Goal: Task Accomplishment & Management: Use online tool/utility

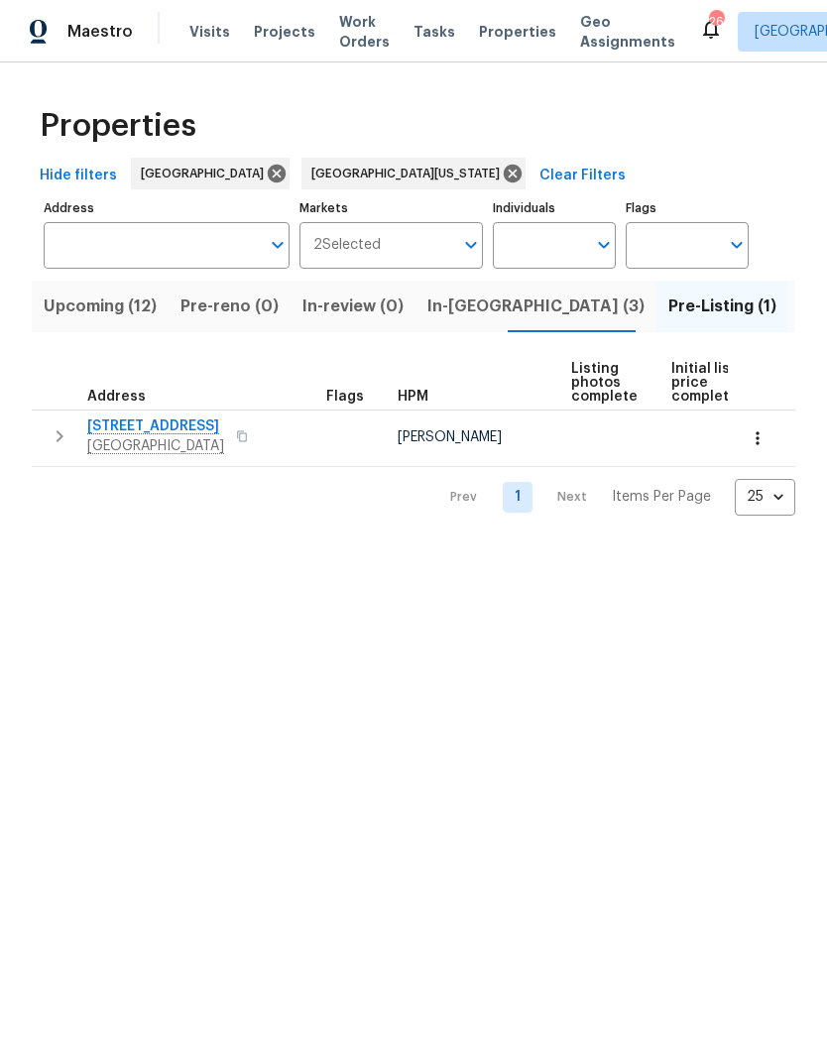
click at [205, 23] on span "Visits" at bounding box center [209, 32] width 41 height 20
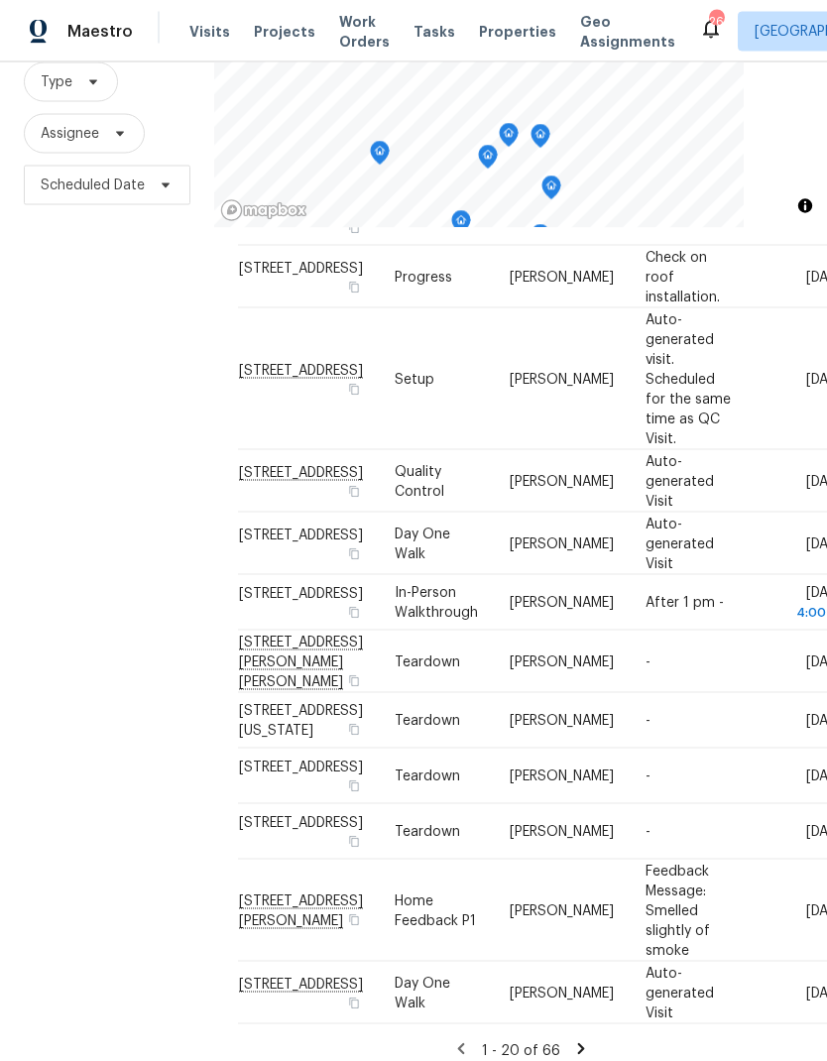
scroll to position [79, 0]
click at [581, 1041] on icon at bounding box center [581, 1050] width 18 height 18
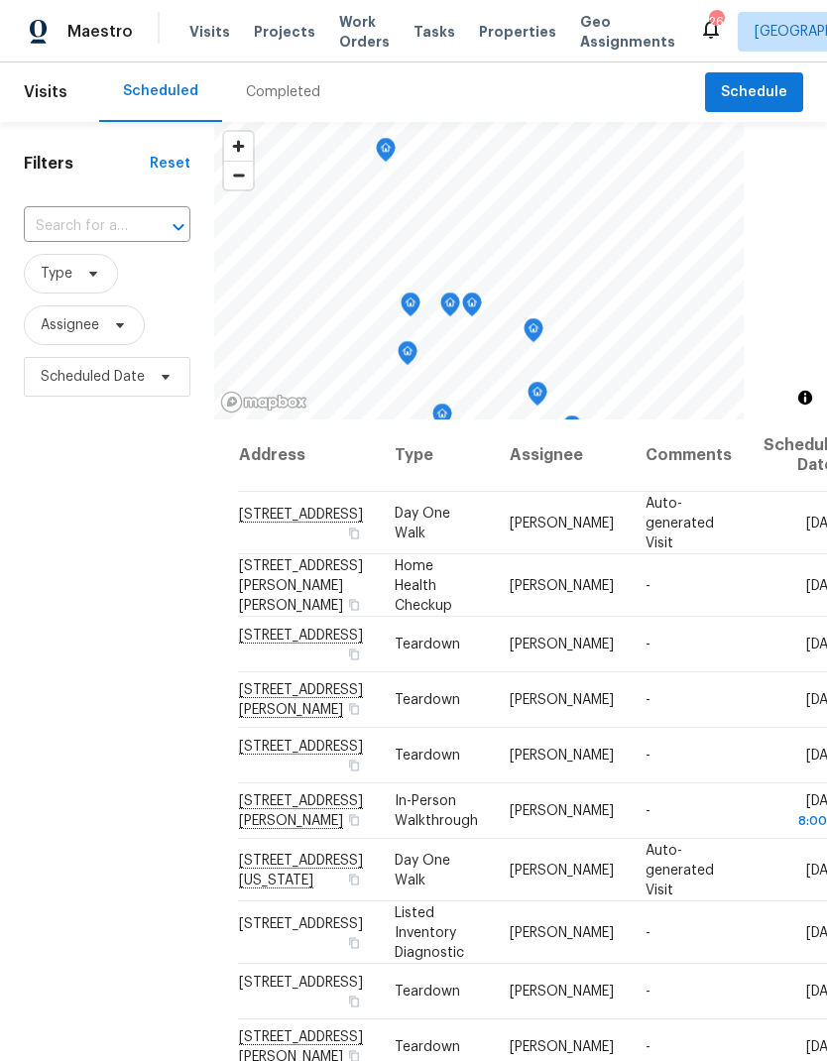
scroll to position [0, 0]
click at [493, 40] on span "Properties" at bounding box center [517, 32] width 77 height 20
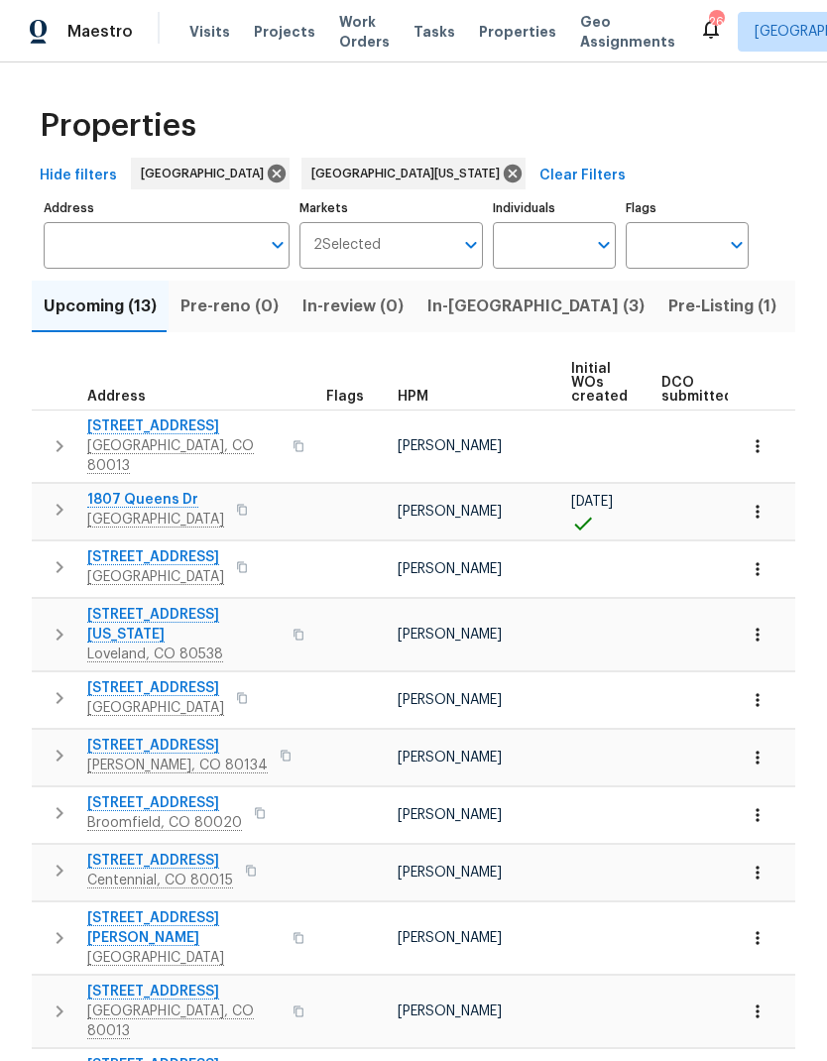
click at [669, 309] on span "Pre-Listing (1)" at bounding box center [723, 307] width 108 height 28
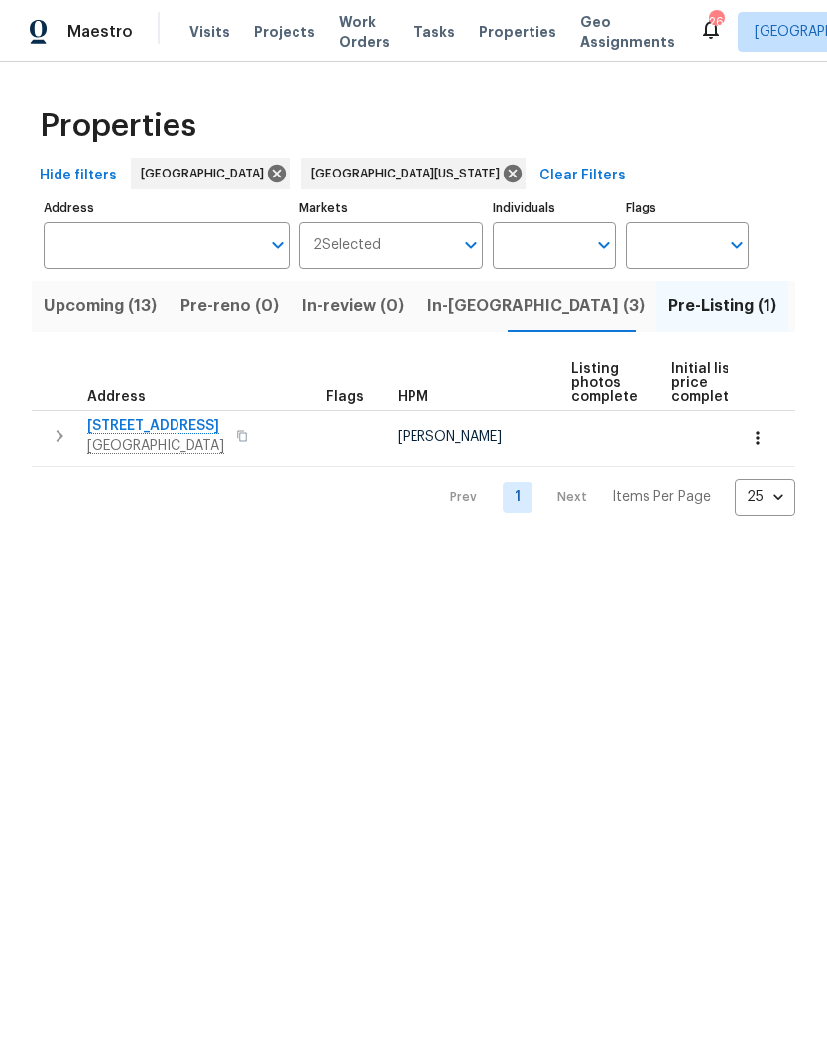
click at [159, 426] on span "6424 Willow Broom Trl" at bounding box center [155, 427] width 137 height 20
click at [248, 439] on icon "button" at bounding box center [242, 436] width 12 height 12
click at [248, 437] on icon "button" at bounding box center [242, 436] width 12 height 12
click at [759, 451] on button "button" at bounding box center [758, 439] width 44 height 44
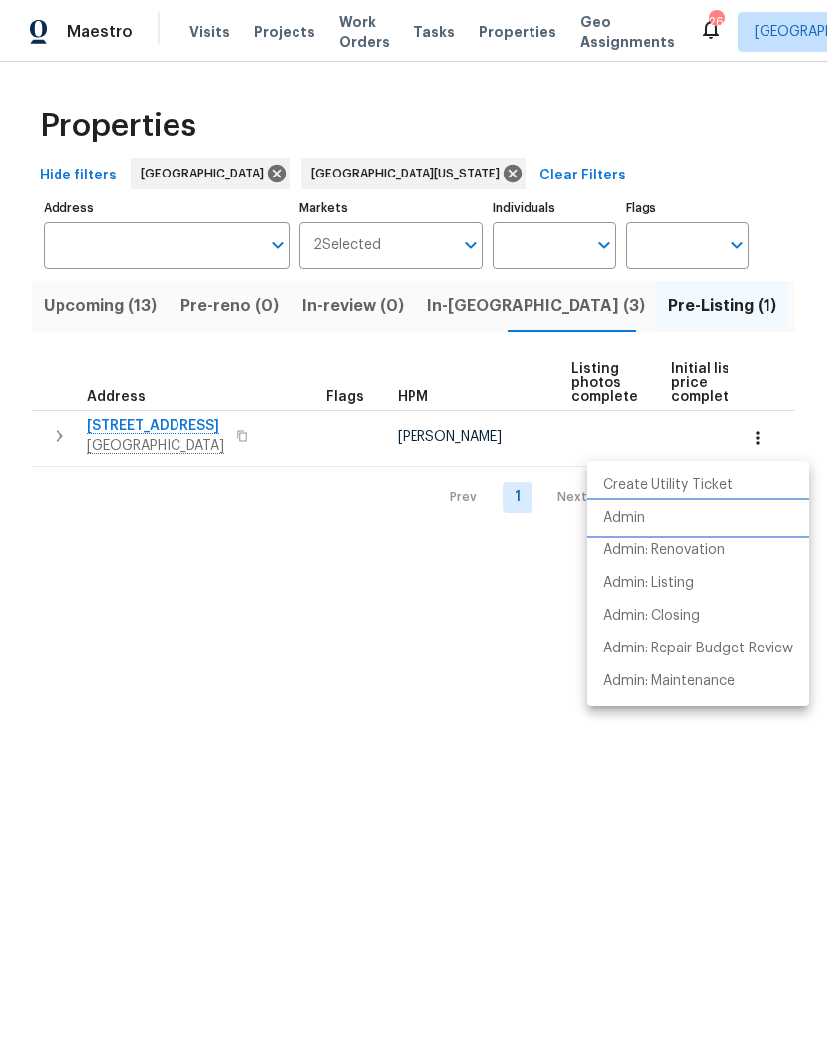
click at [648, 517] on li "Admin" at bounding box center [698, 518] width 222 height 33
click at [178, 435] on div at bounding box center [413, 530] width 827 height 1061
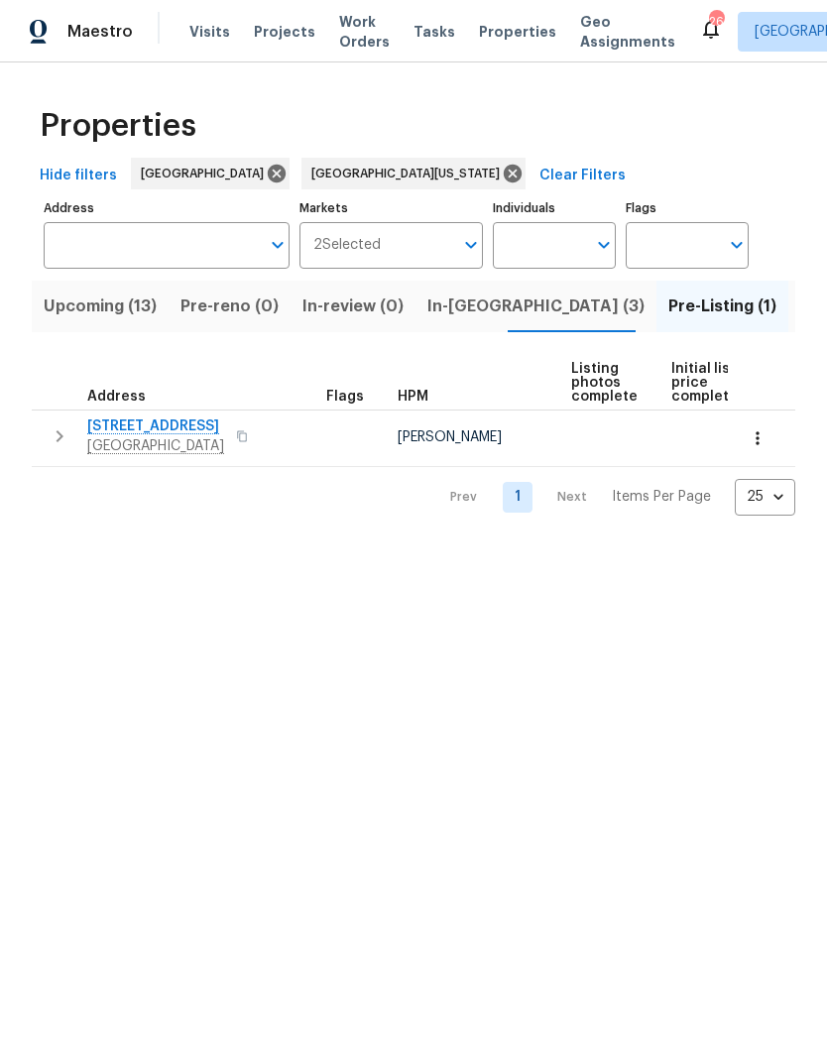
click at [177, 428] on span "6424 Willow Broom Trl" at bounding box center [155, 427] width 137 height 20
click at [196, 27] on span "Visits" at bounding box center [209, 32] width 41 height 20
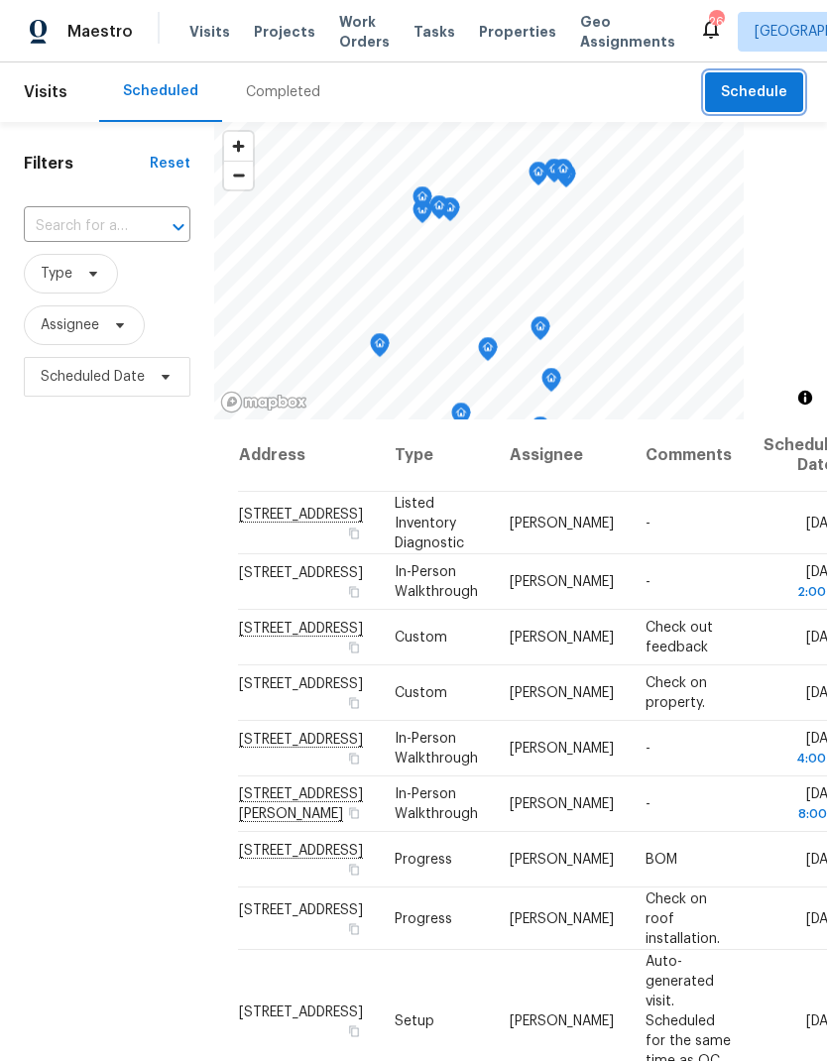
click at [768, 95] on span "Schedule" at bounding box center [754, 92] width 66 height 25
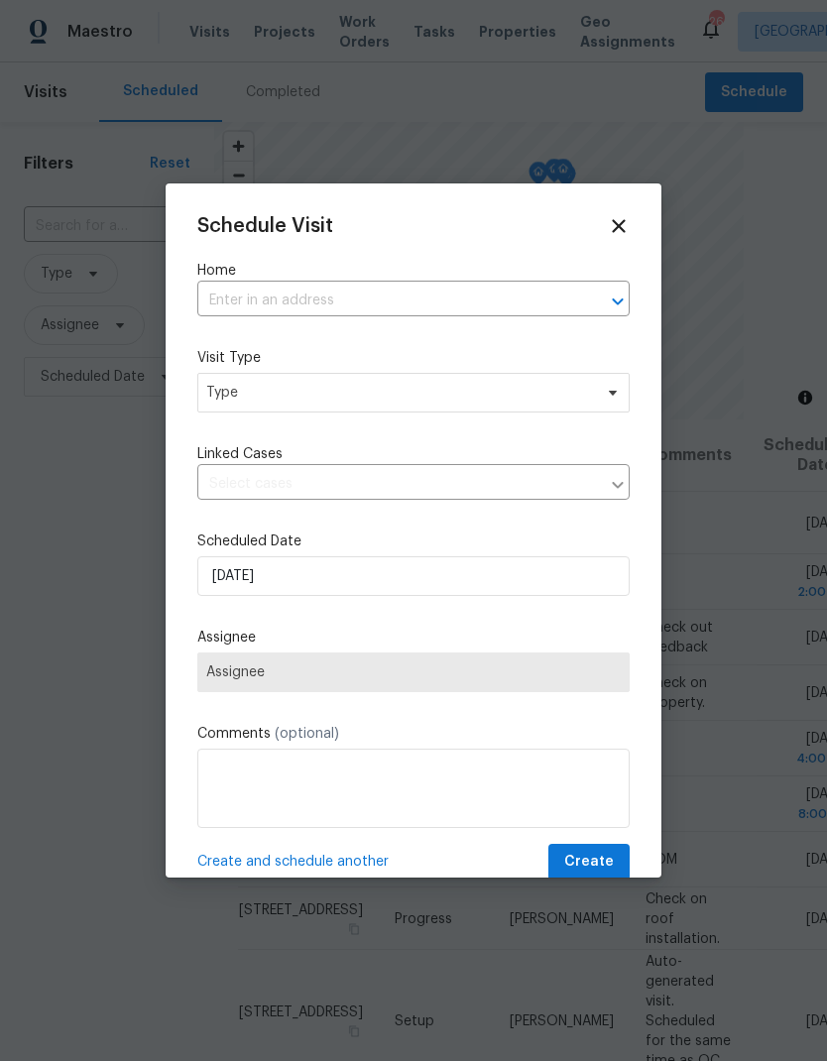
click at [488, 302] on input "text" at bounding box center [385, 301] width 377 height 31
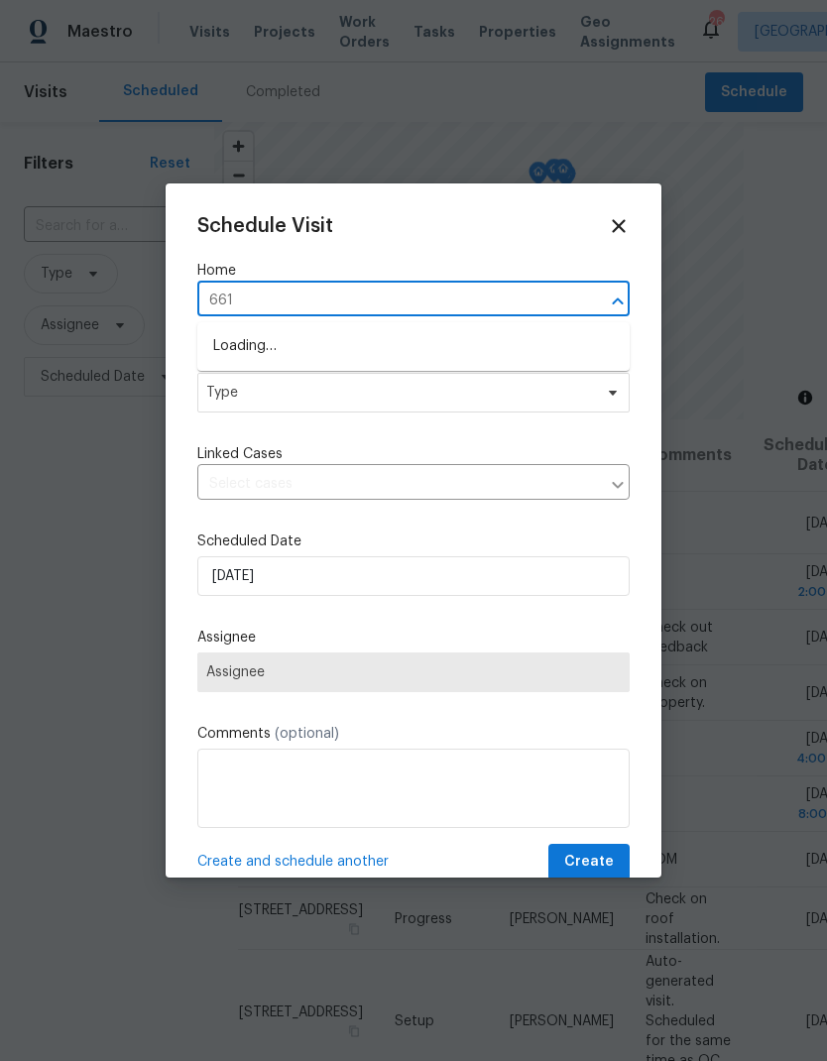
type input "6616"
click at [371, 347] on li "6616 Zang Cir, Arvada, CO 80004" at bounding box center [413, 347] width 432 height 34
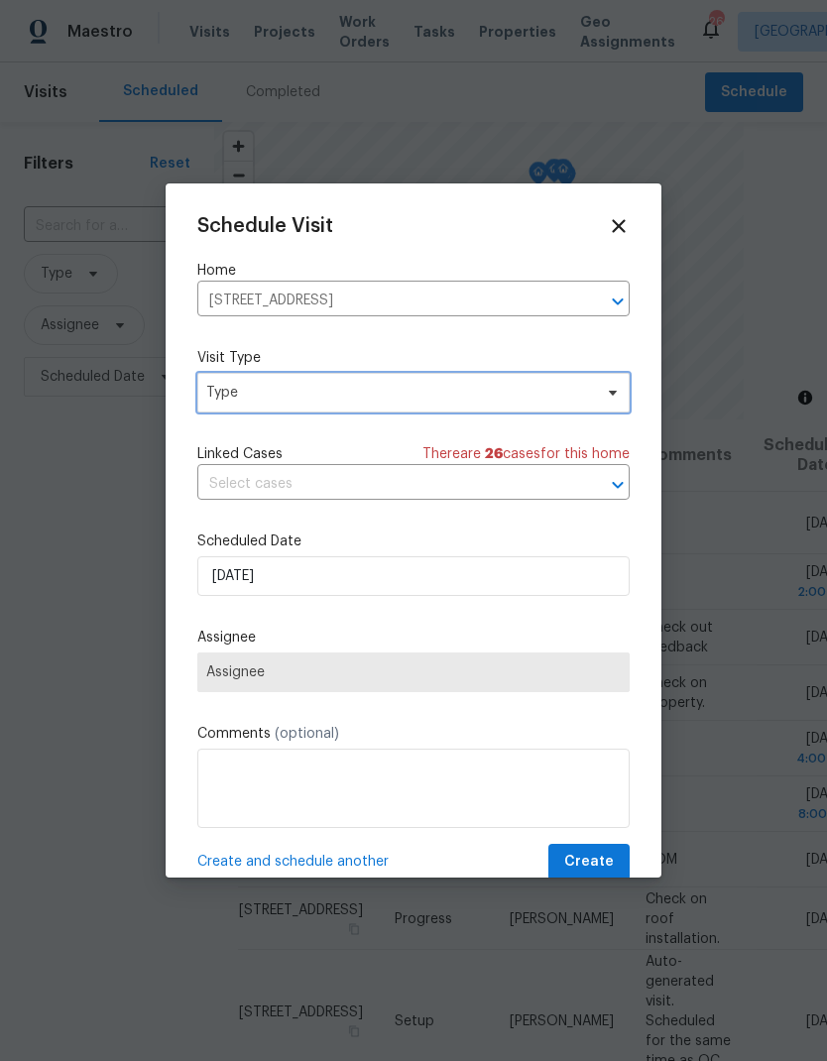
click at [412, 403] on span "Type" at bounding box center [399, 393] width 386 height 20
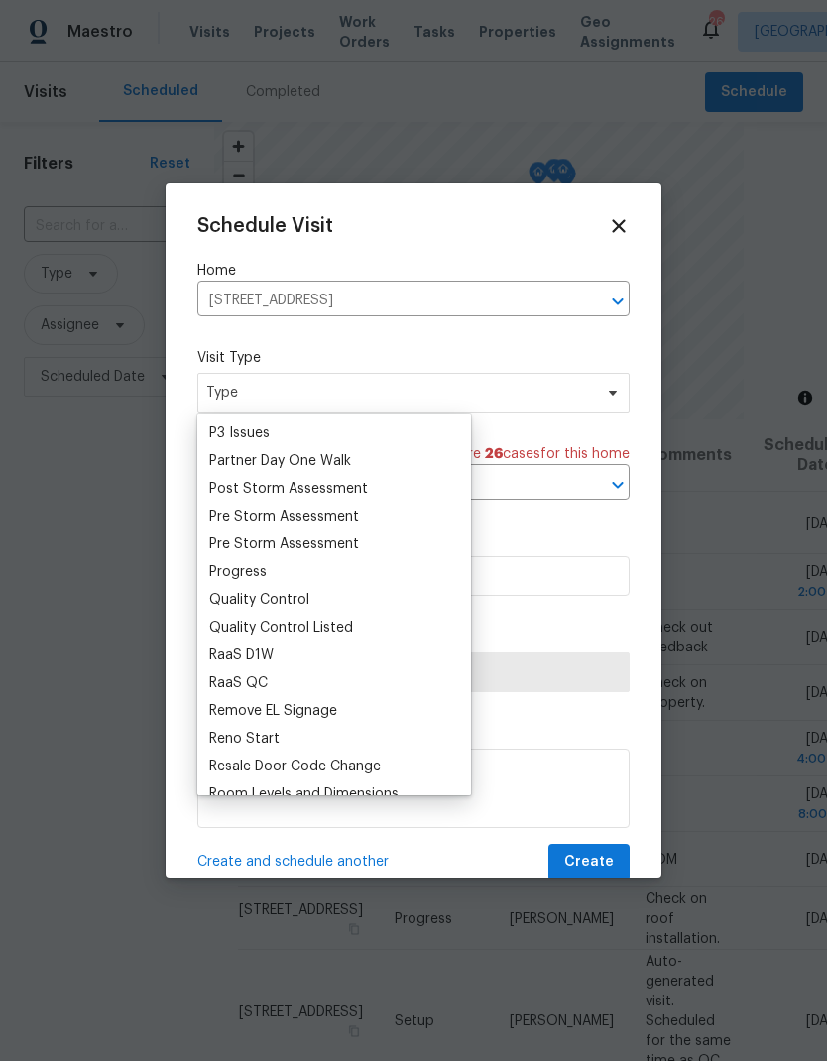
scroll to position [1217, 0]
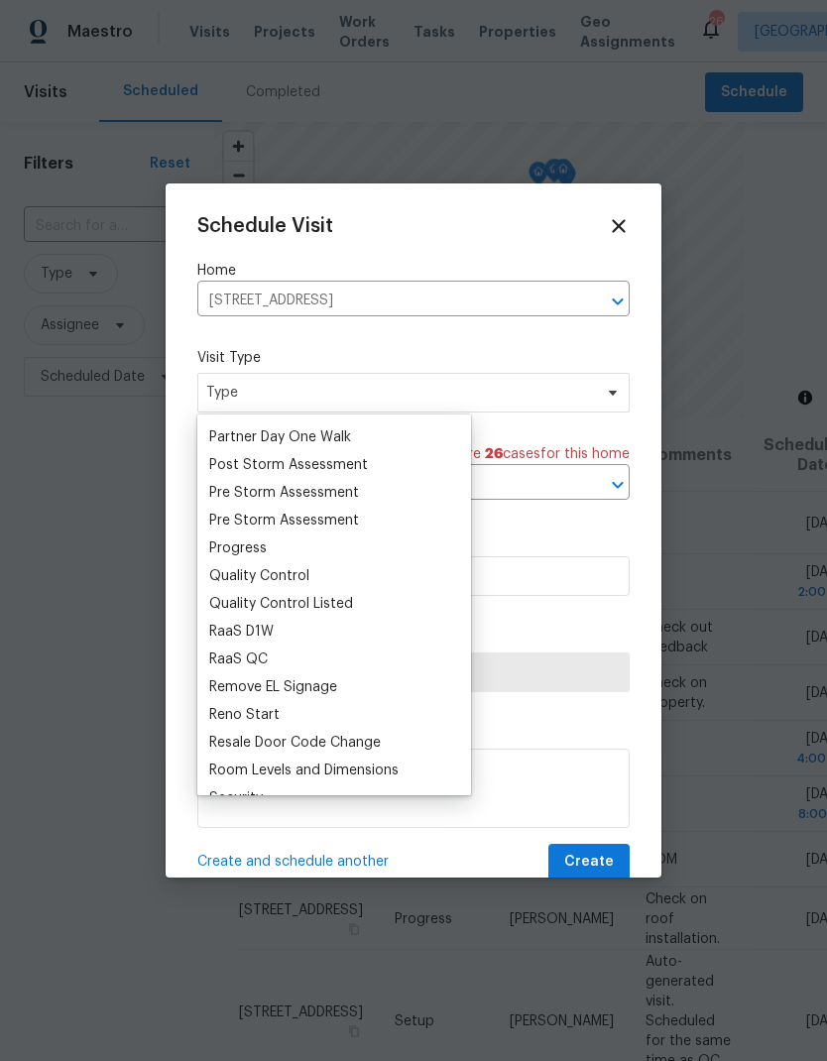
click at [256, 547] on div "Progress" at bounding box center [238, 549] width 58 height 20
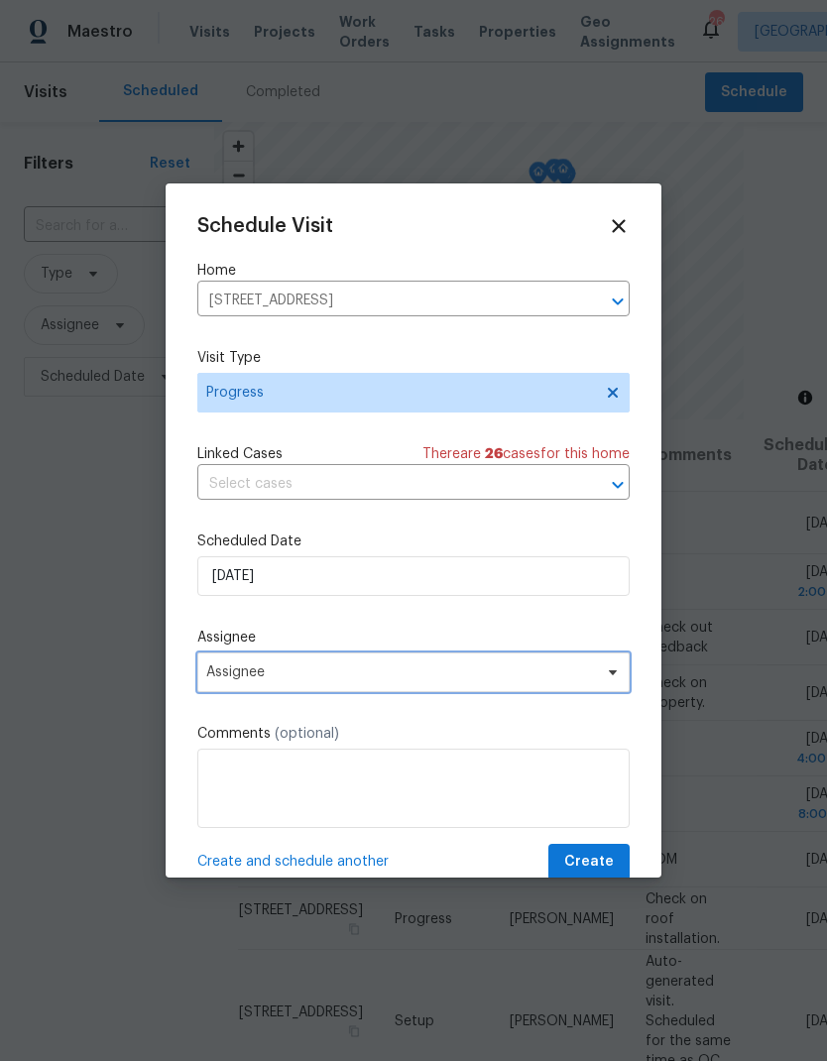
click at [311, 677] on span "Assignee" at bounding box center [400, 673] width 389 height 16
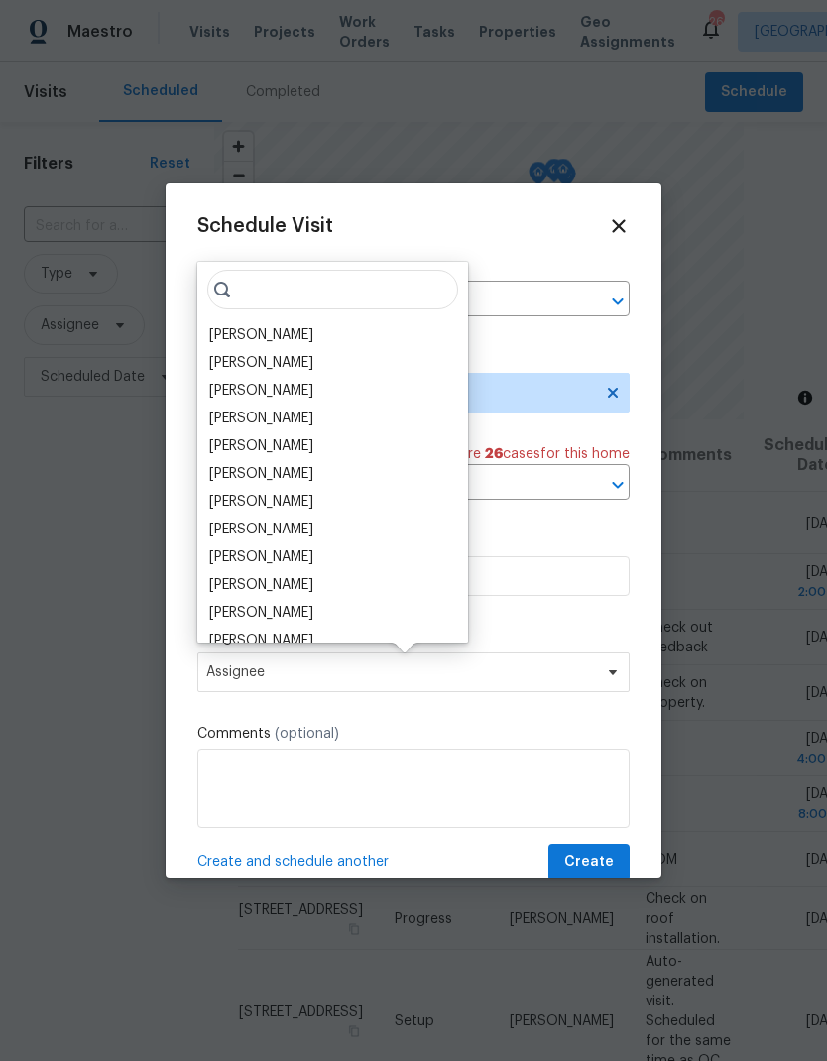
click at [268, 344] on div "[PERSON_NAME]" at bounding box center [261, 335] width 104 height 20
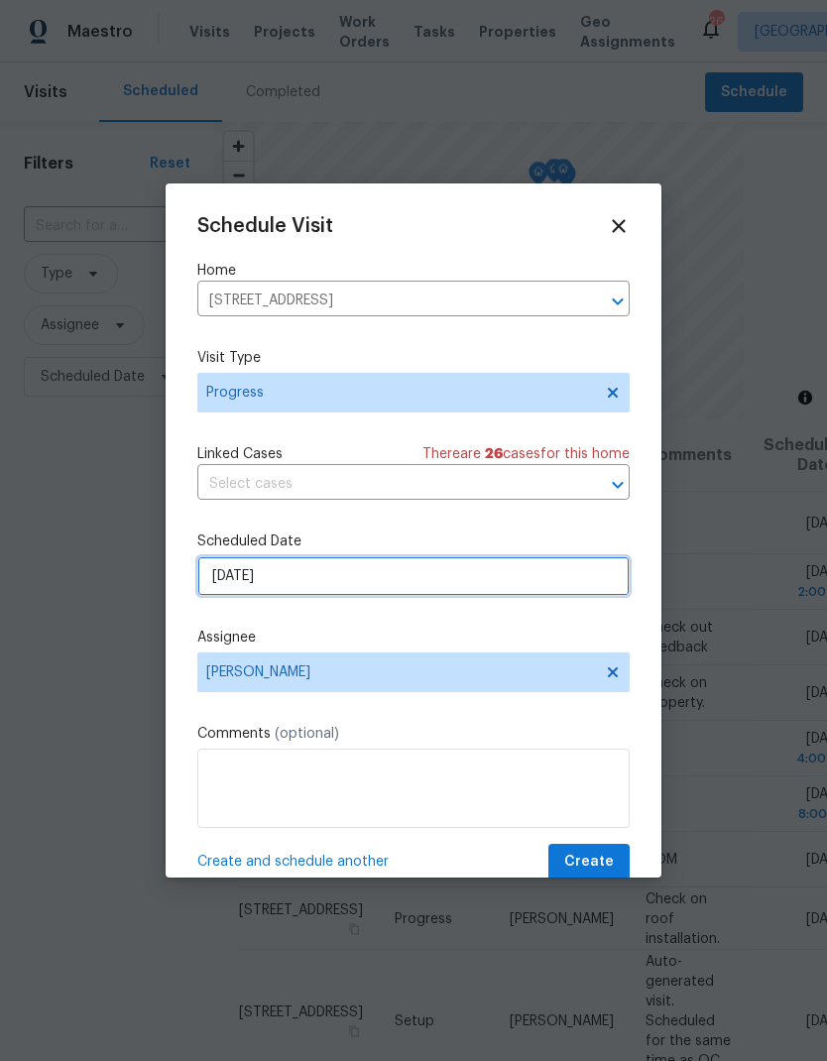
click at [390, 588] on input "[DATE]" at bounding box center [413, 576] width 432 height 40
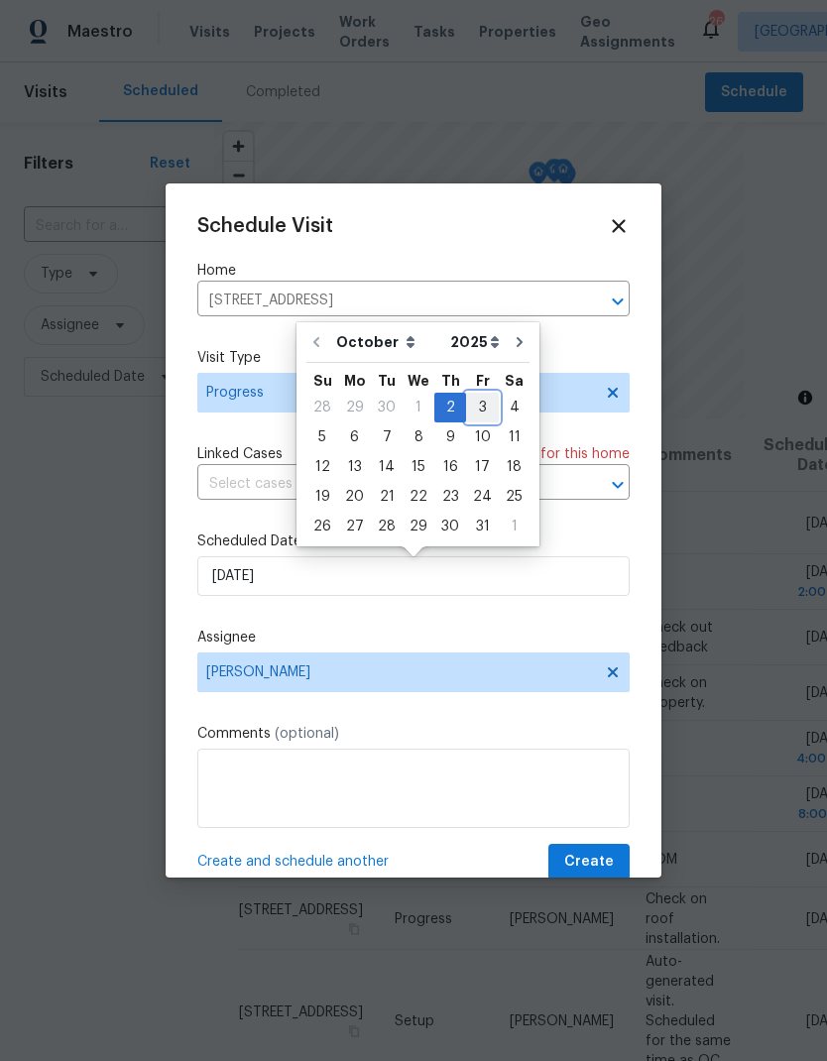
click at [477, 406] on div "3" at bounding box center [482, 408] width 33 height 28
type input "[DATE]"
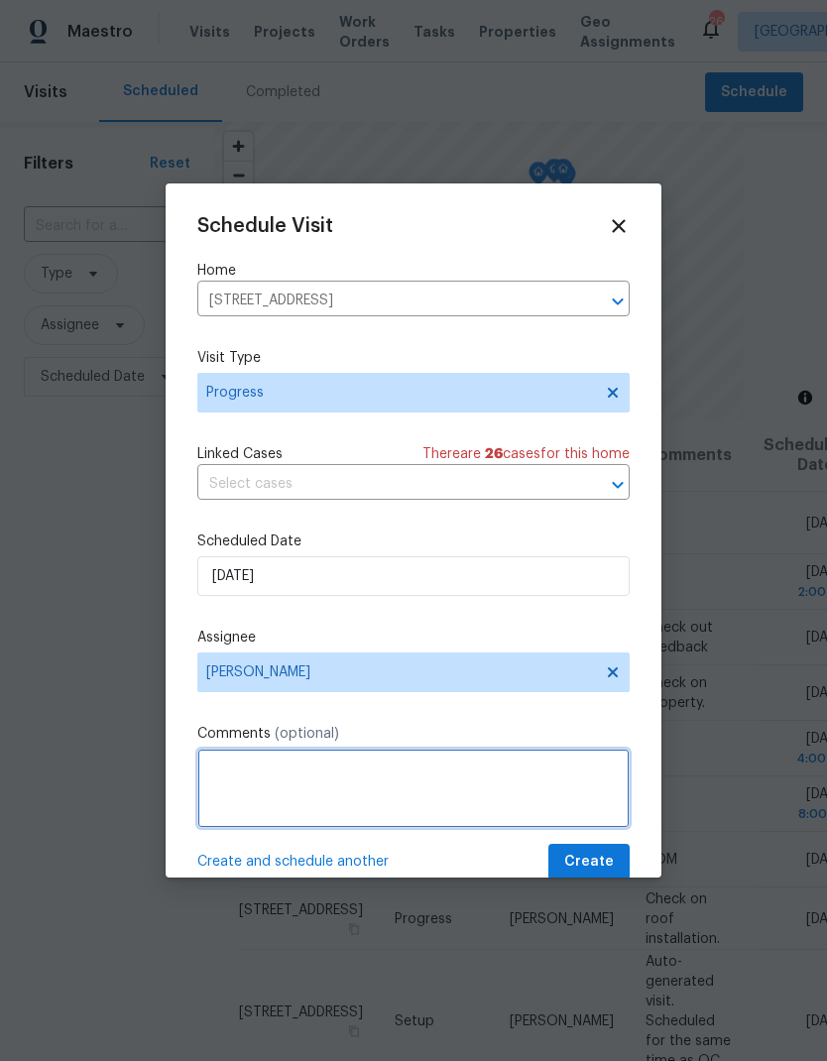
click at [382, 788] on textarea at bounding box center [413, 788] width 432 height 79
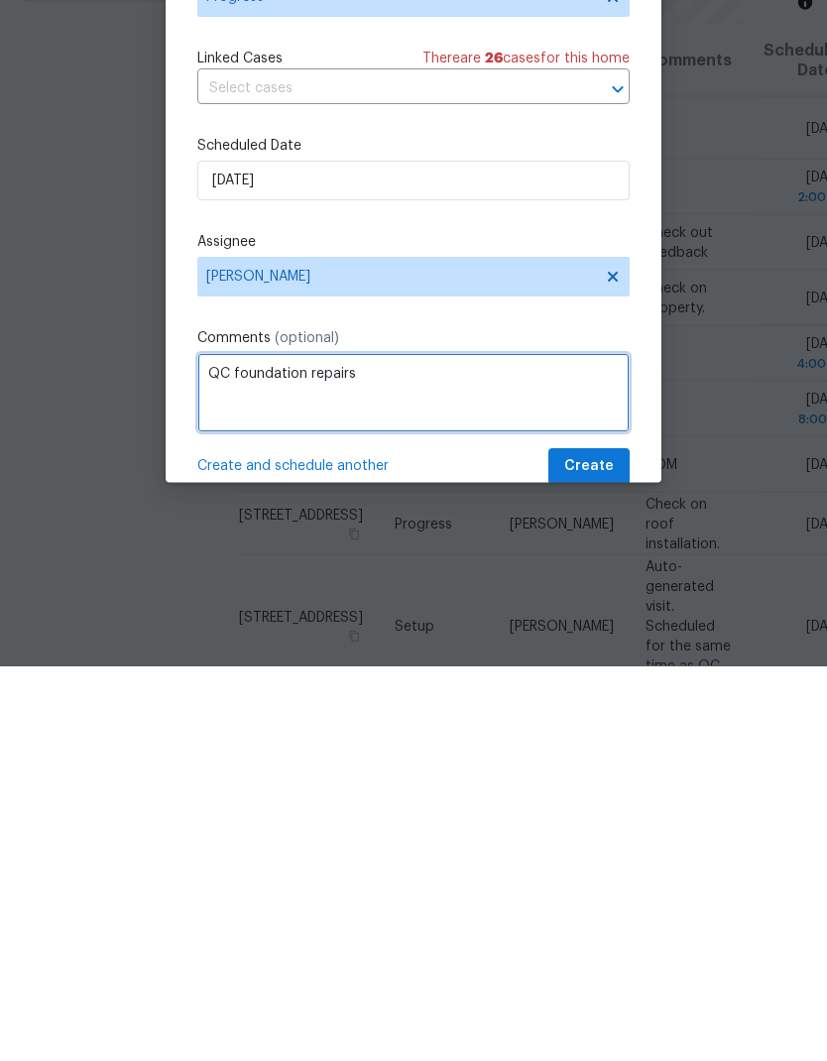
type textarea "QC foundation repairs"
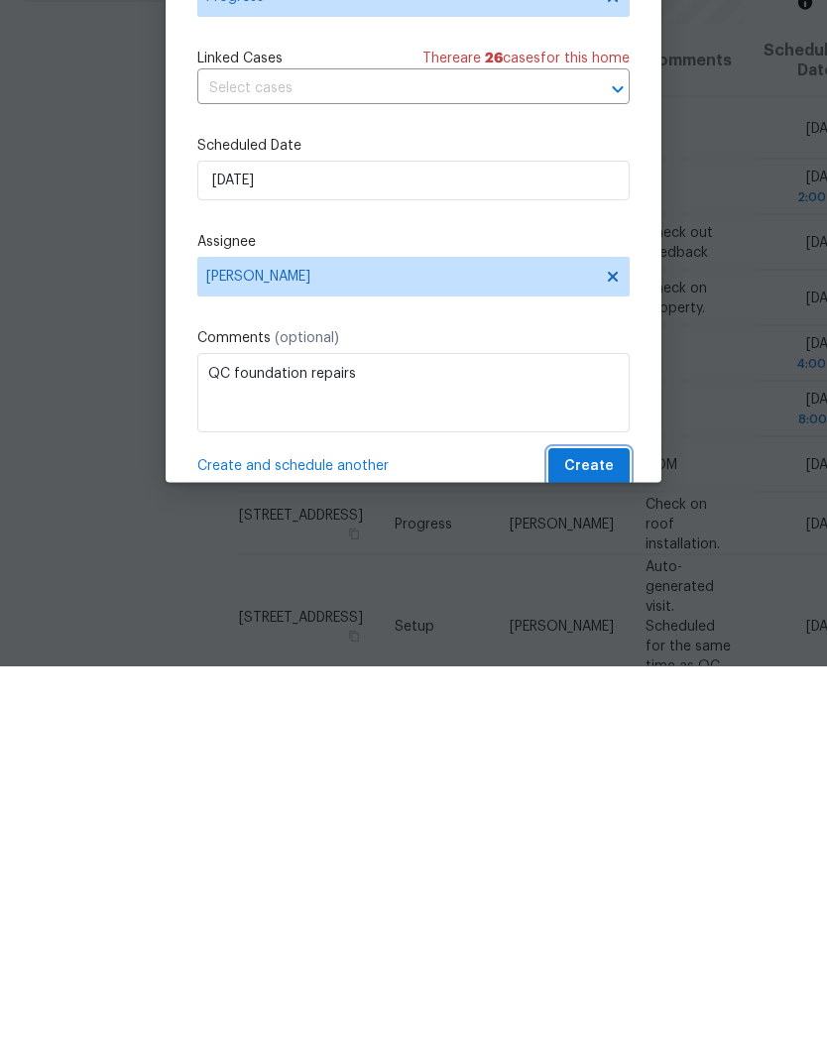
click at [609, 850] on span "Create" at bounding box center [589, 862] width 50 height 25
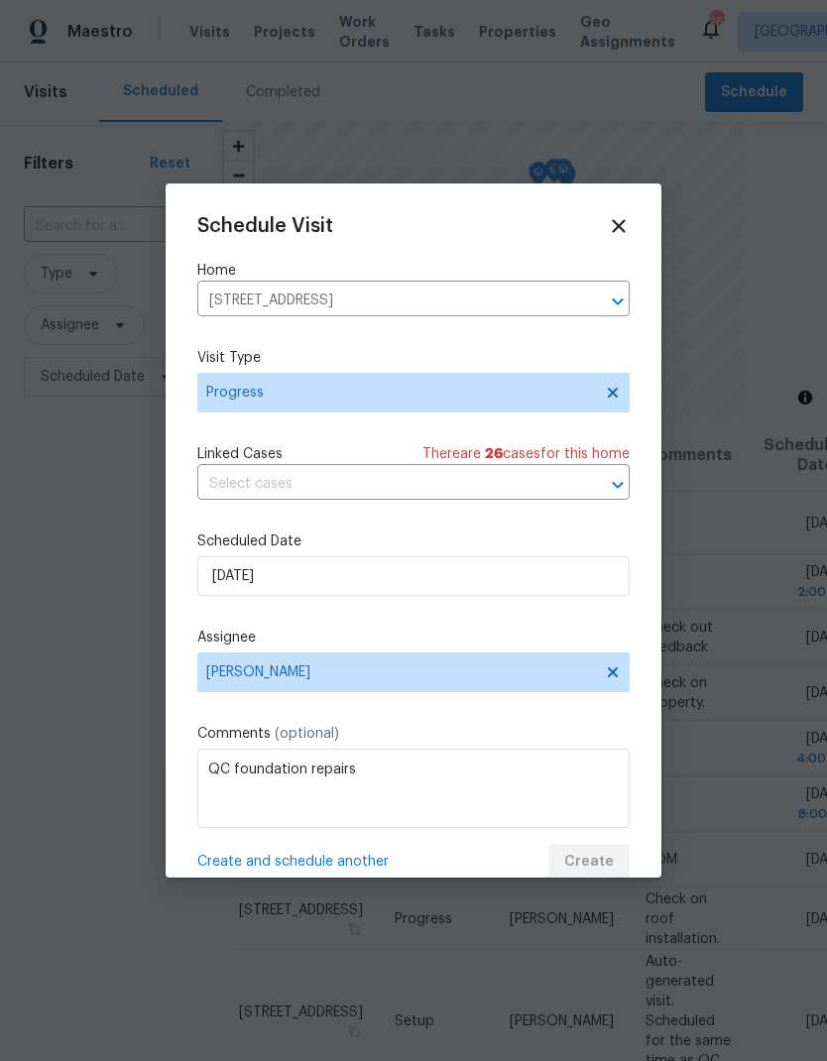
scroll to position [0, 0]
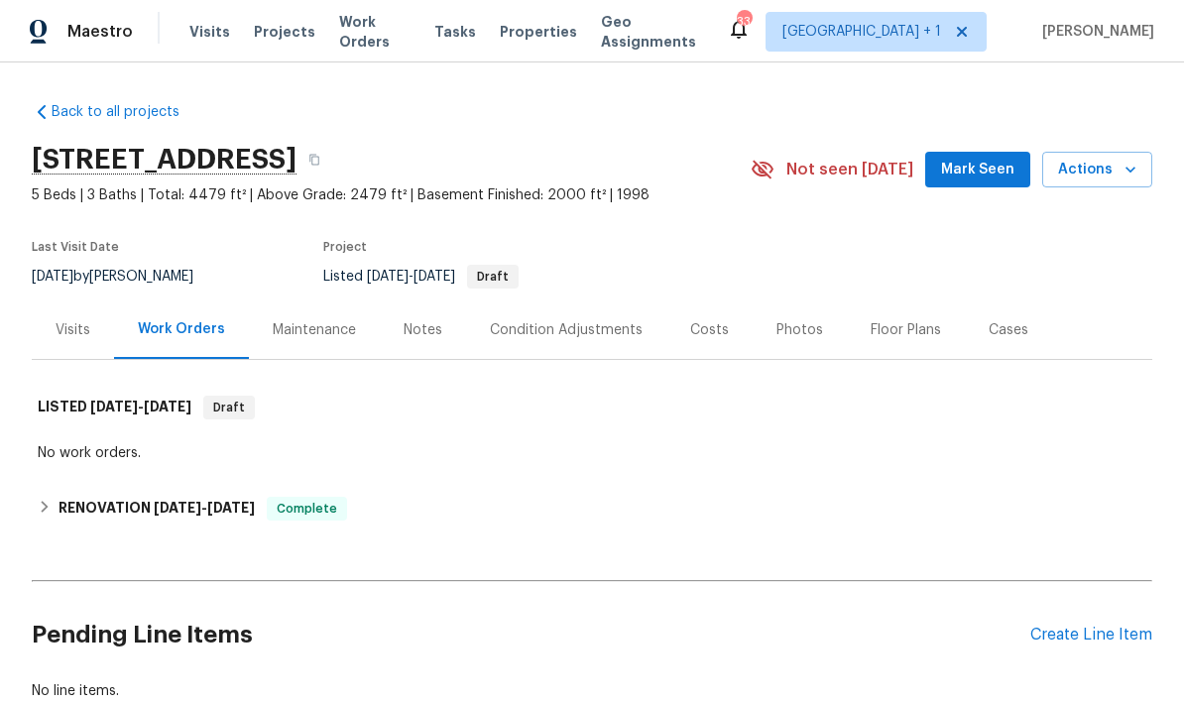
click at [887, 333] on div "Floor Plans" at bounding box center [906, 330] width 70 height 20
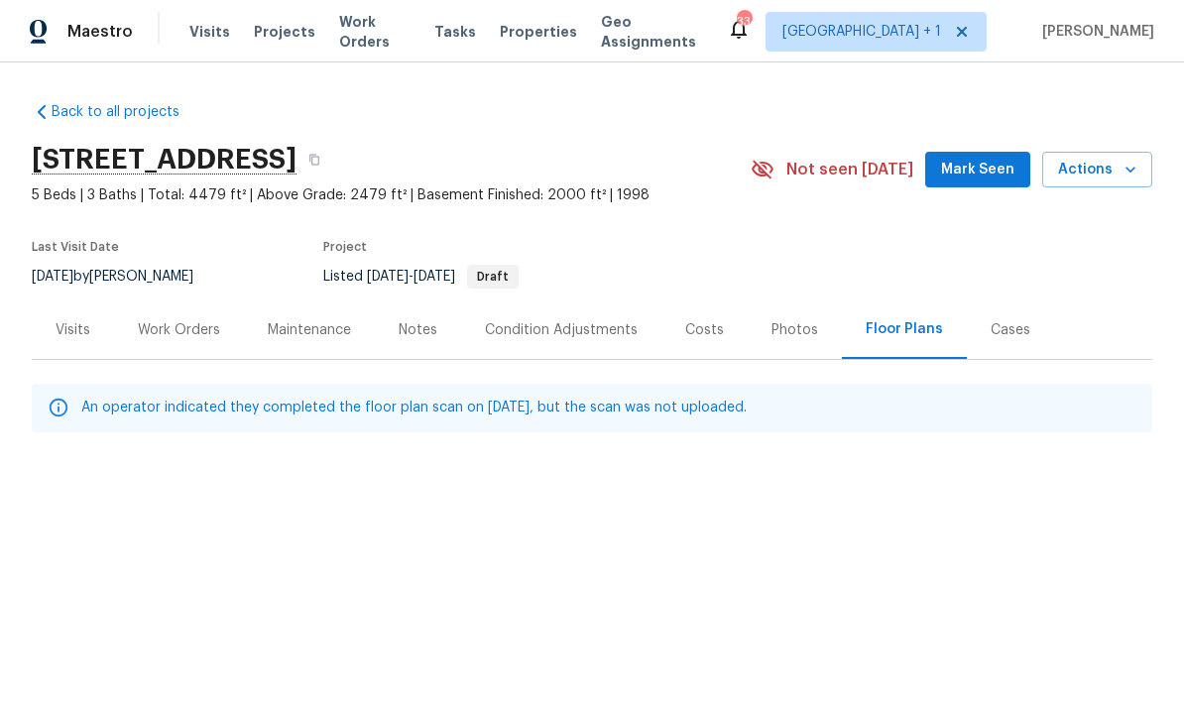
click at [798, 325] on div "Photos" at bounding box center [795, 330] width 47 height 20
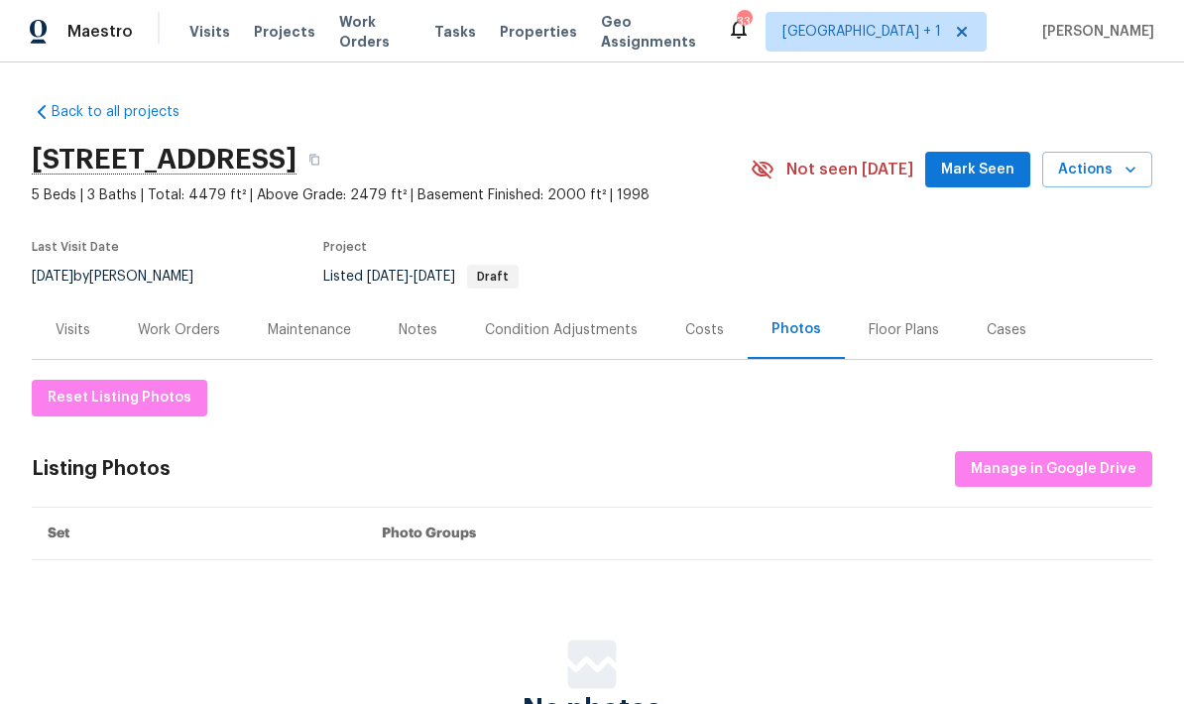
click at [892, 332] on div "Floor Plans" at bounding box center [904, 330] width 70 height 20
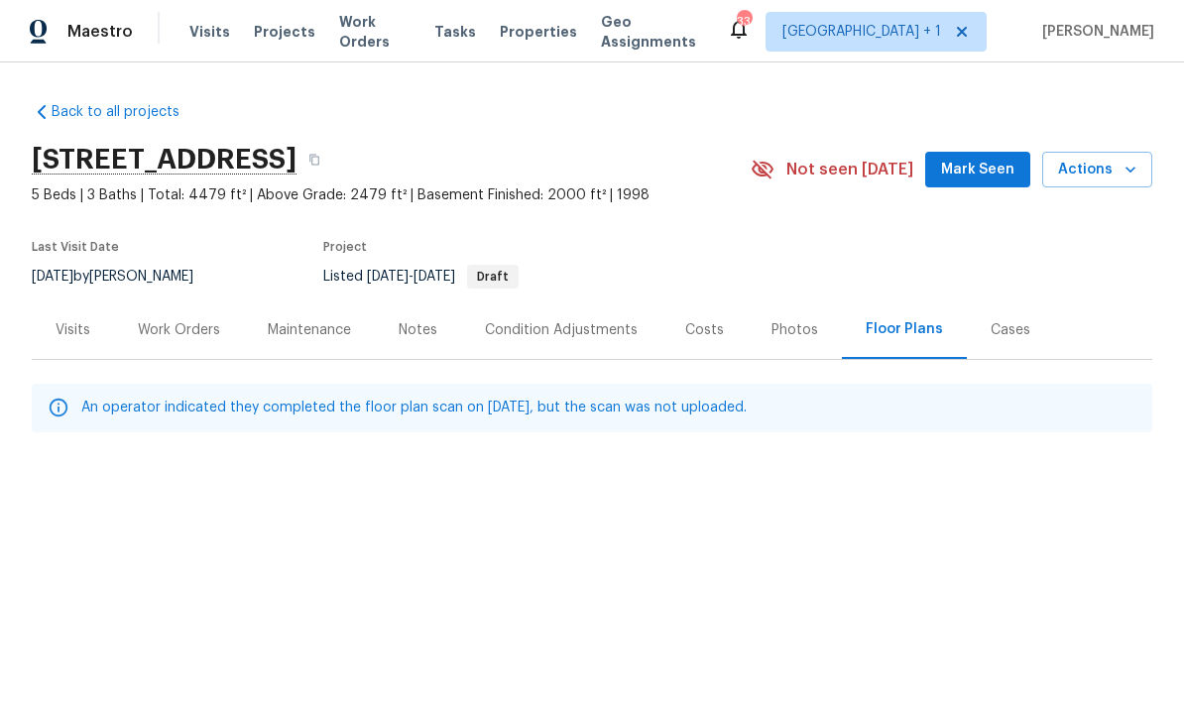
click at [790, 334] on div "Photos" at bounding box center [795, 330] width 47 height 20
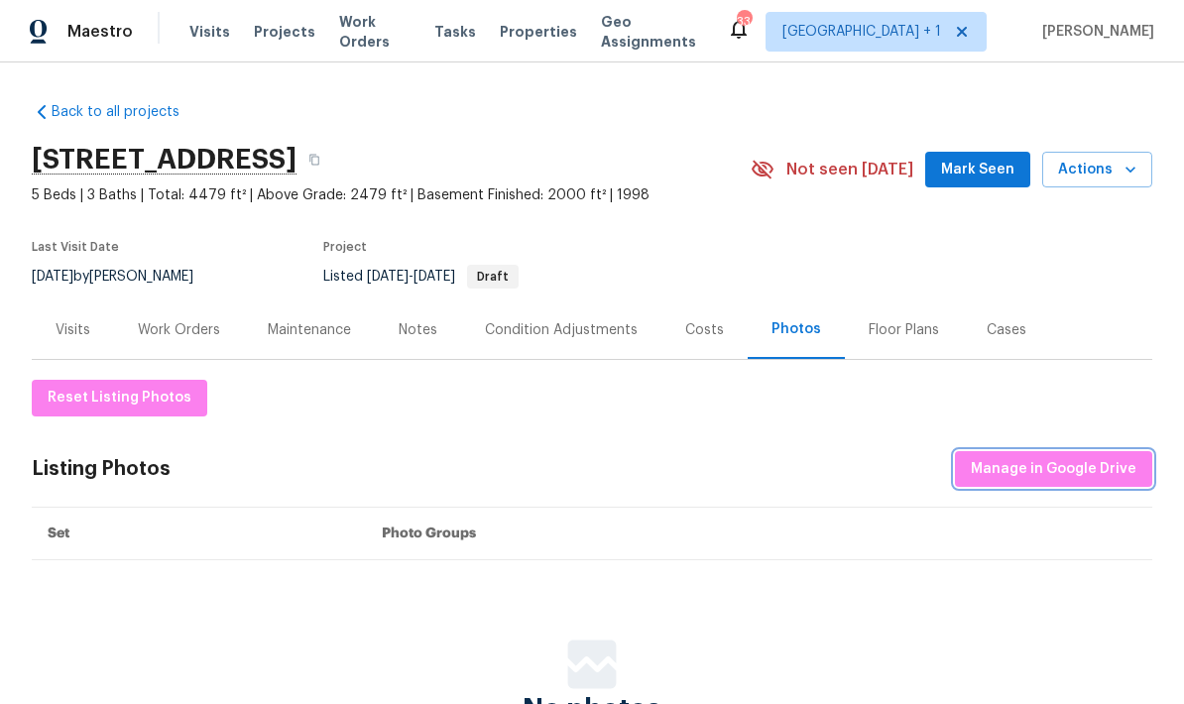
click at [1083, 475] on span "Manage in Google Drive" at bounding box center [1054, 469] width 166 height 25
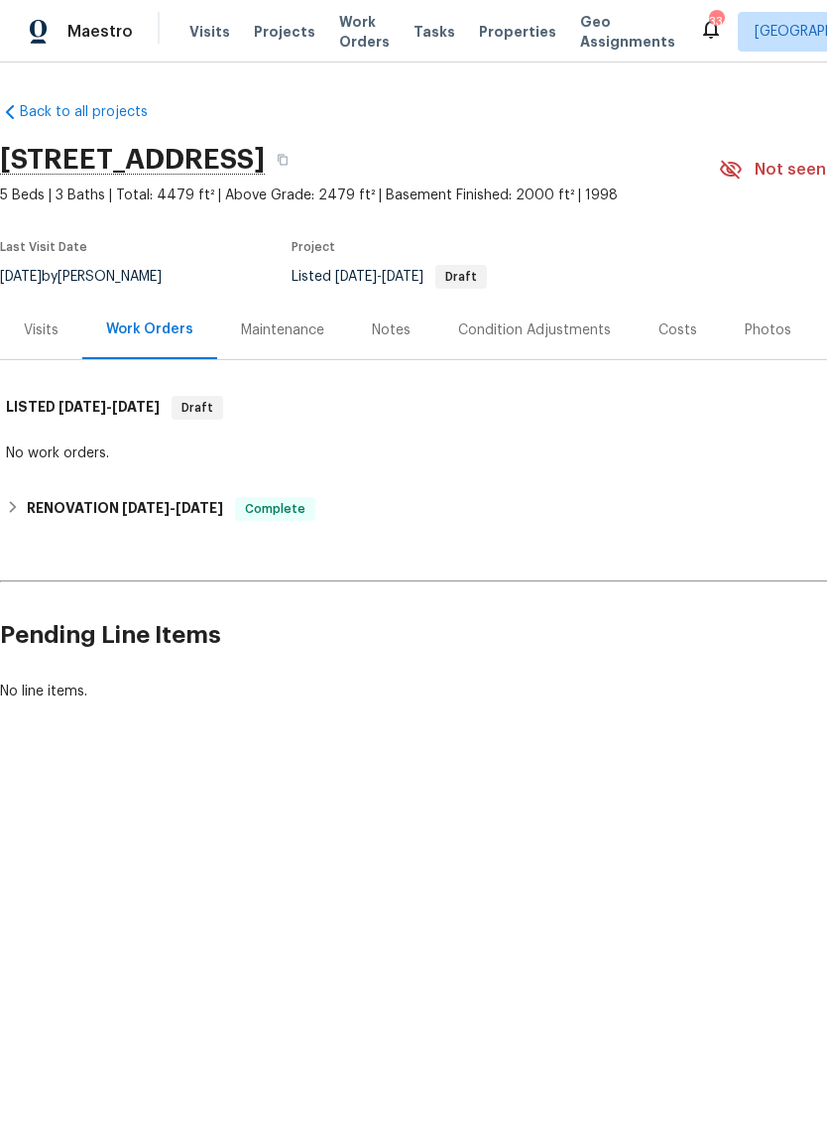
click at [665, 327] on div "Costs" at bounding box center [678, 330] width 39 height 20
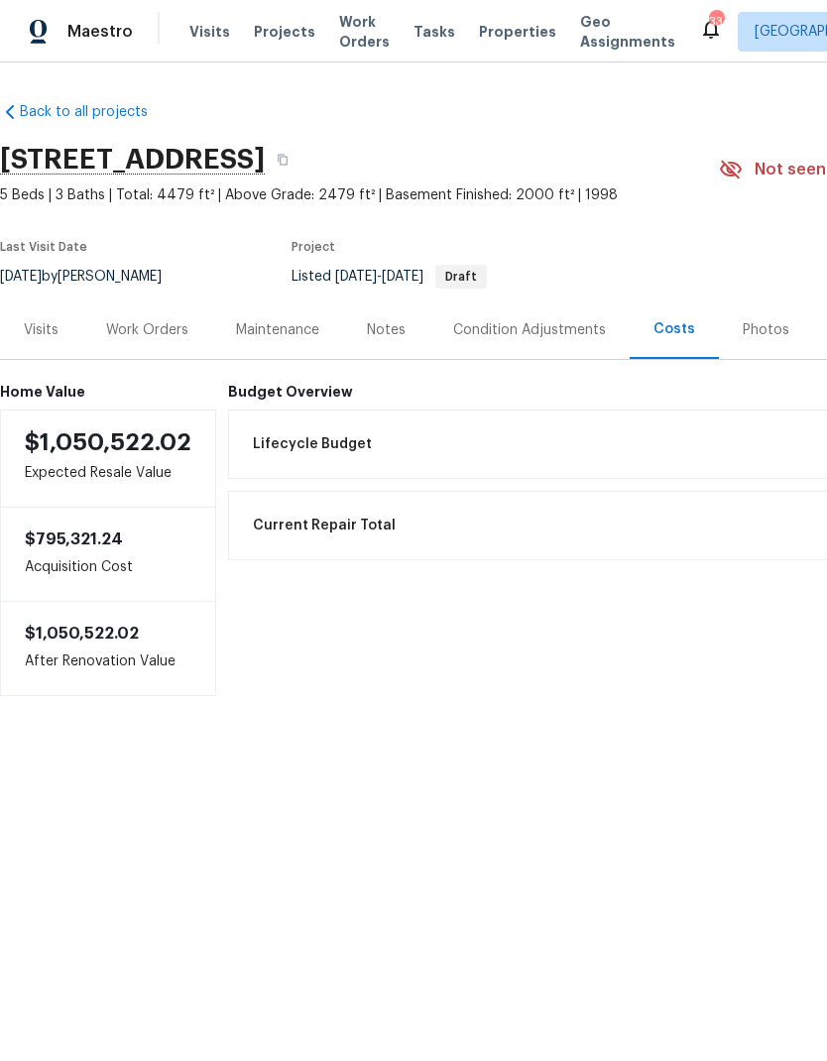
click at [266, 36] on span "Projects" at bounding box center [284, 32] width 61 height 20
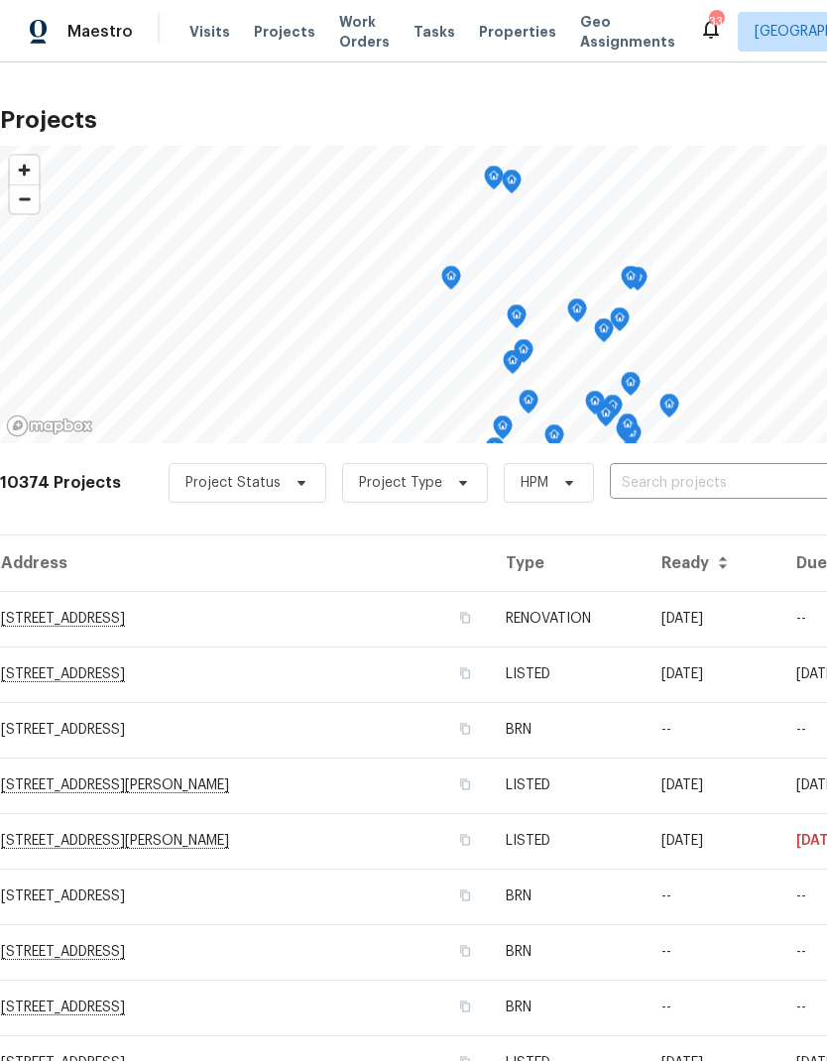
click at [642, 481] on input "text" at bounding box center [723, 483] width 227 height 31
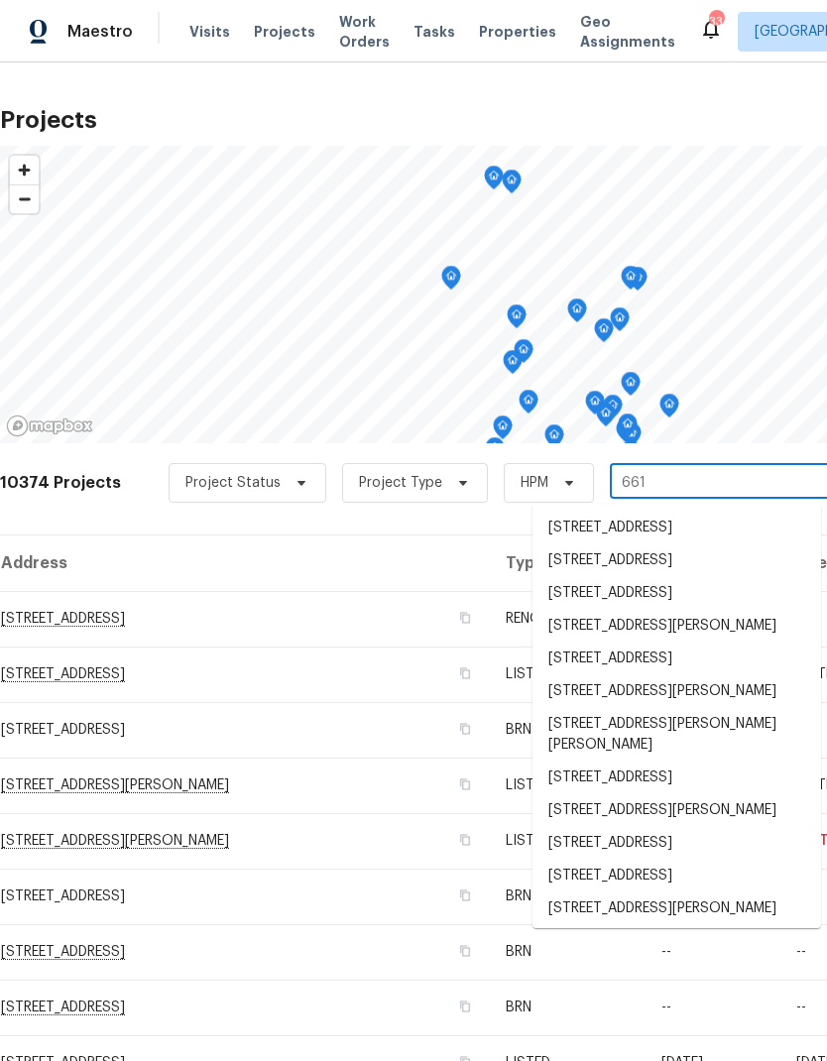
type input "6616"
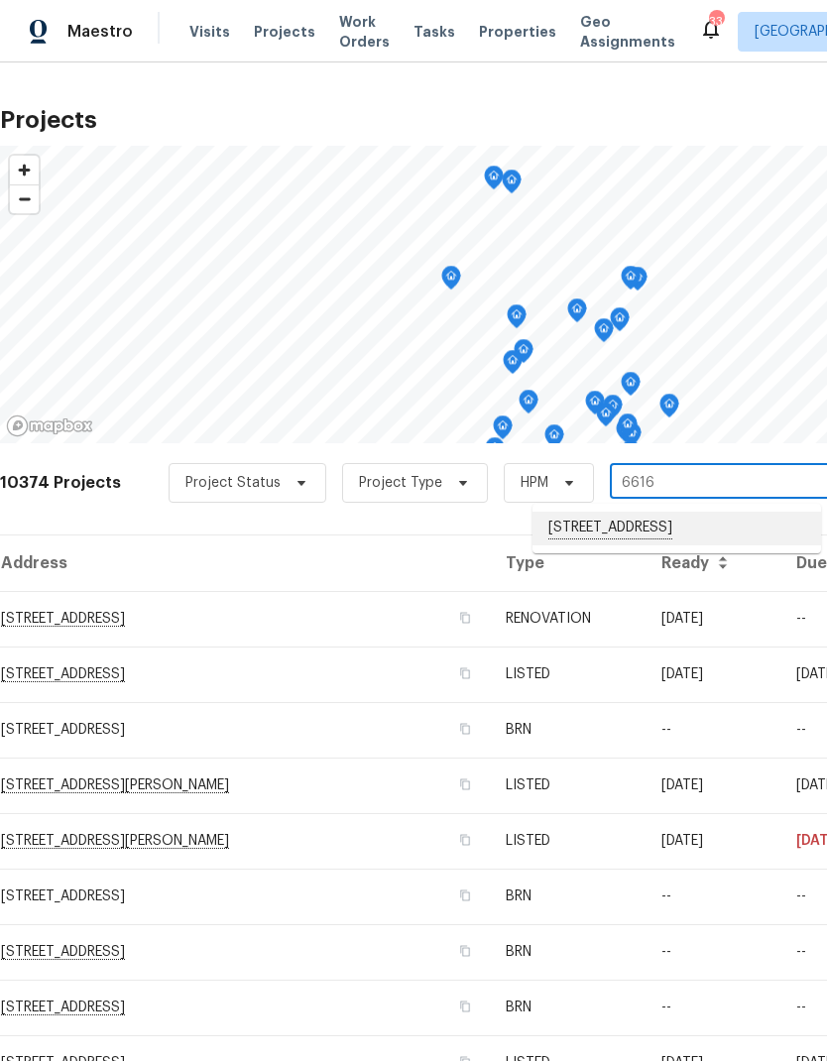
click at [637, 543] on li "6616 Zang Cir, Arvada, CO 80004" at bounding box center [677, 529] width 289 height 34
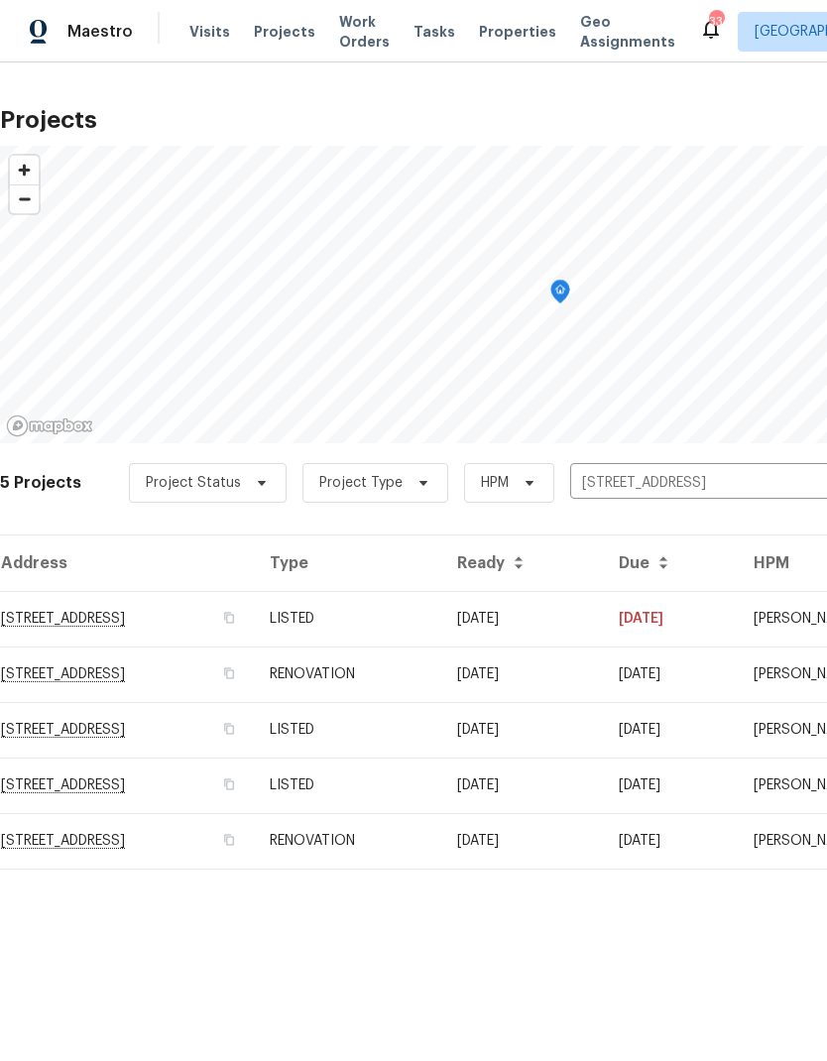
click at [441, 846] on td "RENOVATION" at bounding box center [347, 841] width 187 height 56
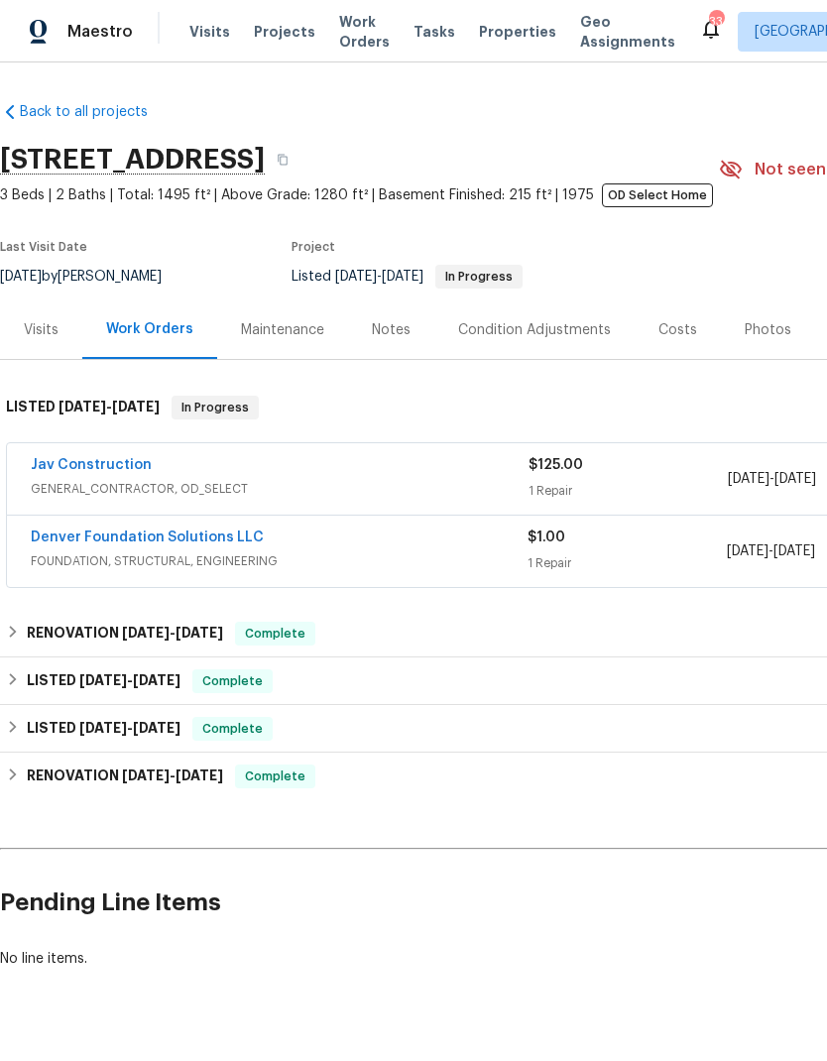
click at [110, 461] on link "Jav Construction" at bounding box center [91, 465] width 121 height 14
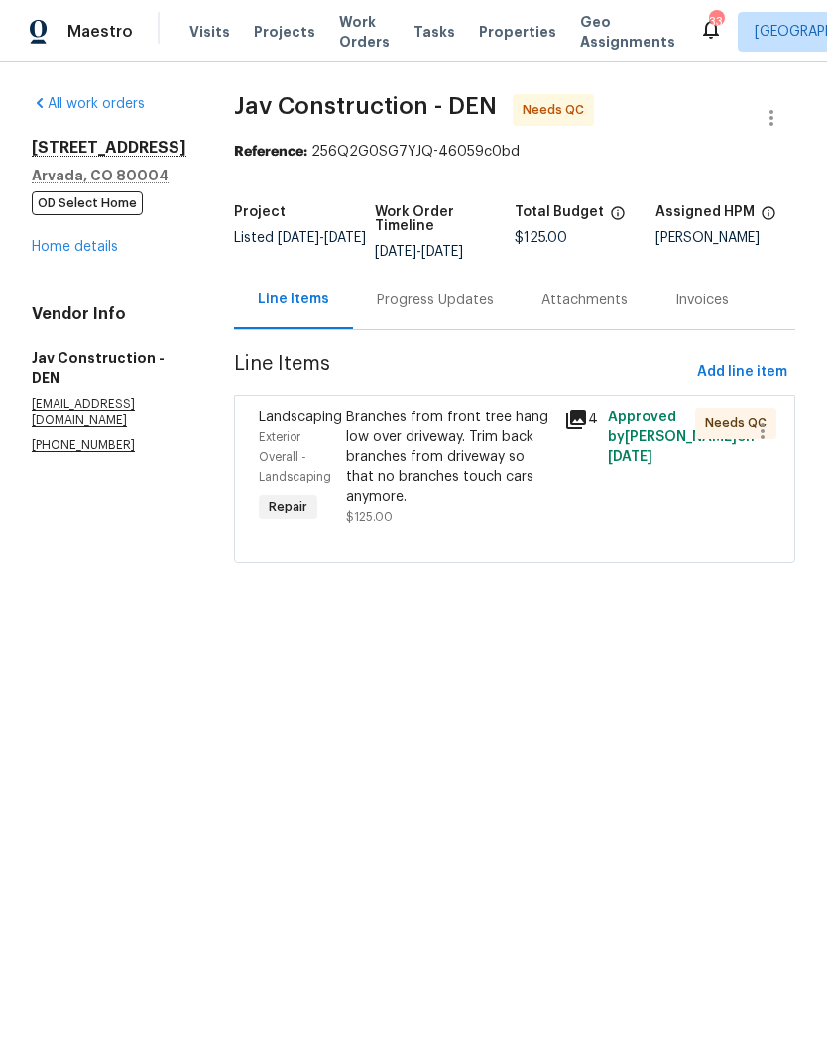
click at [453, 447] on div "Branches from front tree hang low over driveway. Trim back branches from drivew…" at bounding box center [449, 457] width 206 height 99
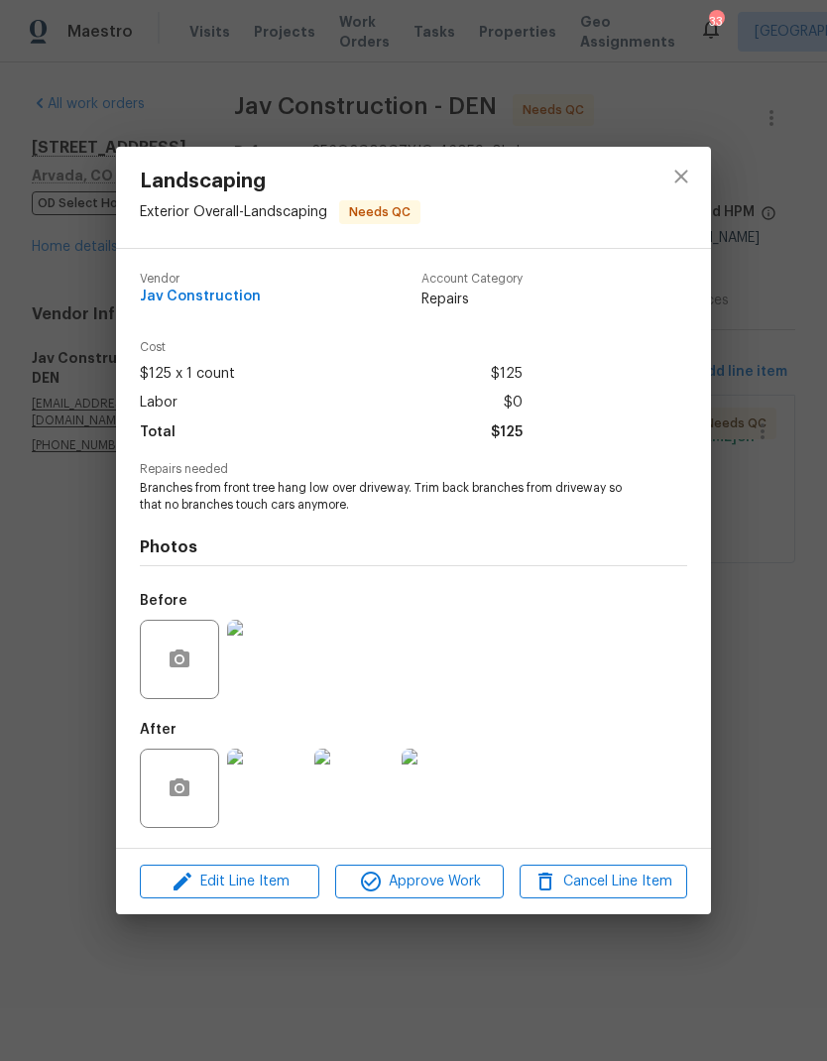
click at [275, 782] on img at bounding box center [266, 788] width 79 height 79
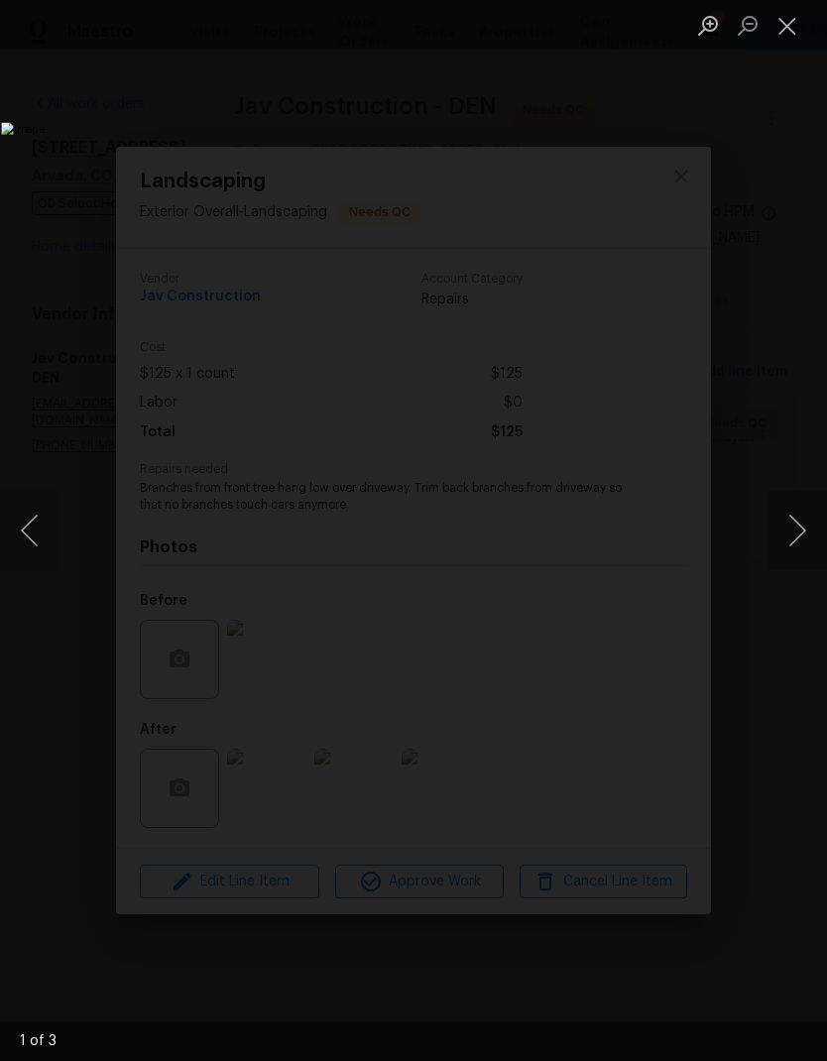
click at [784, 27] on button "Close lightbox" at bounding box center [788, 25] width 40 height 35
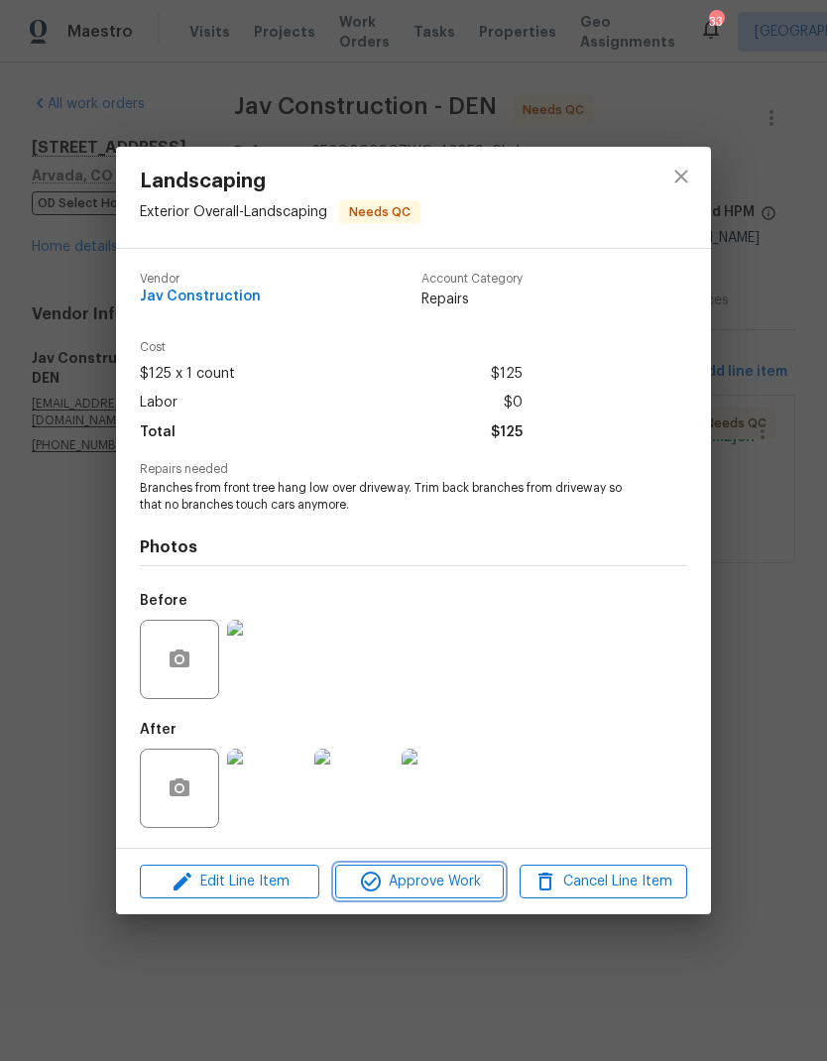
click at [450, 887] on span "Approve Work" at bounding box center [419, 882] width 156 height 25
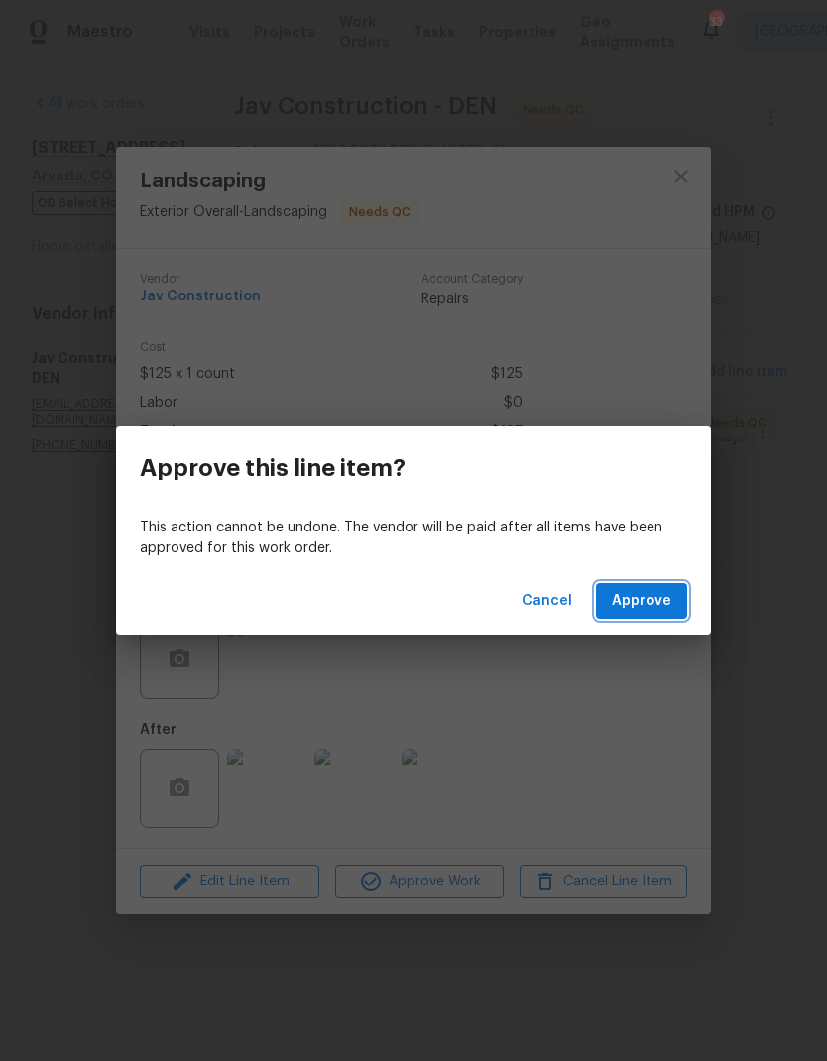
click at [652, 605] on span "Approve" at bounding box center [642, 601] width 60 height 25
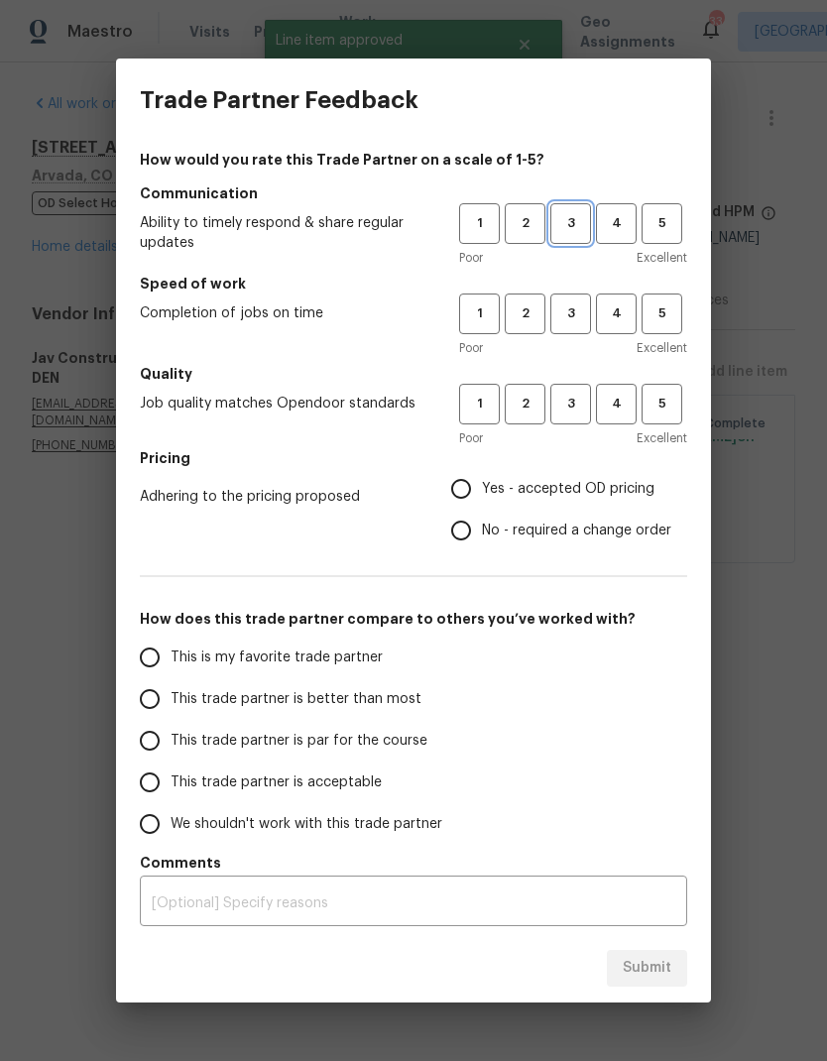
click at [572, 227] on span "3" at bounding box center [571, 223] width 37 height 23
click at [567, 322] on span "3" at bounding box center [571, 314] width 37 height 23
click at [575, 416] on button "3" at bounding box center [571, 404] width 41 height 41
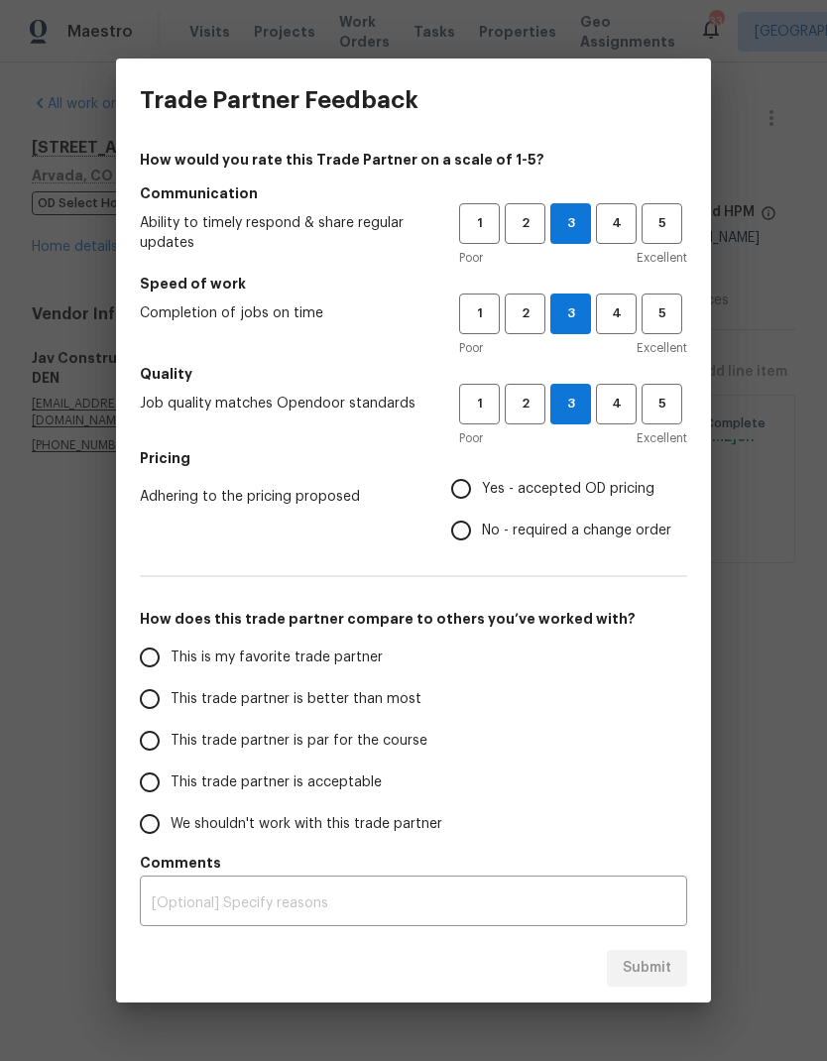
click at [160, 659] on input "This is my favorite trade partner" at bounding box center [150, 658] width 42 height 42
radio input "true"
click at [468, 492] on input "Yes - accepted OD pricing" at bounding box center [461, 489] width 42 height 42
click at [652, 968] on span "Submit" at bounding box center [647, 968] width 49 height 25
radio input "false"
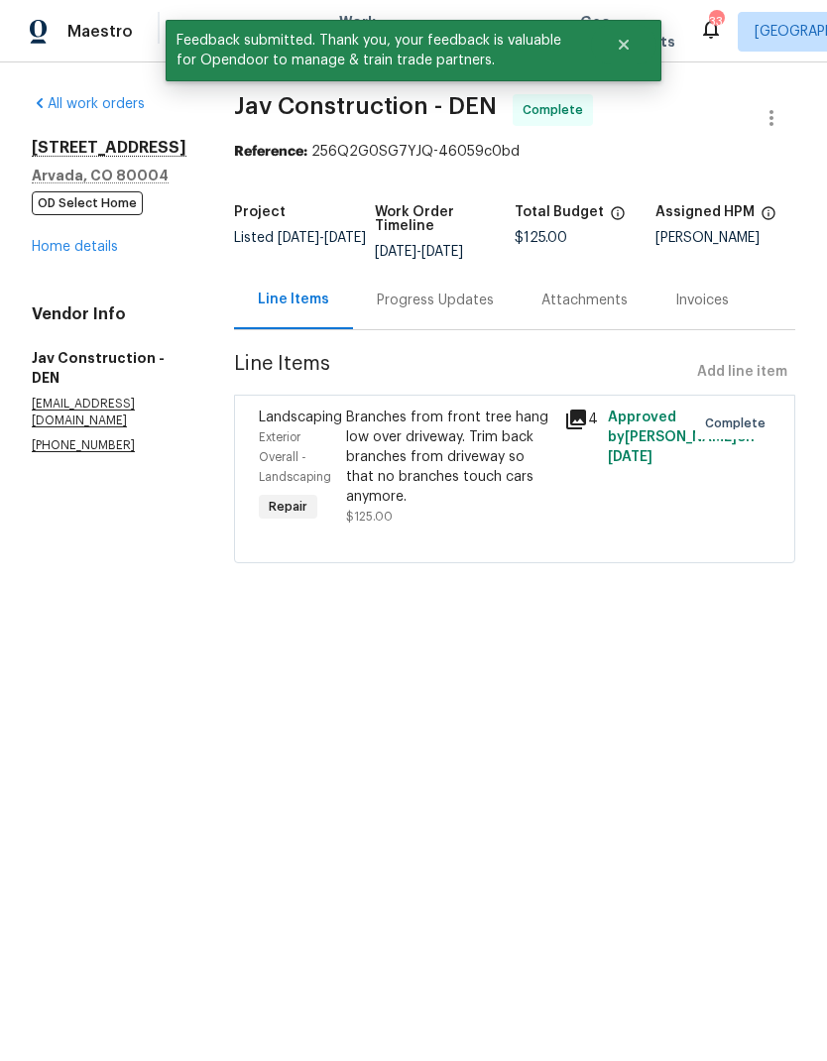
click at [413, 306] on div "Progress Updates" at bounding box center [435, 301] width 117 height 20
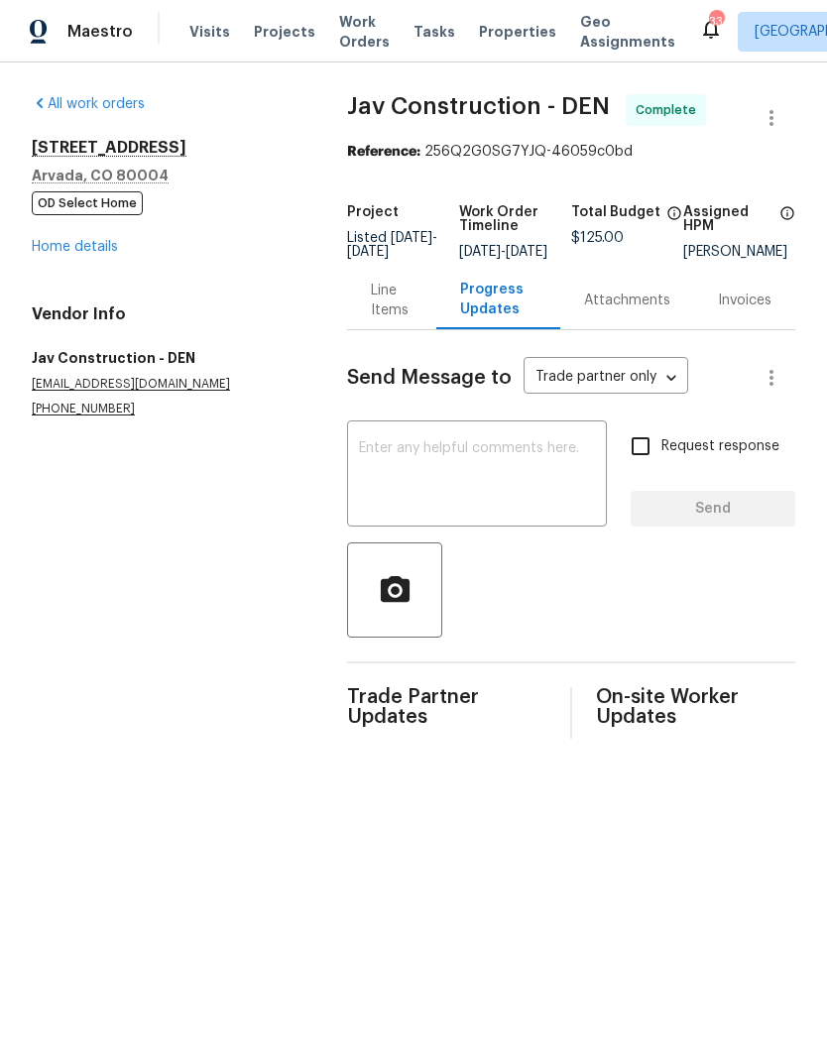
click at [392, 318] on div "Line Items" at bounding box center [391, 301] width 41 height 40
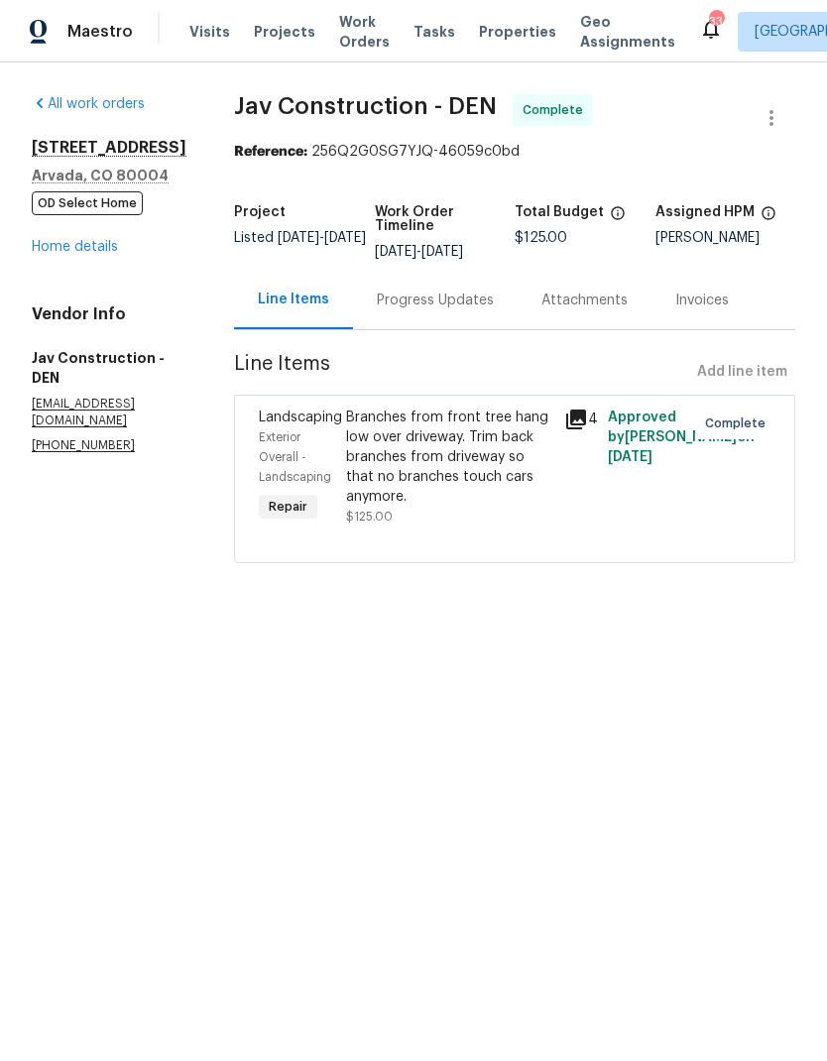
click at [571, 414] on icon at bounding box center [576, 420] width 20 height 20
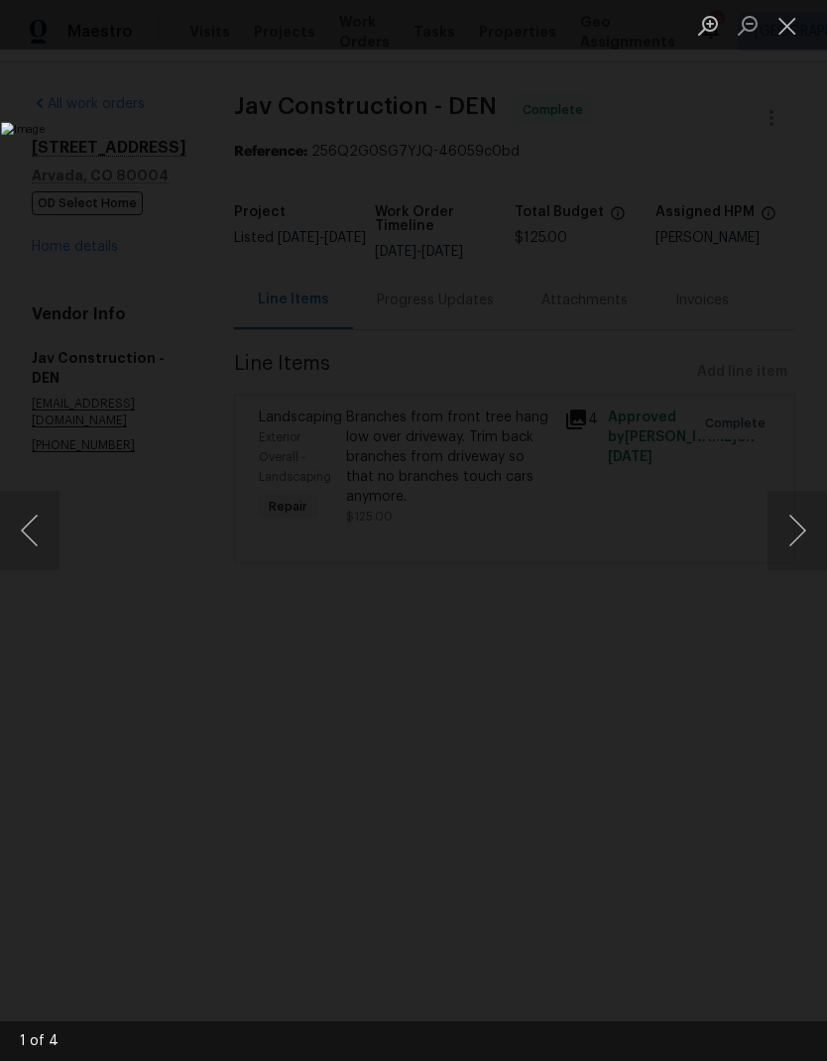
click at [794, 528] on button "Next image" at bounding box center [798, 530] width 60 height 79
click at [790, 526] on button "Next image" at bounding box center [798, 530] width 60 height 79
click at [789, 517] on button "Next image" at bounding box center [798, 530] width 60 height 79
click at [791, 511] on button "Next image" at bounding box center [798, 530] width 60 height 79
click at [792, 510] on button "Next image" at bounding box center [798, 530] width 60 height 79
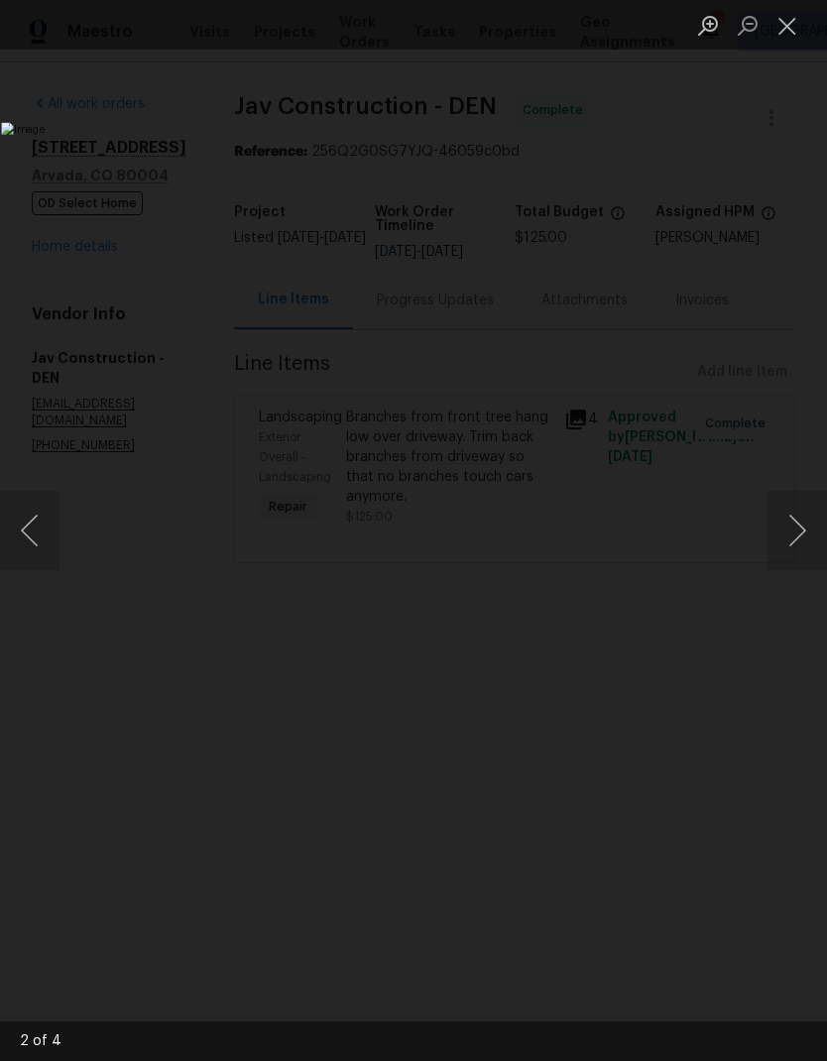
click at [793, 509] on button "Next image" at bounding box center [798, 530] width 60 height 79
click at [791, 30] on button "Close lightbox" at bounding box center [788, 25] width 40 height 35
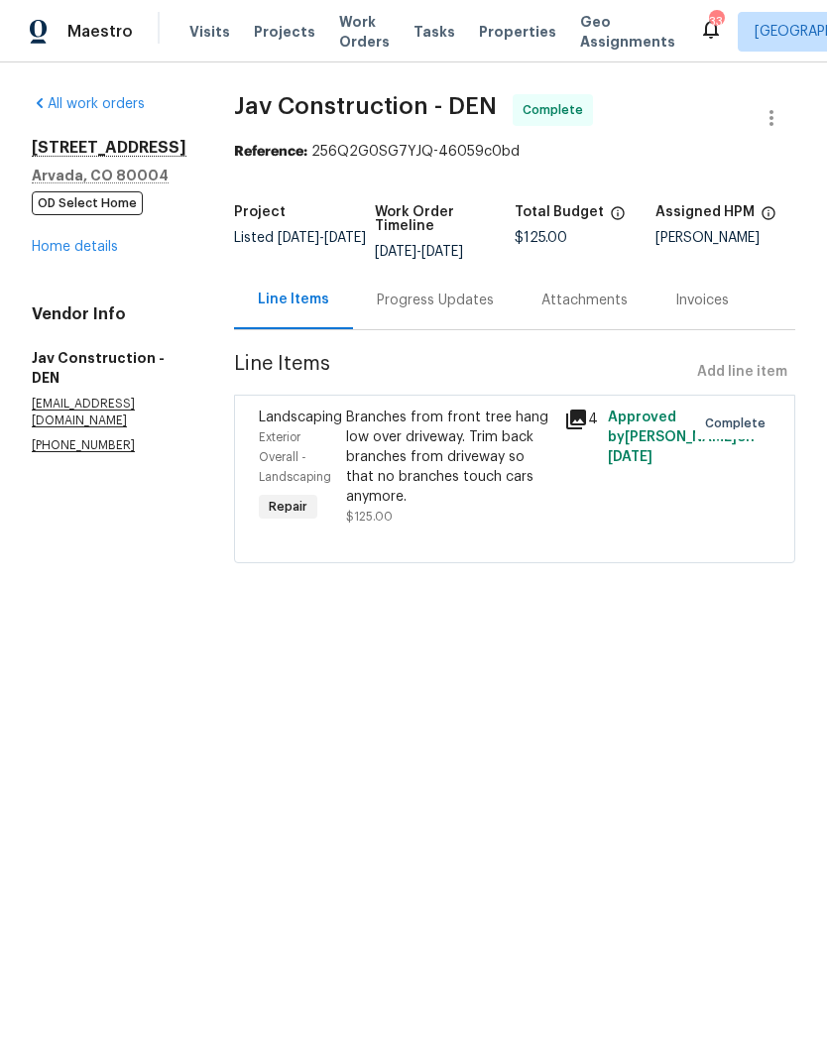
click at [82, 245] on link "Home details" at bounding box center [75, 247] width 86 height 14
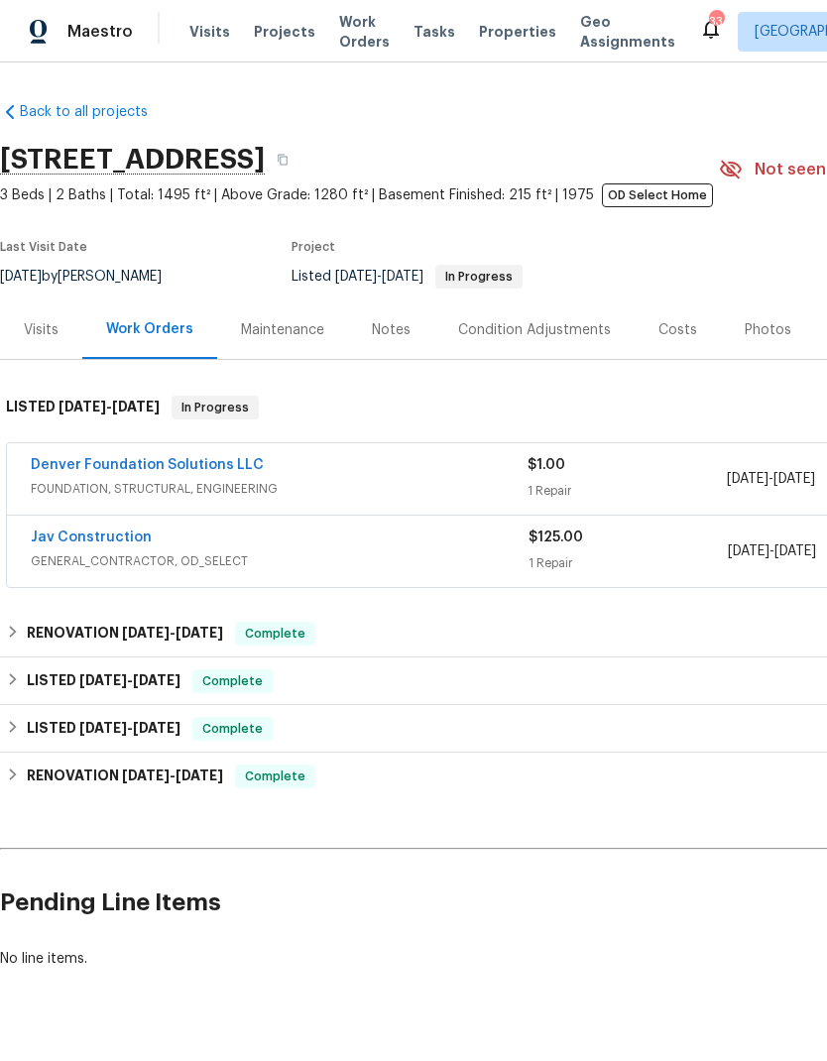
click at [132, 465] on link "Denver Foundation Solutions LLC" at bounding box center [147, 465] width 233 height 14
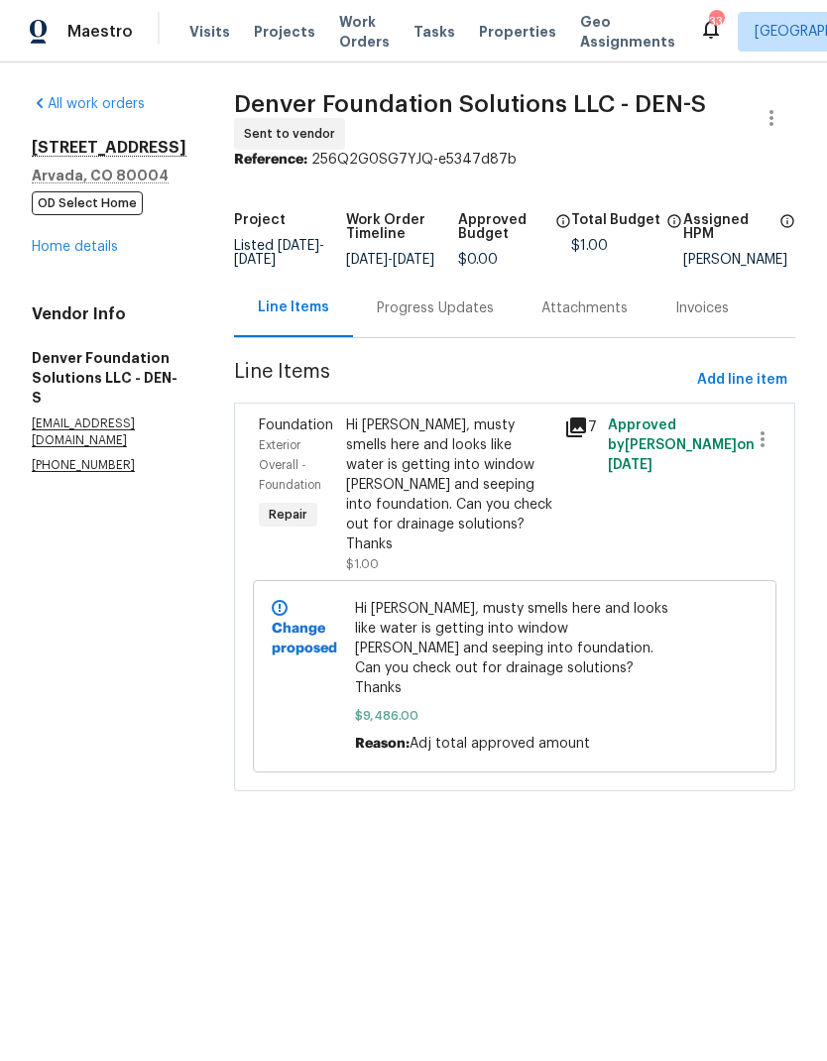
click at [554, 655] on span "Hi Tony, musty smells here and looks like water is getting into window wells an…" at bounding box center [515, 648] width 320 height 99
click at [522, 488] on div "Hi Tony, musty smells here and looks like water is getting into window wells an…" at bounding box center [449, 485] width 206 height 139
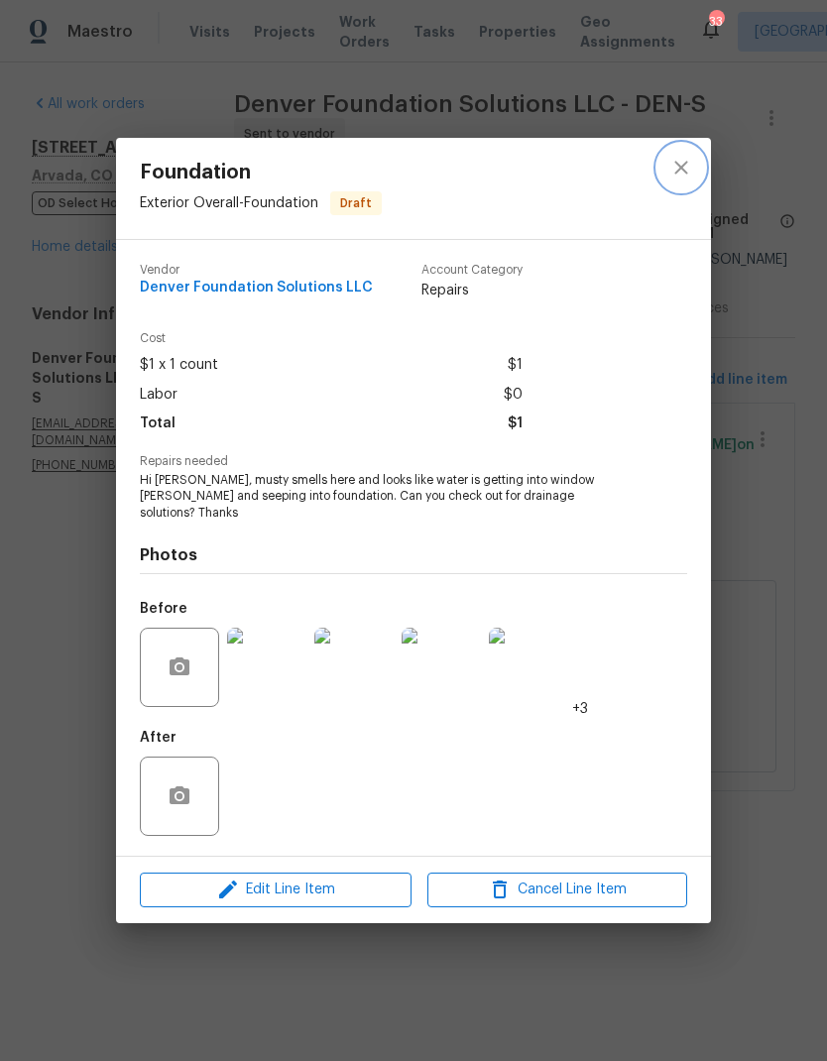
click at [691, 173] on icon "close" at bounding box center [682, 168] width 24 height 24
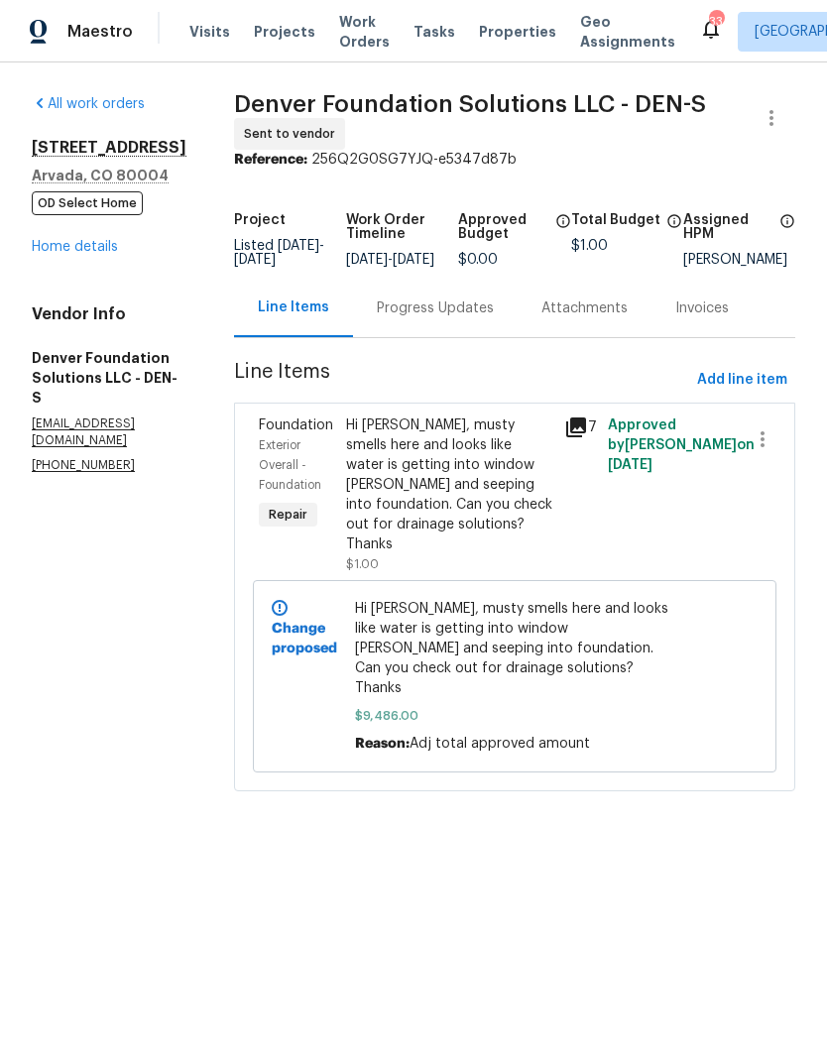
click at [75, 244] on link "Home details" at bounding box center [75, 247] width 86 height 14
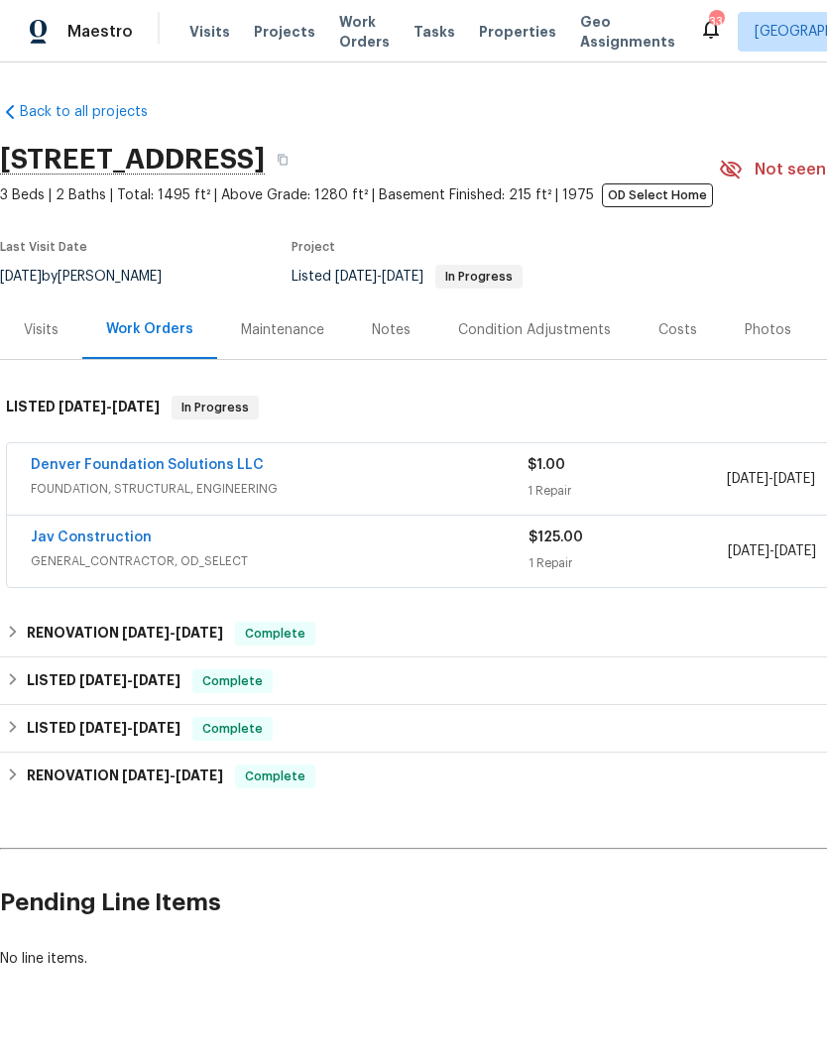
click at [140, 462] on link "Denver Foundation Solutions LLC" at bounding box center [147, 465] width 233 height 14
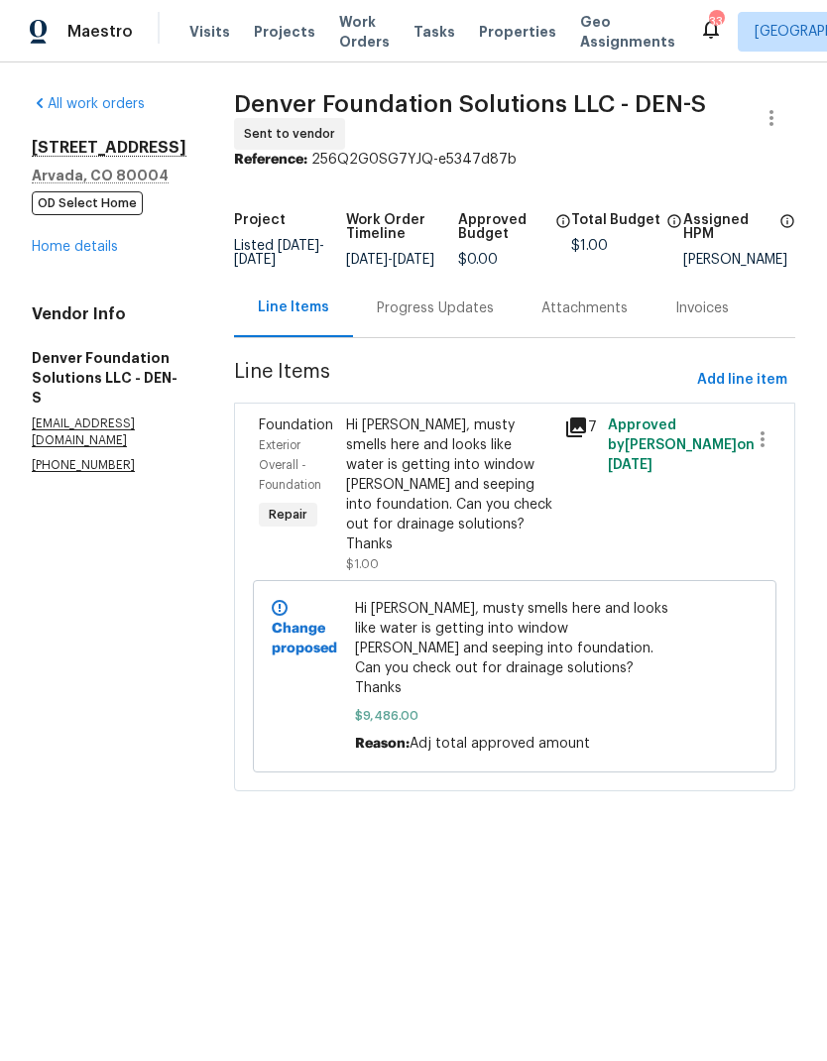
click at [491, 501] on div "Hi Tony, musty smells here and looks like water is getting into window wells an…" at bounding box center [449, 485] width 206 height 139
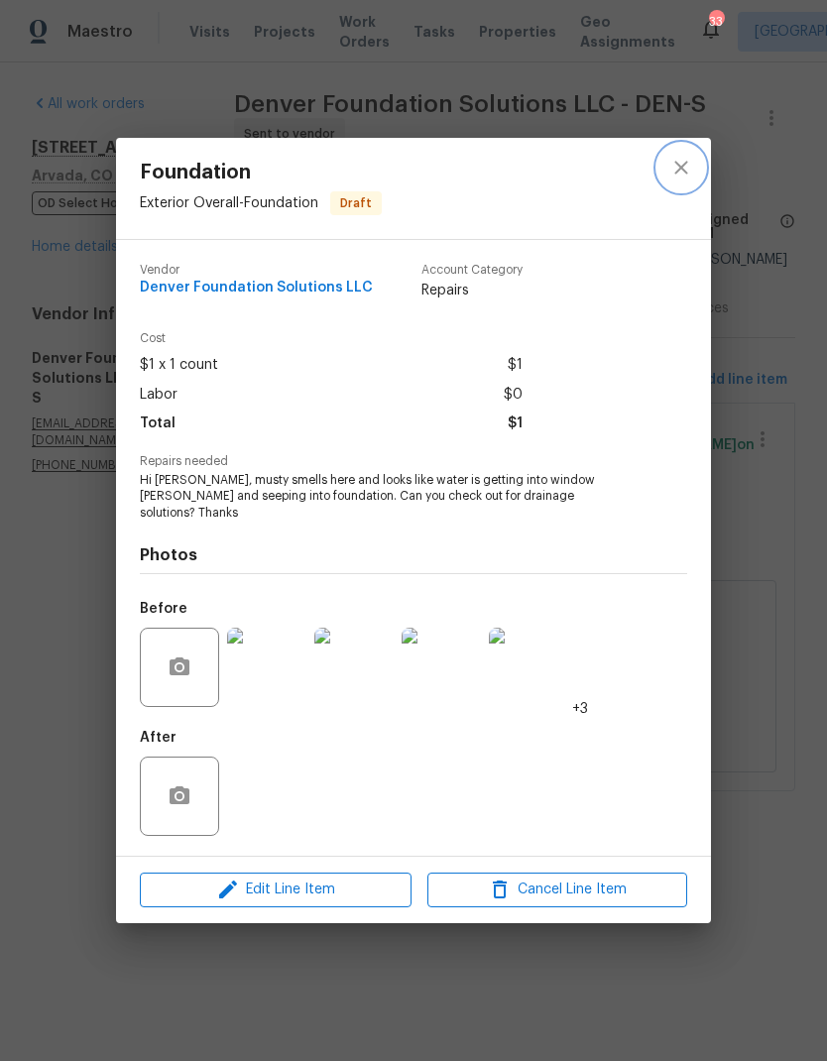
click at [692, 174] on icon "close" at bounding box center [682, 168] width 24 height 24
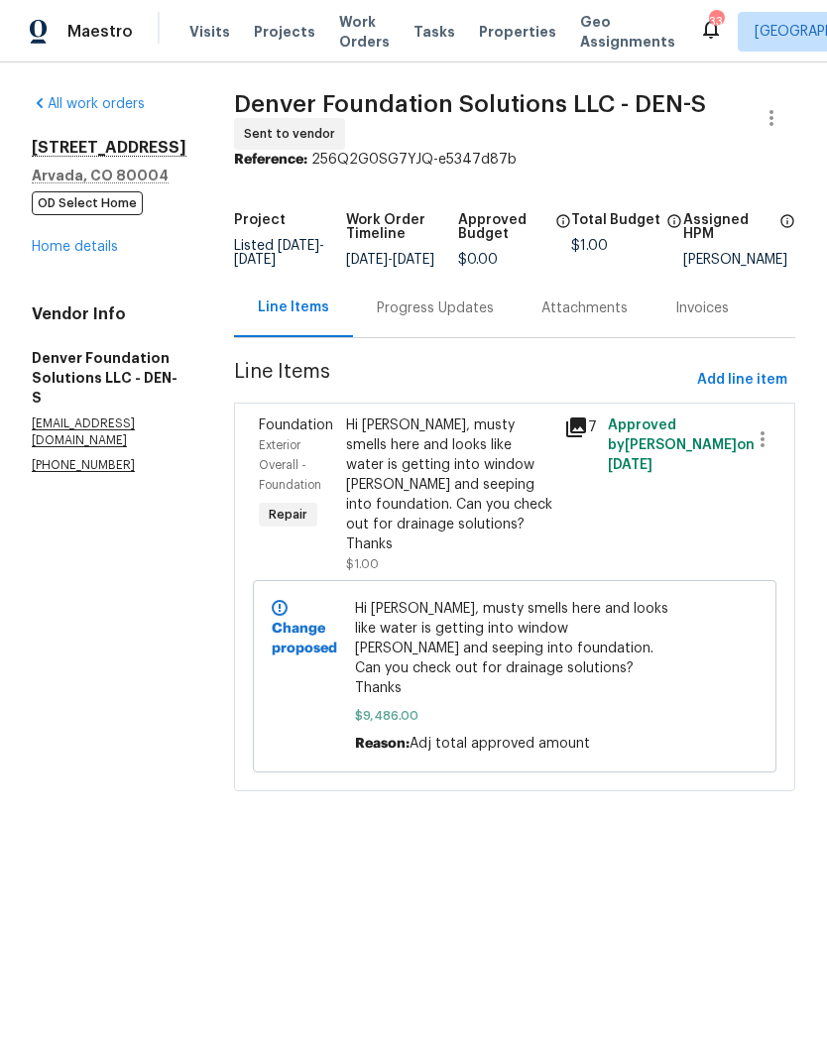
click at [552, 649] on span "Hi Tony, musty smells here and looks like water is getting into window wells an…" at bounding box center [515, 648] width 320 height 99
click at [525, 490] on div "Hi Tony, musty smells here and looks like water is getting into window wells an…" at bounding box center [449, 485] width 206 height 139
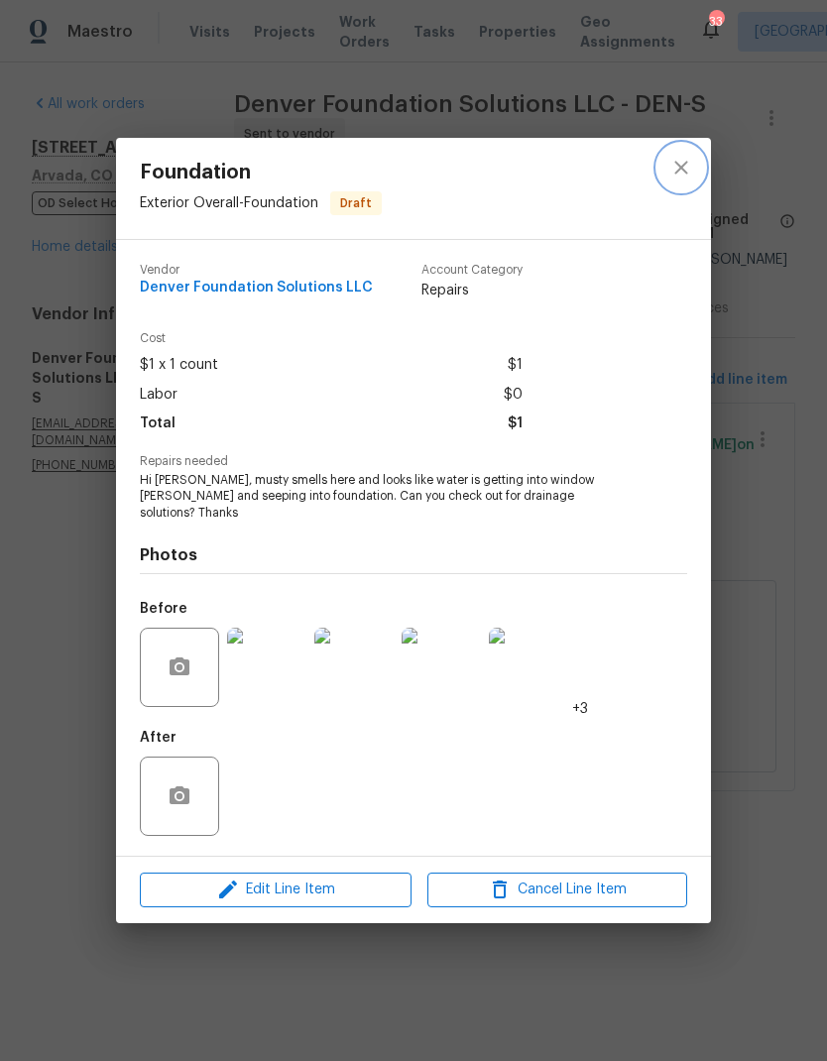
click at [692, 177] on icon "close" at bounding box center [682, 168] width 24 height 24
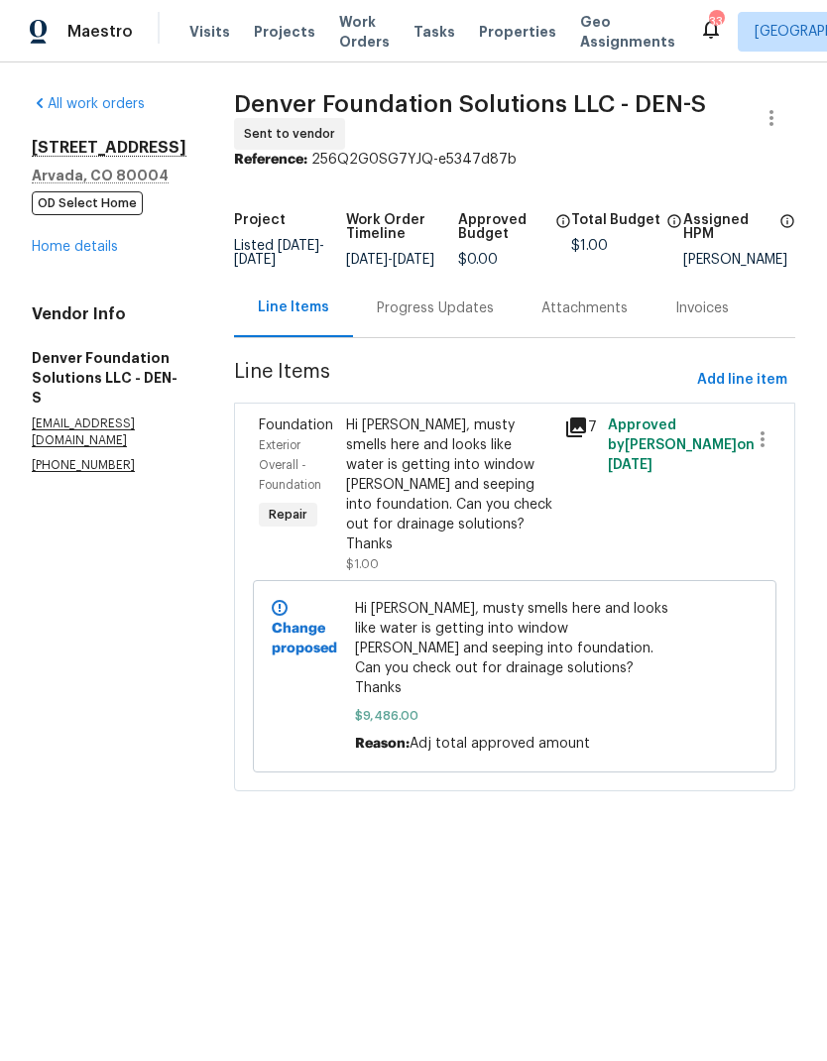
click at [86, 244] on link "Home details" at bounding box center [75, 247] width 86 height 14
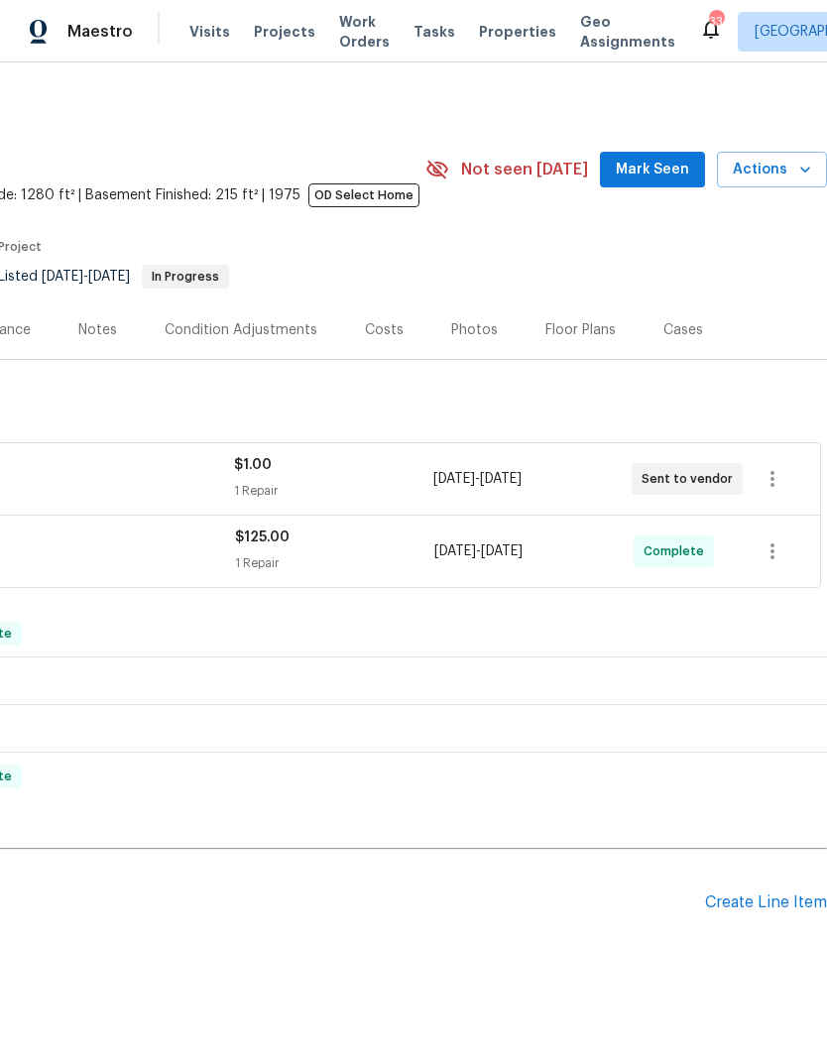
scroll to position [0, 294]
click at [775, 475] on icon "button" at bounding box center [773, 479] width 24 height 24
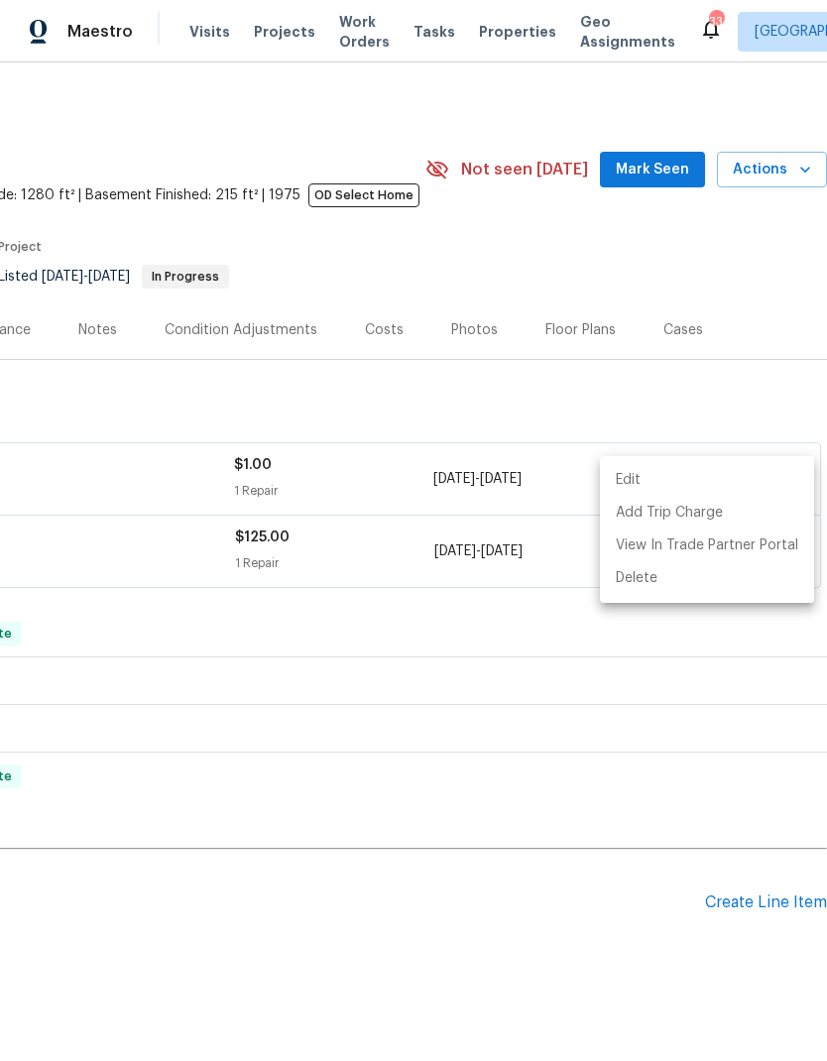
click at [642, 477] on li "Edit" at bounding box center [707, 480] width 214 height 33
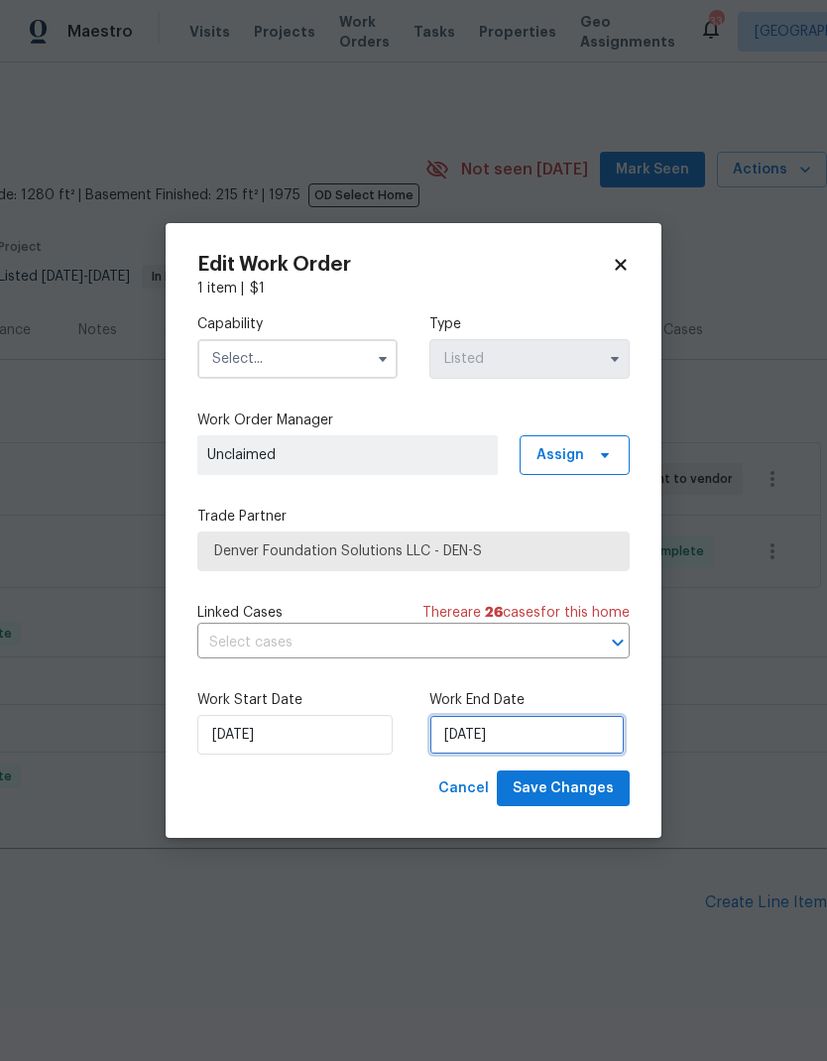
click at [573, 730] on input "[DATE]" at bounding box center [527, 735] width 195 height 40
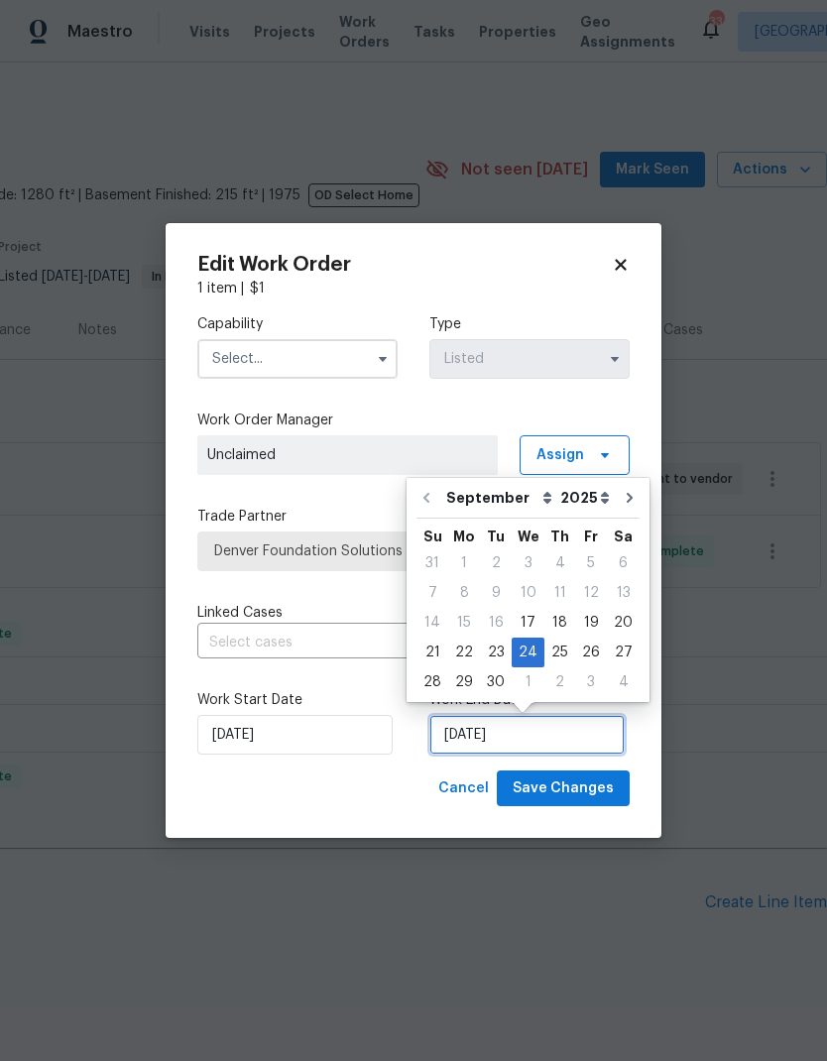
scroll to position [8, 0]
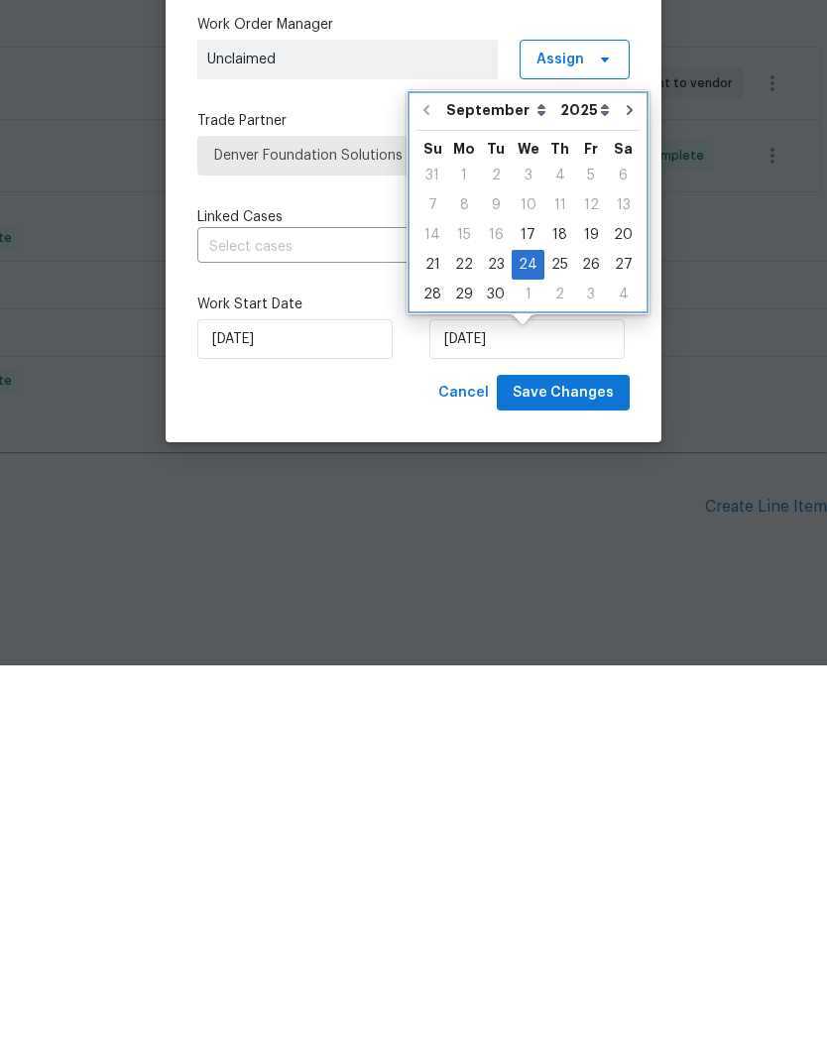
click at [622, 498] on icon "Go to next month" at bounding box center [630, 506] width 16 height 16
type input "10/24/2025"
select select "9"
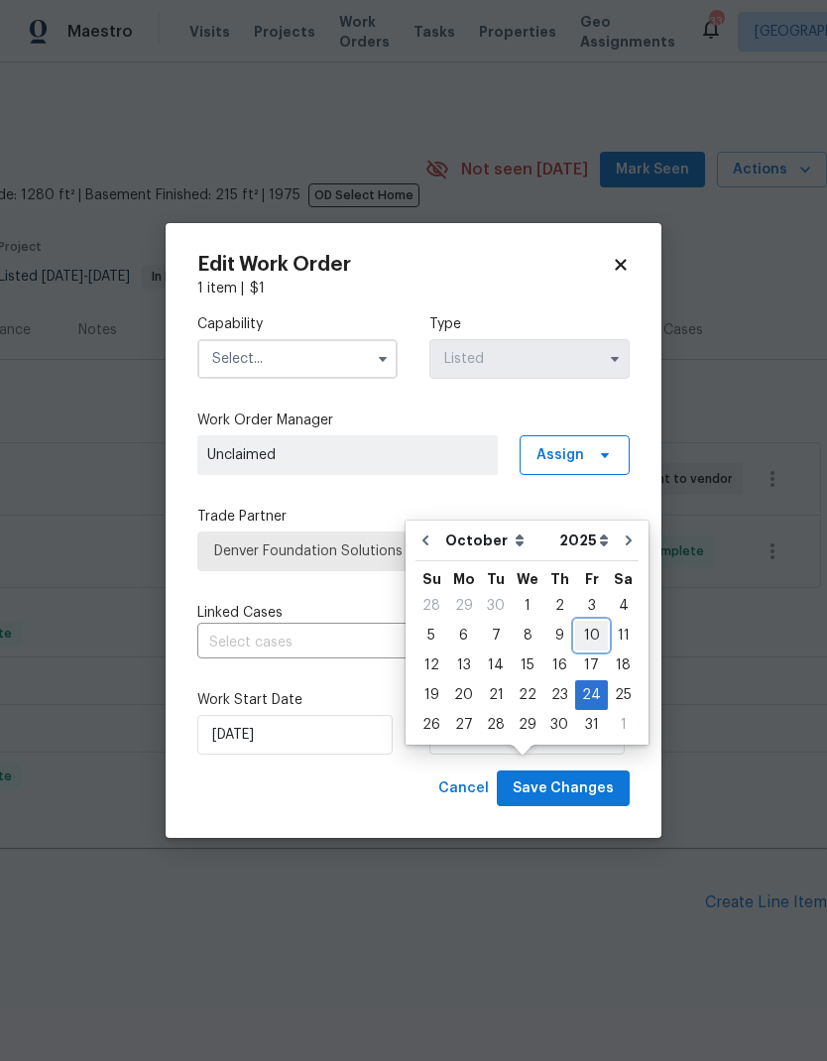
click at [586, 622] on div "10" at bounding box center [591, 636] width 33 height 28
type input "10/10/2025"
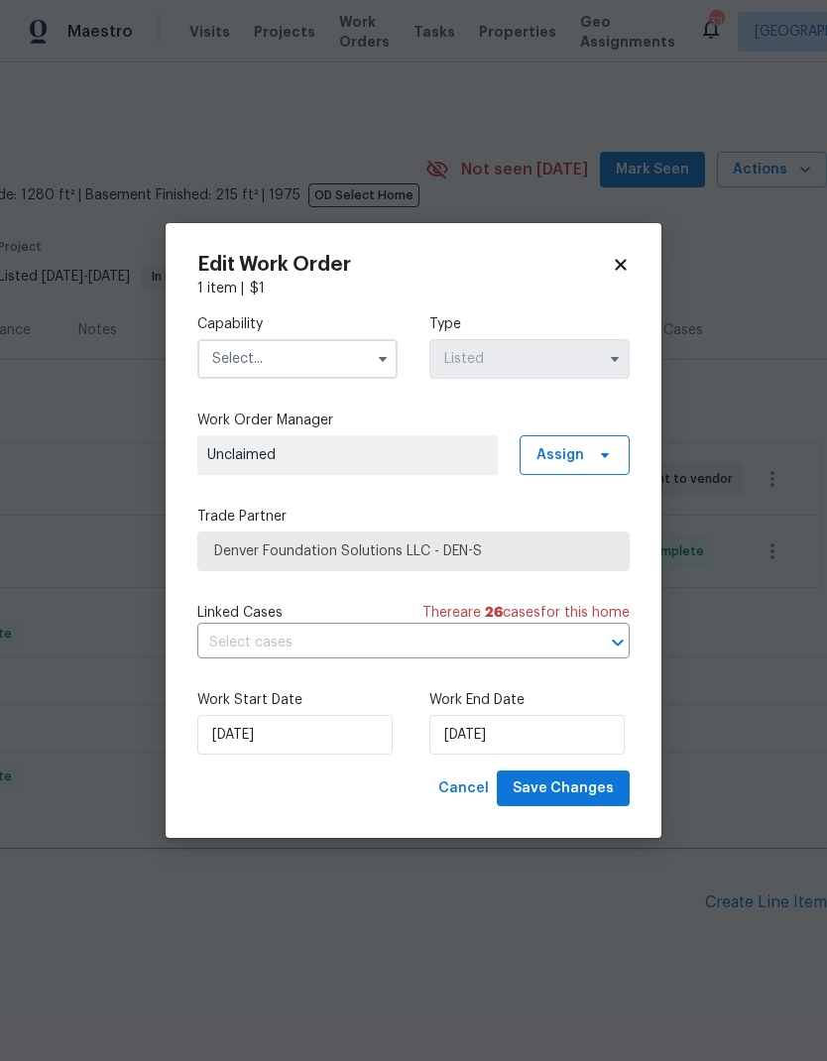
click at [382, 363] on icon "button" at bounding box center [383, 359] width 16 height 16
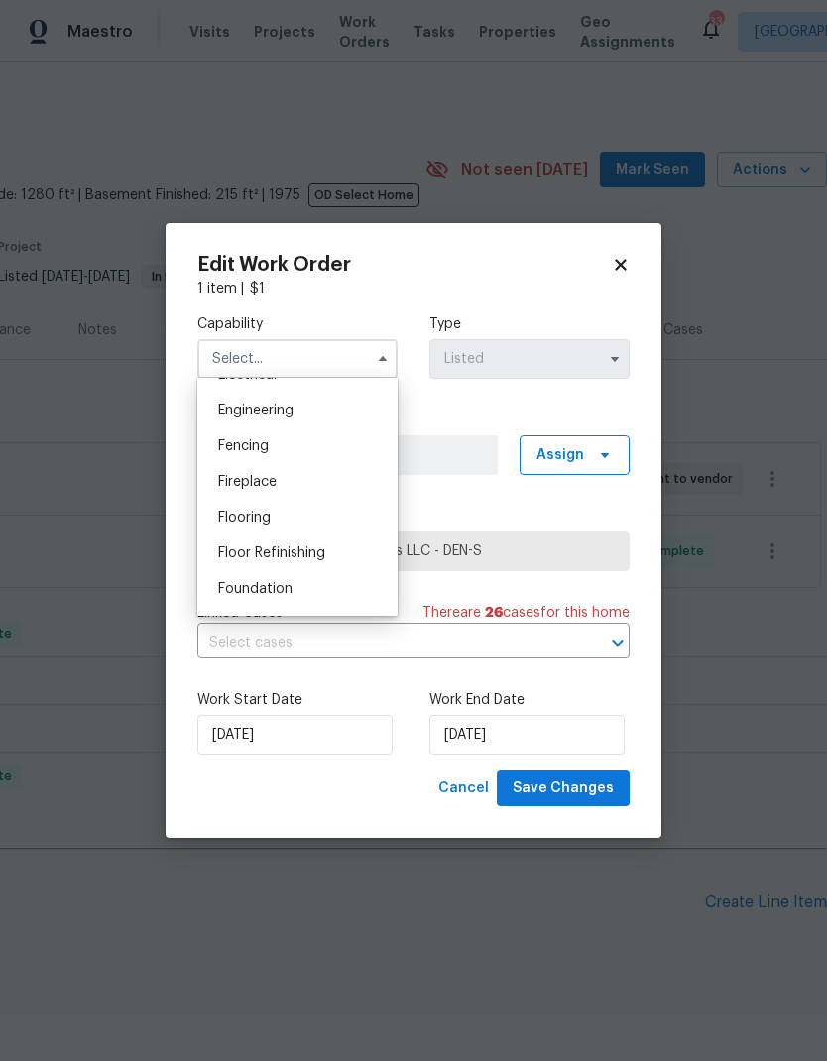
scroll to position [679, 0]
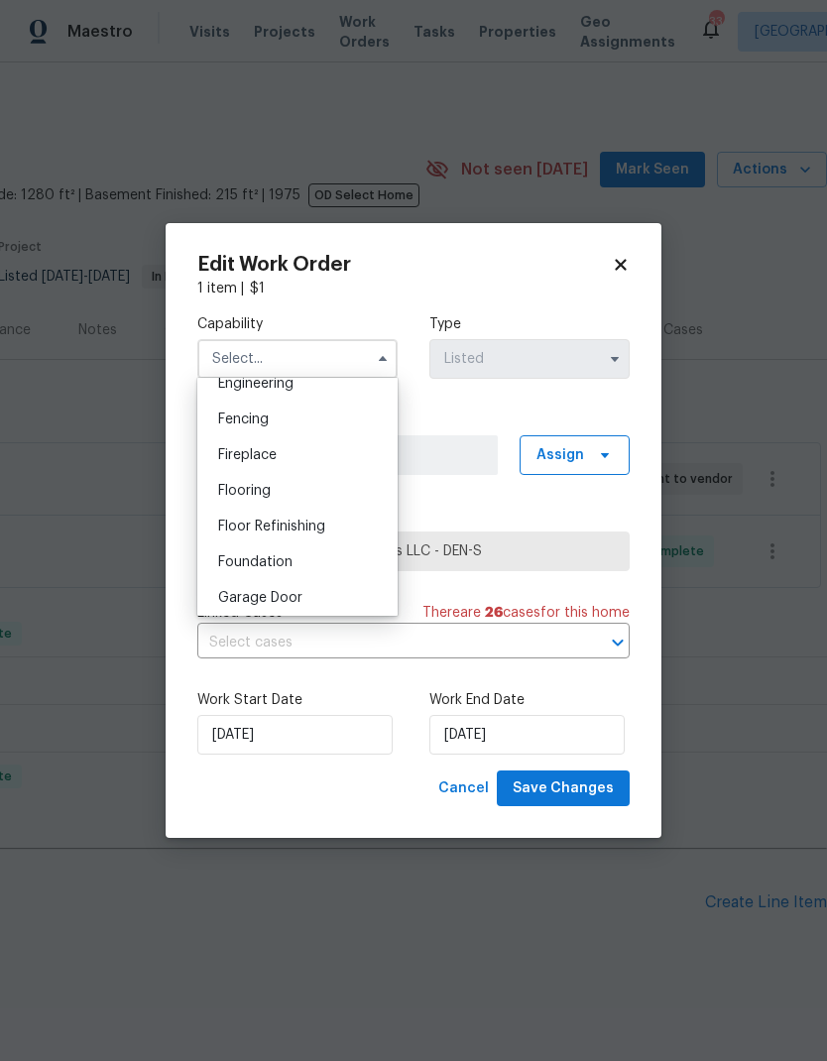
click at [284, 561] on span "Foundation" at bounding box center [255, 562] width 74 height 14
type input "Foundation"
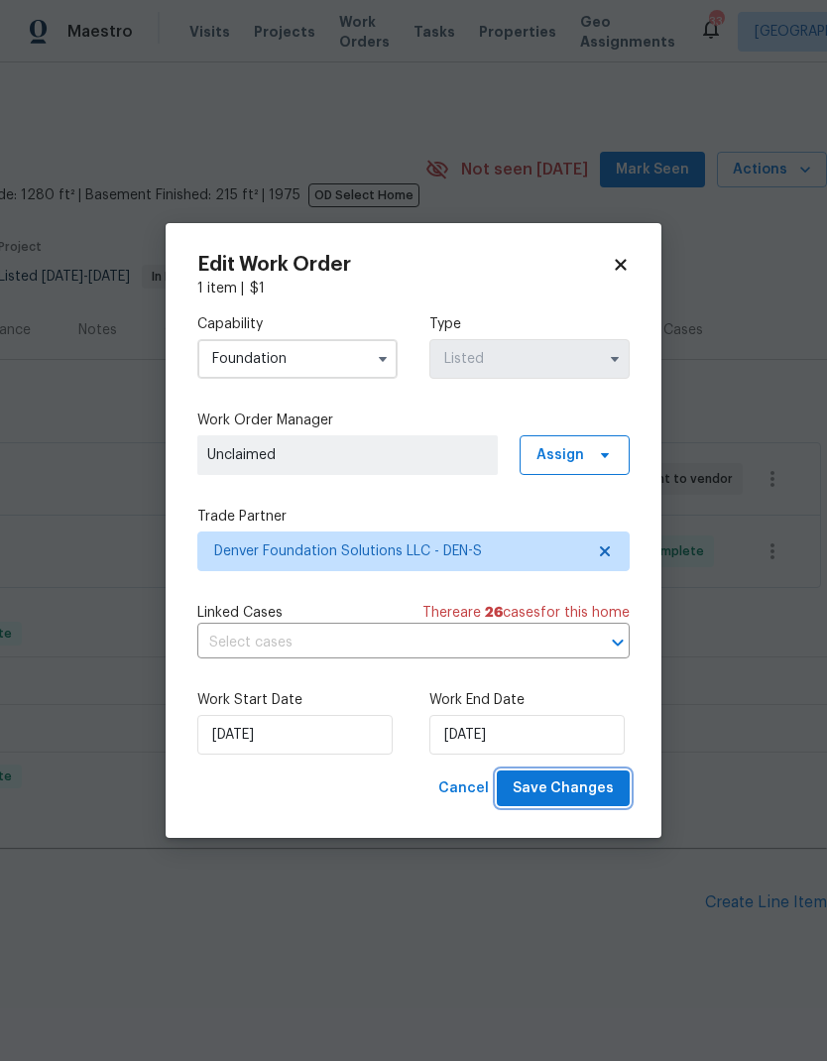
click at [584, 786] on span "Save Changes" at bounding box center [563, 789] width 101 height 25
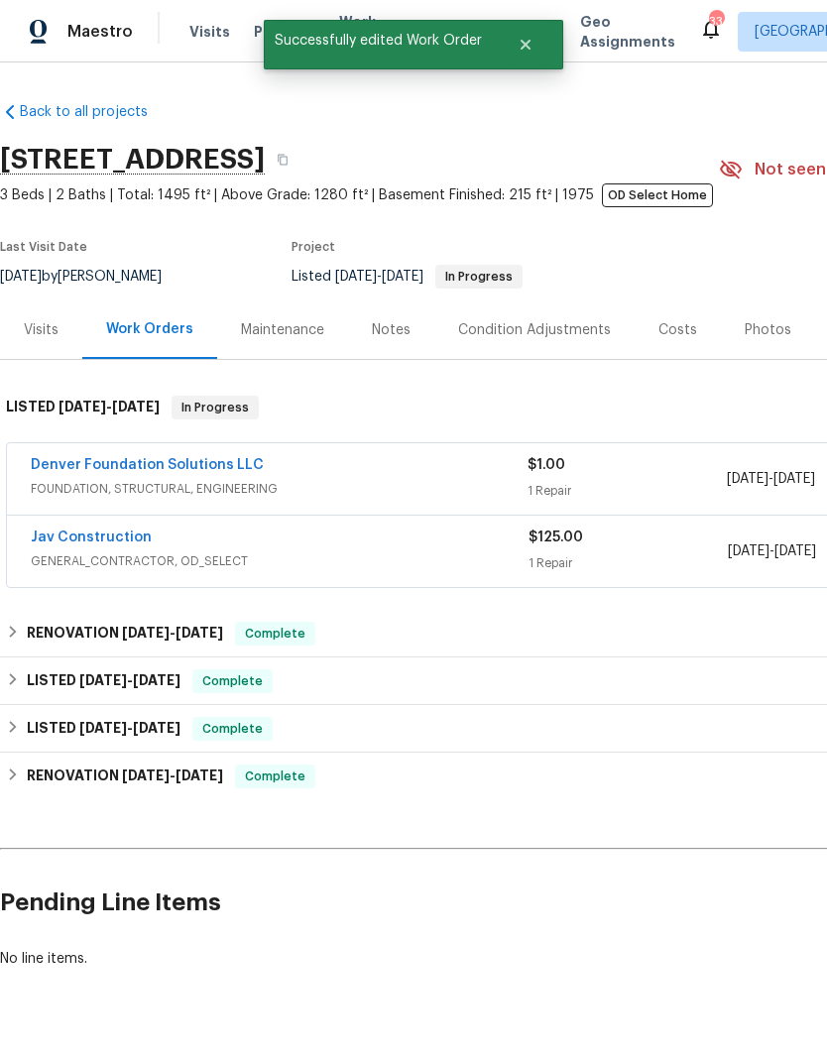
scroll to position [0, 0]
click at [132, 458] on link "Denver Foundation Solutions LLC" at bounding box center [147, 465] width 233 height 14
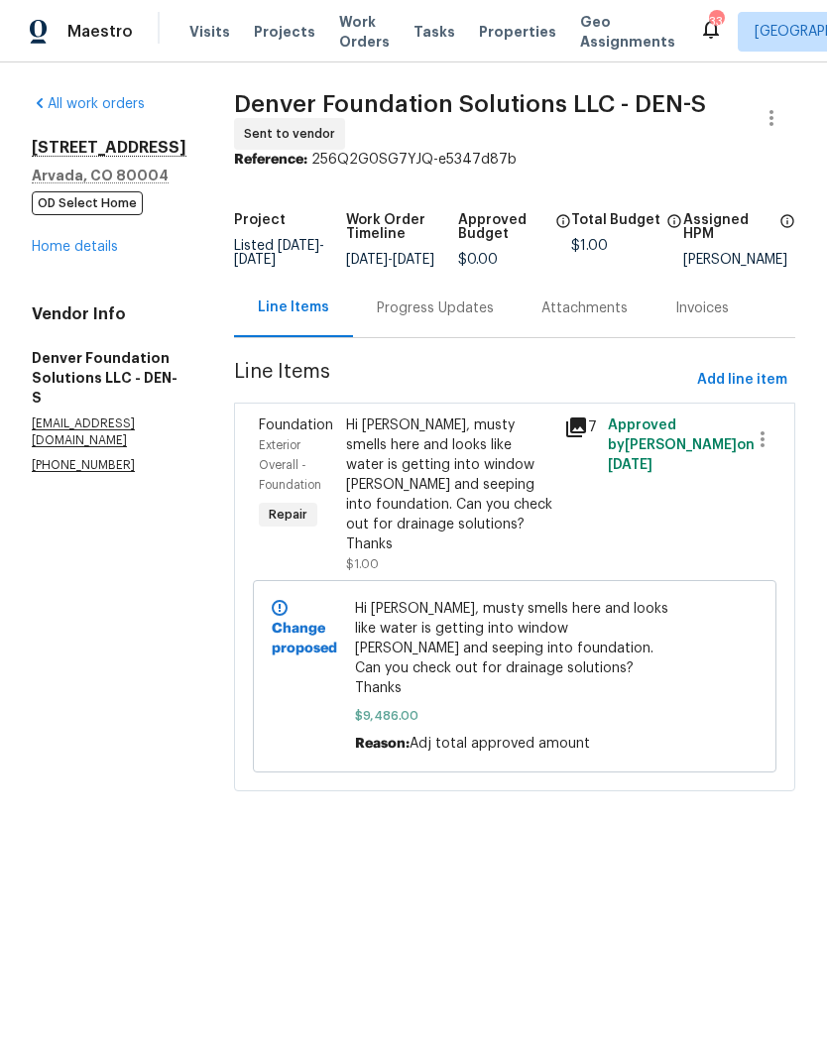
click at [87, 242] on link "Home details" at bounding box center [75, 247] width 86 height 14
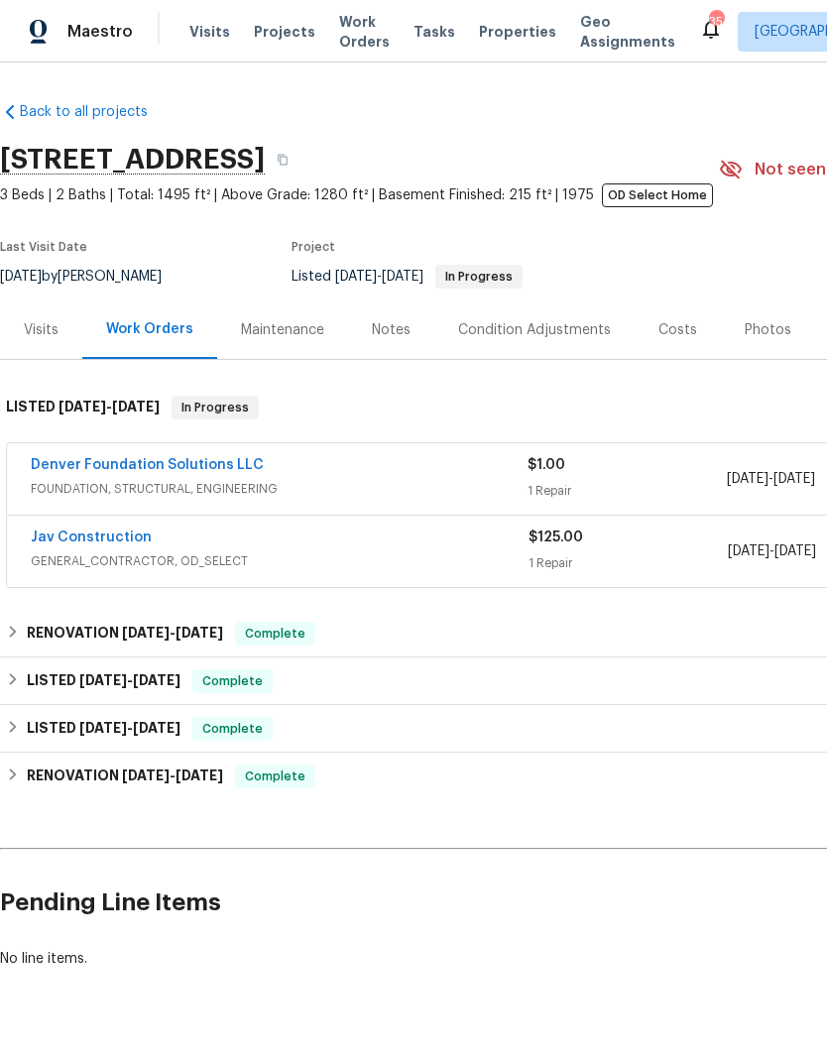
click at [277, 40] on span "Projects" at bounding box center [284, 32] width 61 height 20
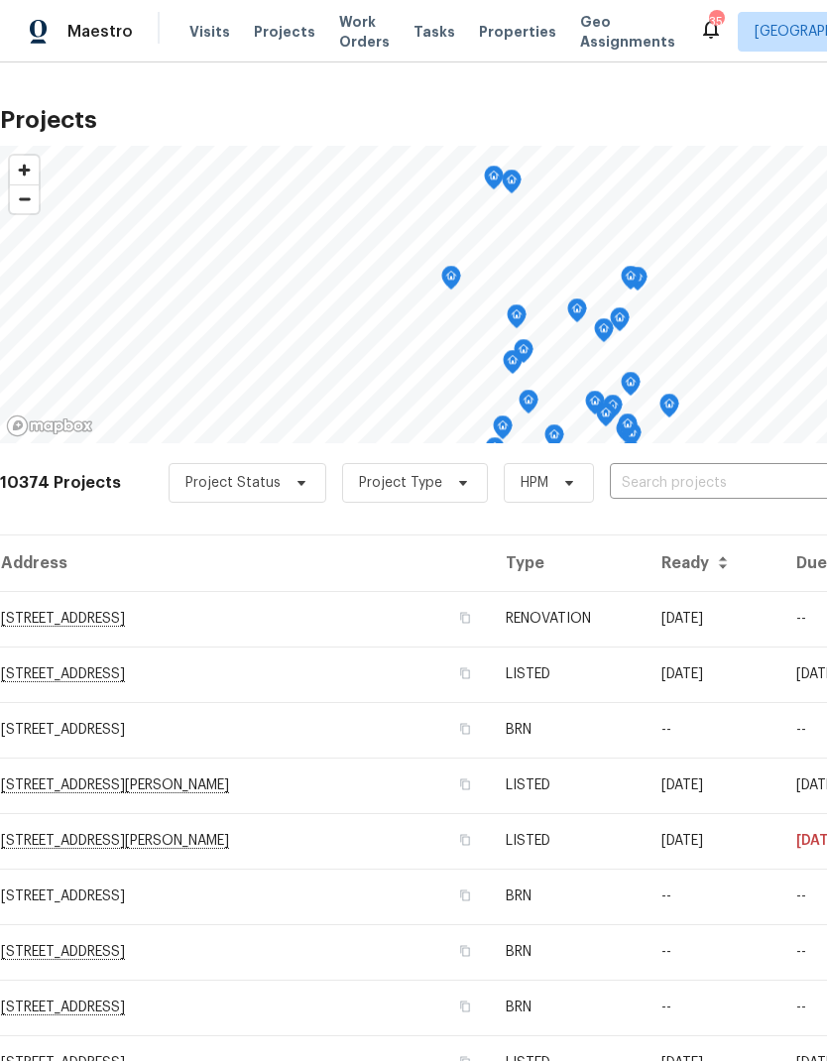
click at [646, 491] on input "text" at bounding box center [723, 483] width 227 height 31
type input "9115"
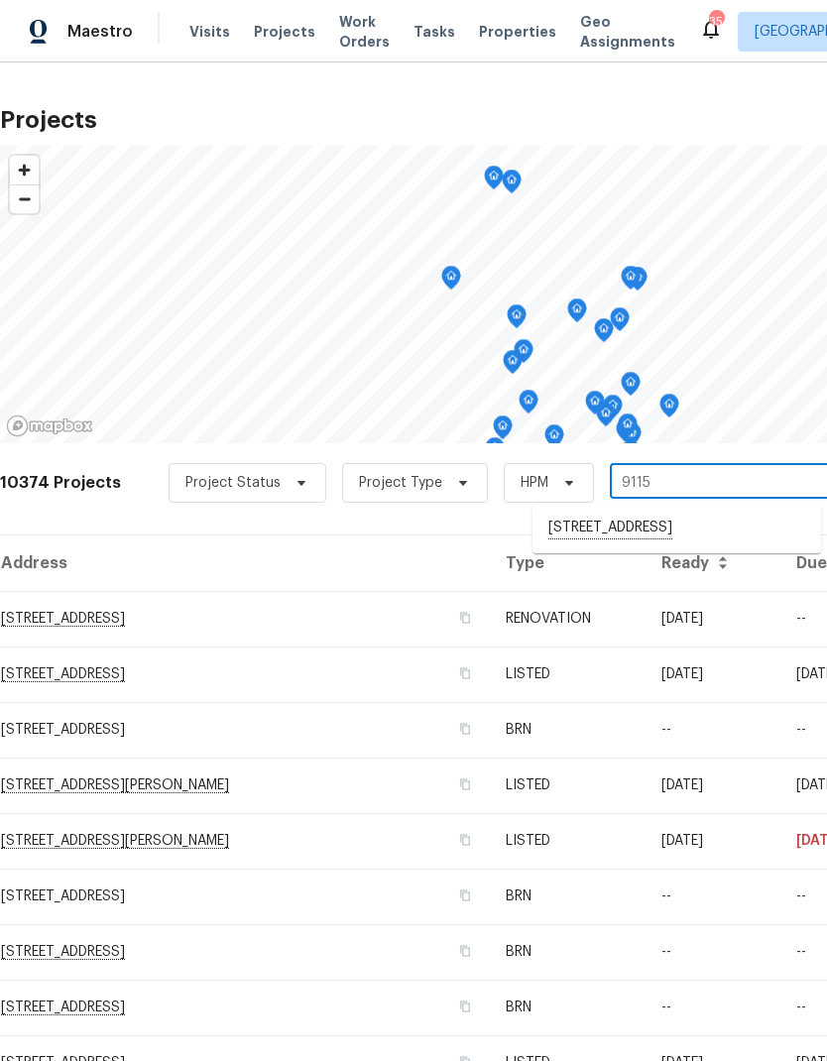
click at [644, 528] on li "9115 W Hinsdale Pl, Littleton, CO 80128" at bounding box center [677, 529] width 289 height 34
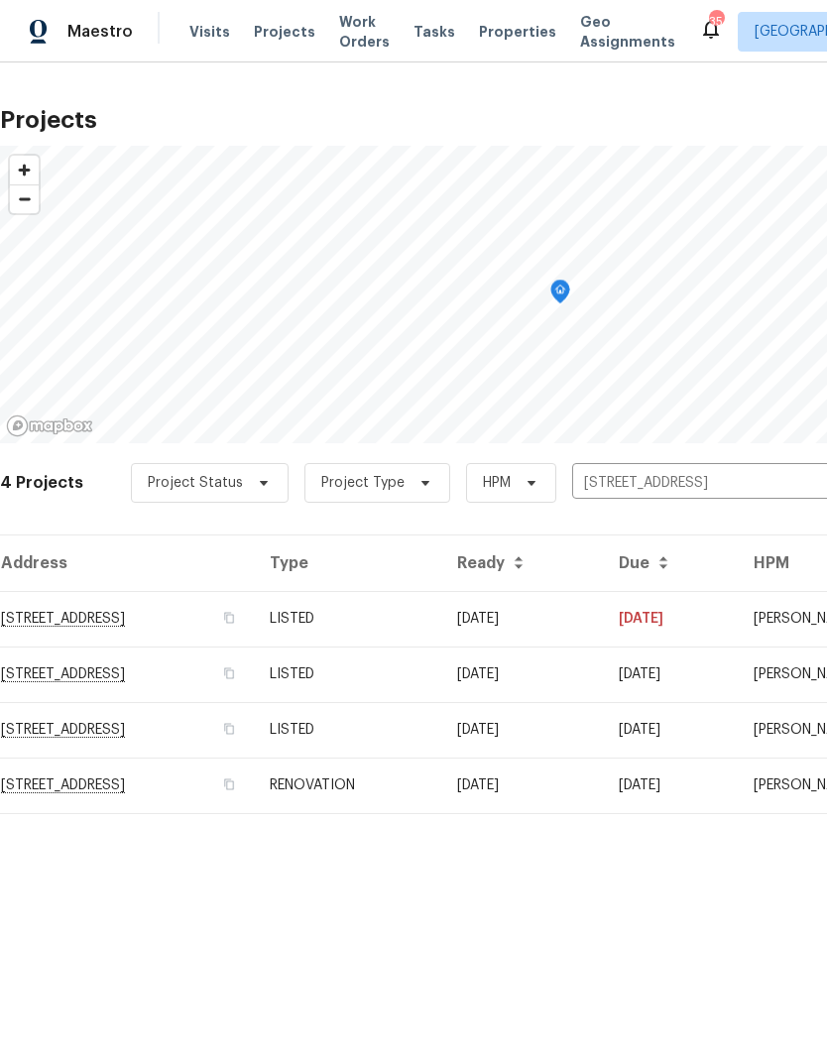
click at [441, 783] on td "RENOVATION" at bounding box center [347, 786] width 187 height 56
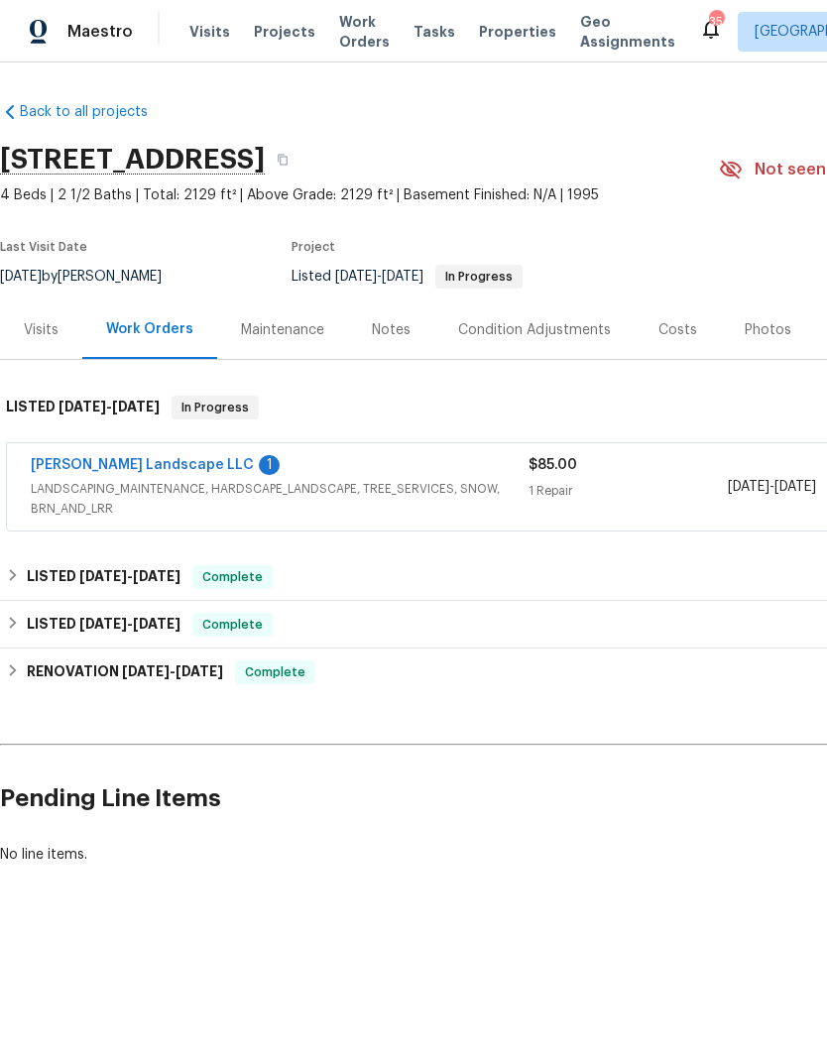
click at [758, 329] on div "Photos" at bounding box center [768, 330] width 47 height 20
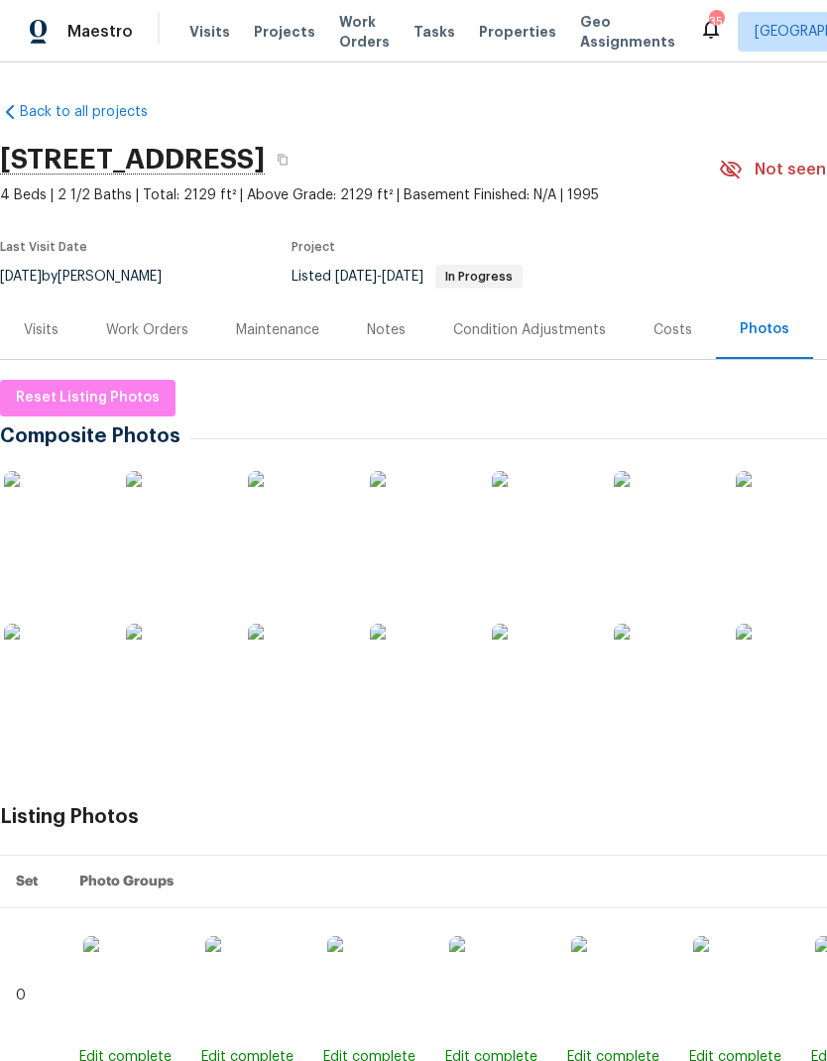
click at [182, 661] on img at bounding box center [175, 673] width 99 height 99
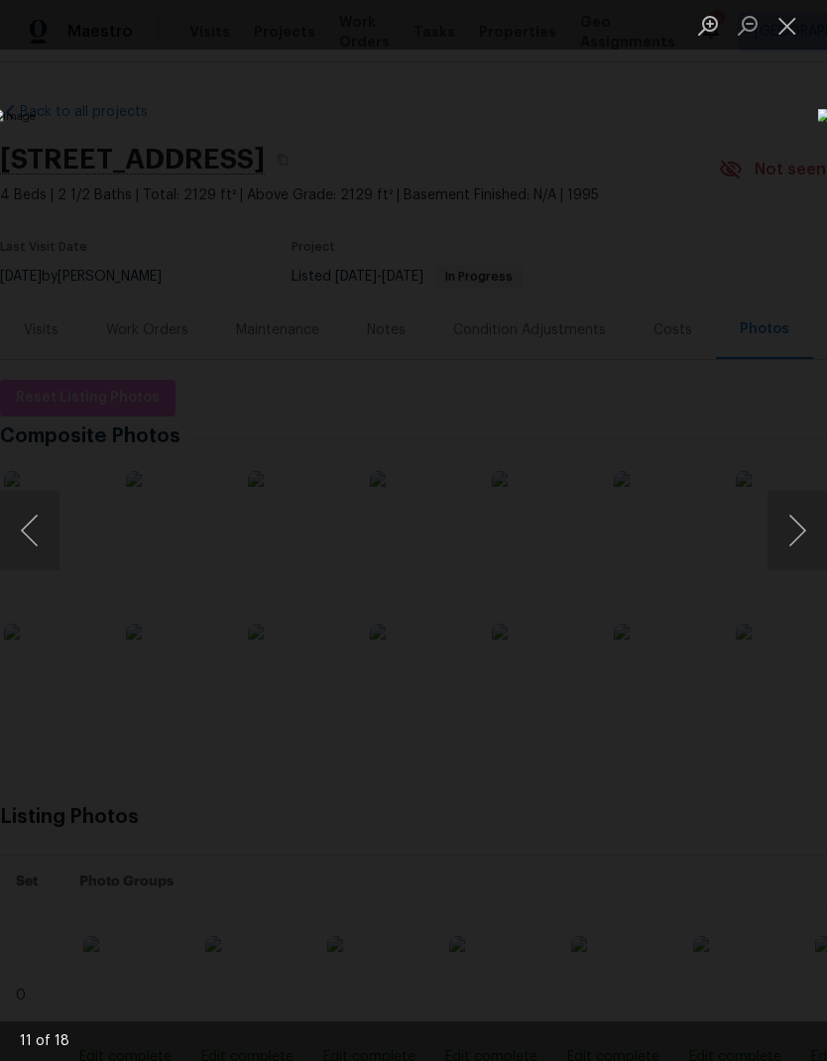
click at [784, 530] on button "Next image" at bounding box center [798, 530] width 60 height 79
click at [786, 529] on button "Next image" at bounding box center [798, 530] width 60 height 79
click at [788, 525] on button "Next image" at bounding box center [798, 530] width 60 height 79
click at [786, 527] on button "Next image" at bounding box center [798, 530] width 60 height 79
click at [787, 527] on button "Next image" at bounding box center [798, 530] width 60 height 79
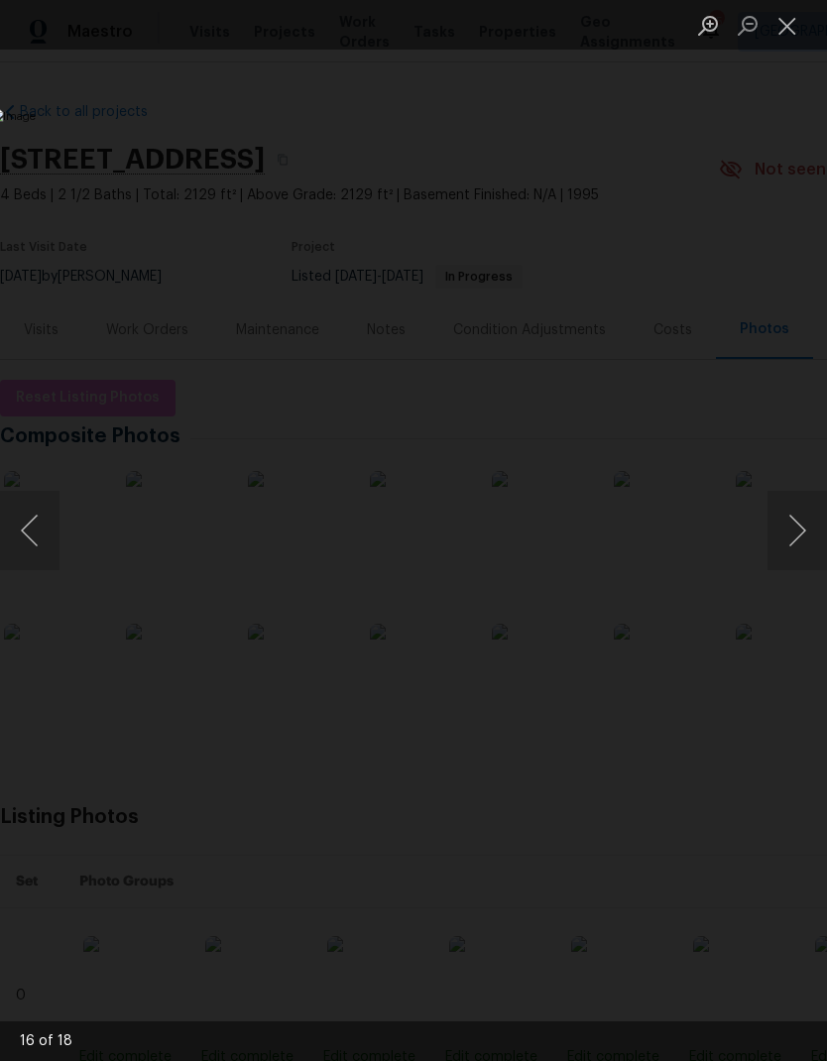
click at [787, 527] on button "Next image" at bounding box center [798, 530] width 60 height 79
click at [786, 528] on button "Next image" at bounding box center [798, 530] width 60 height 79
click at [785, 528] on button "Next image" at bounding box center [798, 530] width 60 height 79
click at [786, 528] on button "Next image" at bounding box center [798, 530] width 60 height 79
click at [785, 529] on button "Next image" at bounding box center [798, 530] width 60 height 79
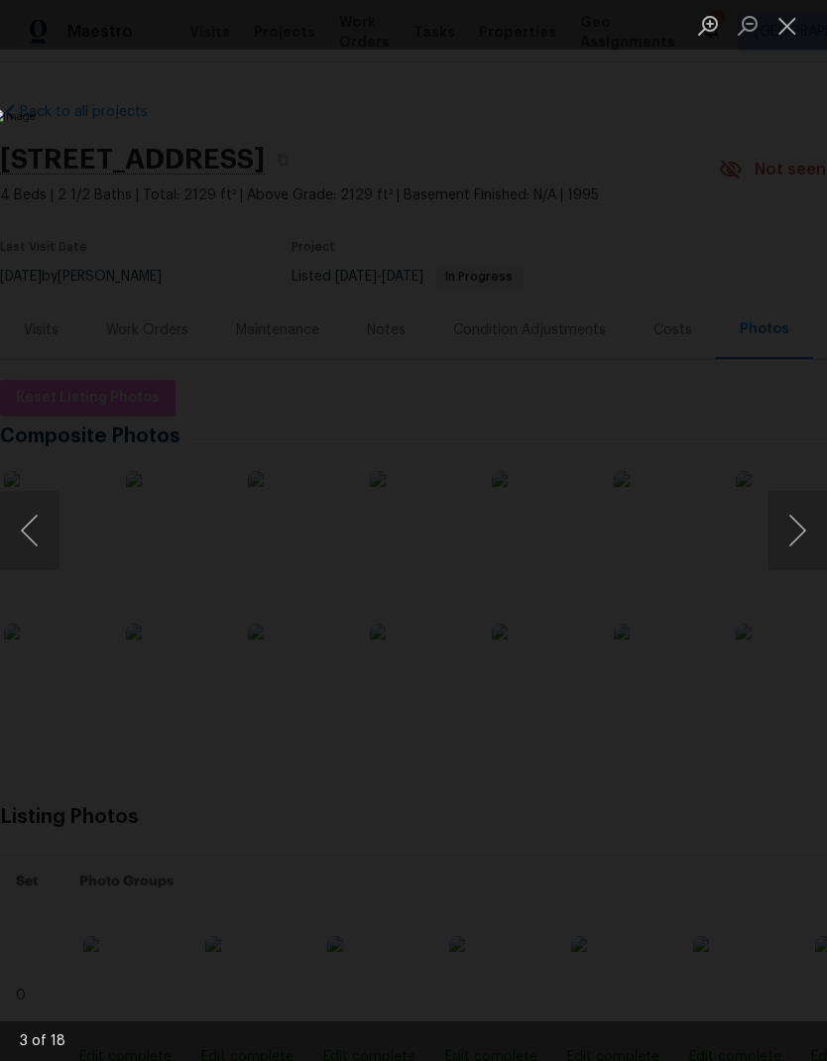
click at [784, 528] on button "Next image" at bounding box center [798, 530] width 60 height 79
click at [786, 528] on button "Next image" at bounding box center [798, 530] width 60 height 79
click at [783, 531] on button "Next image" at bounding box center [798, 530] width 60 height 79
click at [783, 530] on button "Next image" at bounding box center [798, 530] width 60 height 79
click at [776, 534] on button "Next image" at bounding box center [798, 530] width 60 height 79
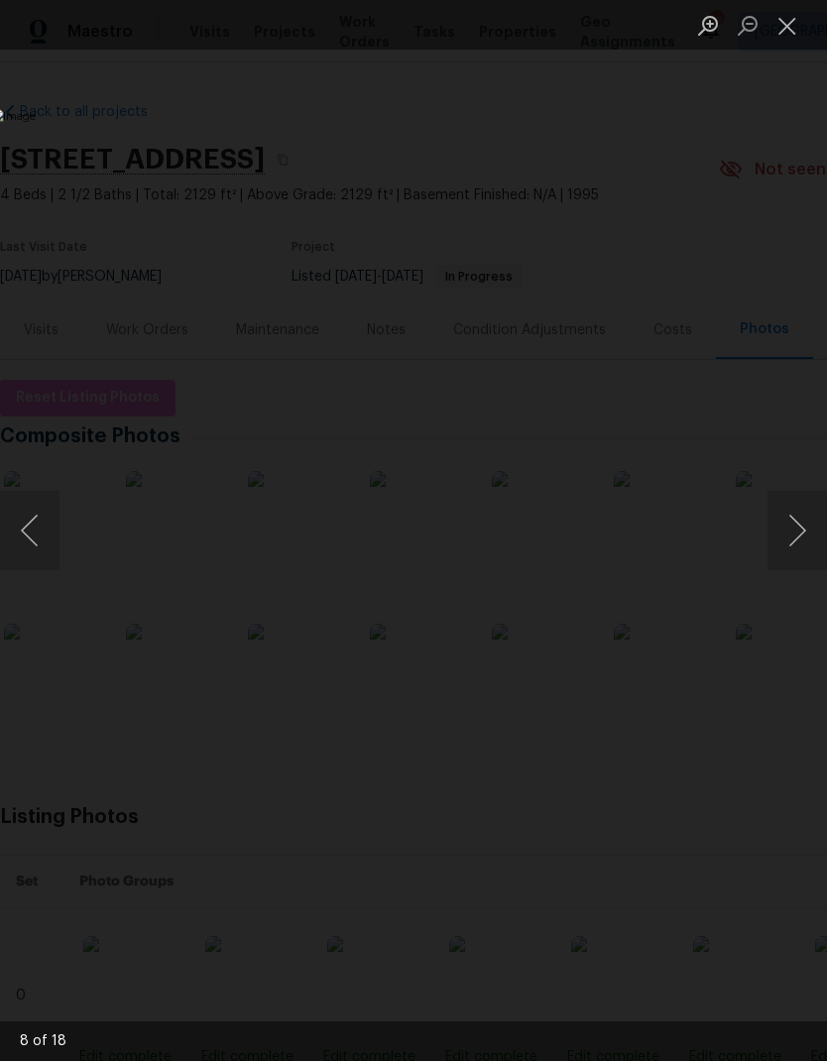
click at [778, 533] on button "Next image" at bounding box center [798, 530] width 60 height 79
click at [781, 531] on button "Next image" at bounding box center [798, 530] width 60 height 79
click at [780, 532] on button "Next image" at bounding box center [798, 530] width 60 height 79
click at [781, 532] on button "Next image" at bounding box center [798, 530] width 60 height 79
click at [788, 25] on button "Close lightbox" at bounding box center [788, 25] width 40 height 35
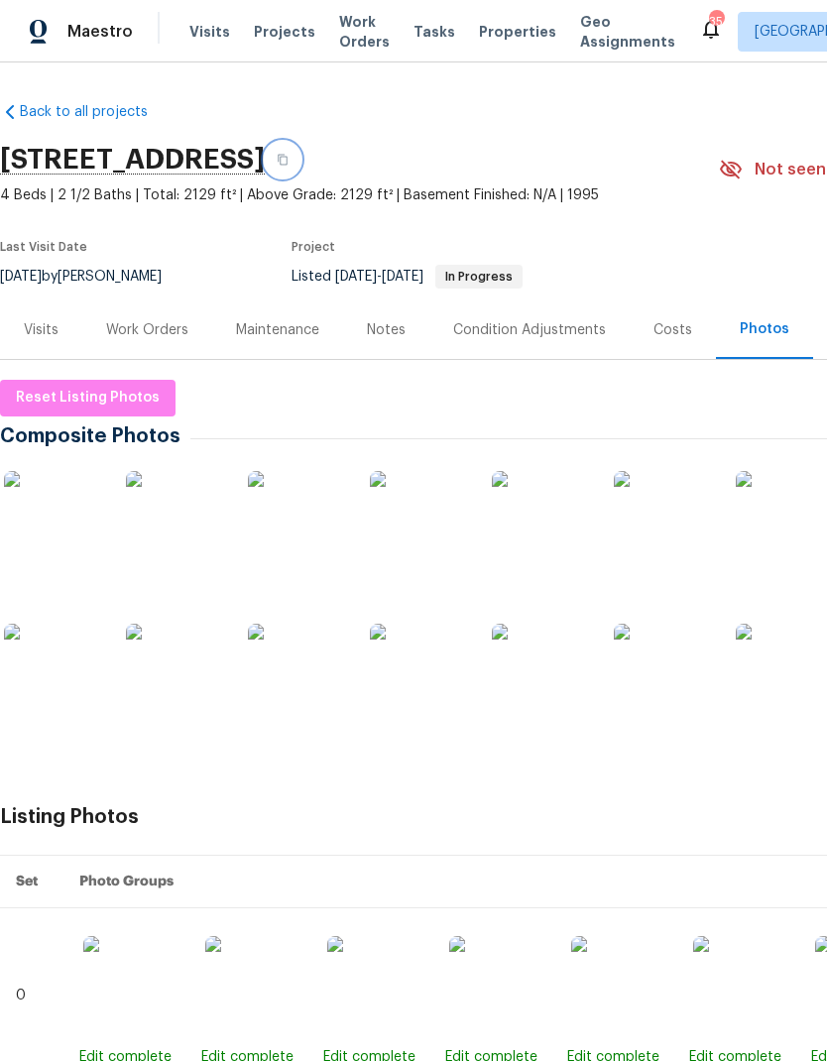
click at [301, 162] on button "button" at bounding box center [283, 160] width 36 height 36
click at [147, 330] on div "Work Orders" at bounding box center [147, 330] width 82 height 20
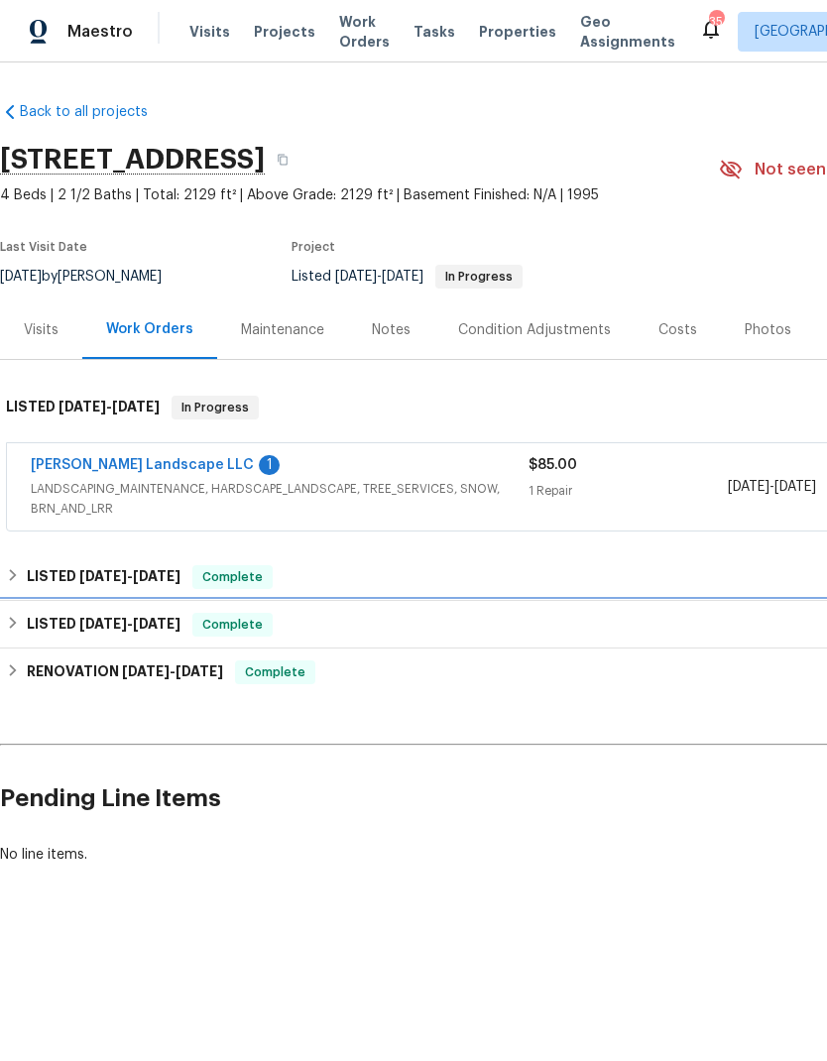
click at [36, 626] on h6 "LISTED 6/30/25 - 7/4/25" at bounding box center [104, 625] width 154 height 24
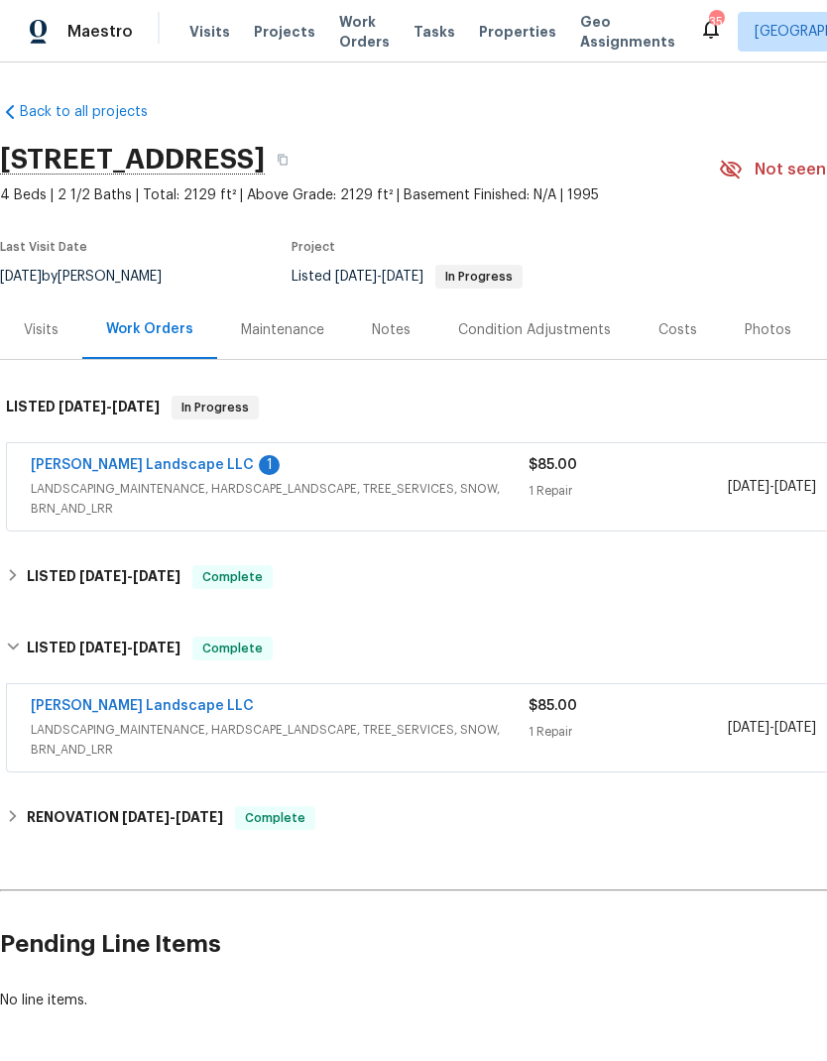
click at [137, 707] on link "Dalia Landscape LLC" at bounding box center [142, 706] width 223 height 14
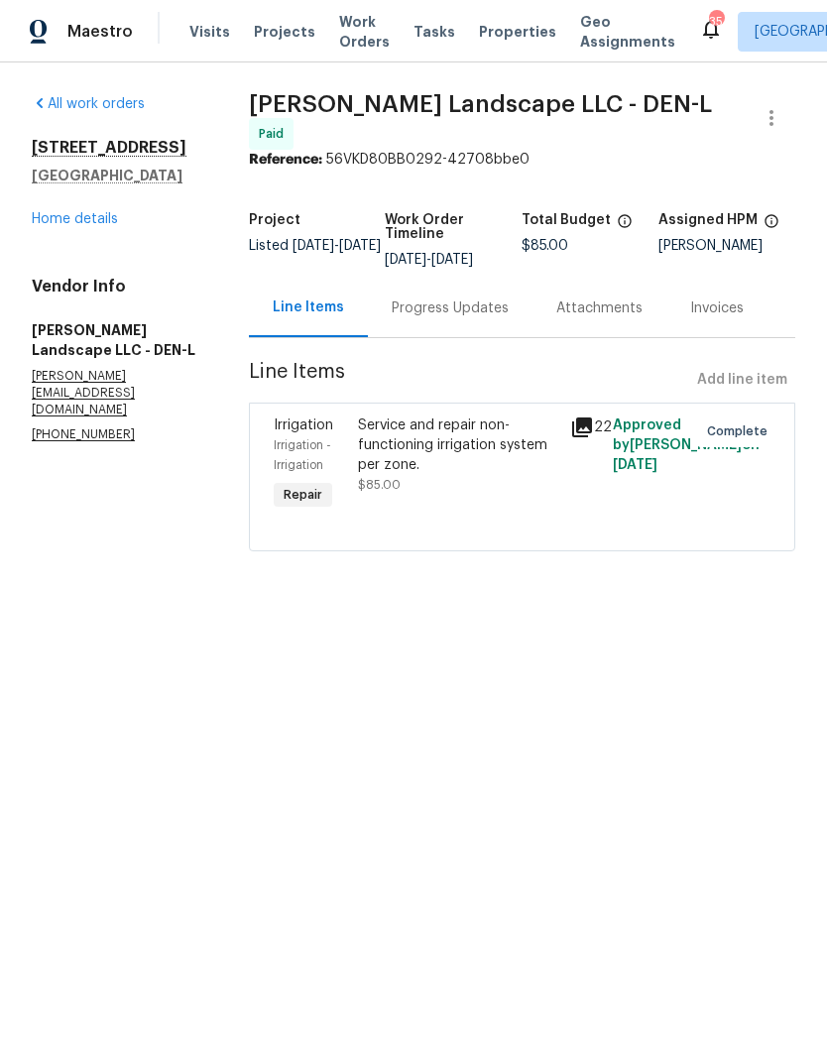
click at [586, 422] on icon at bounding box center [582, 428] width 24 height 24
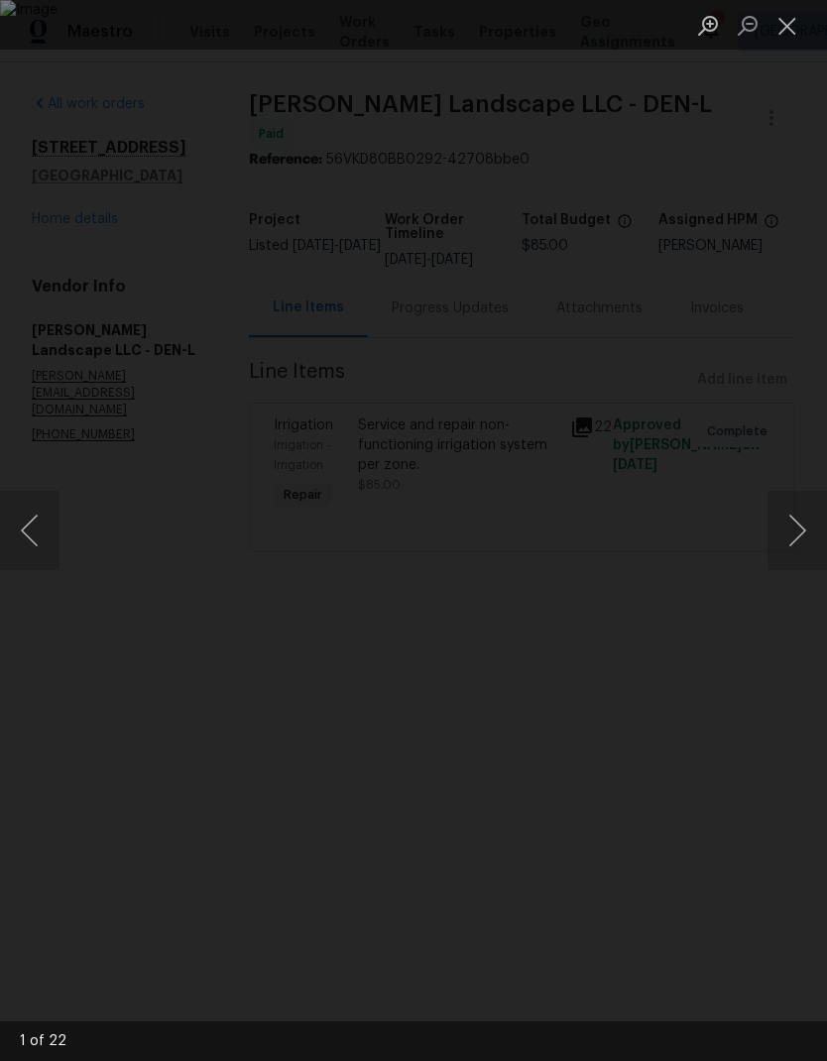
click at [788, 529] on button "Next image" at bounding box center [798, 530] width 60 height 79
click at [789, 528] on button "Next image" at bounding box center [798, 530] width 60 height 79
click at [792, 523] on button "Next image" at bounding box center [798, 530] width 60 height 79
click at [790, 520] on button "Next image" at bounding box center [798, 530] width 60 height 79
click at [794, 513] on button "Next image" at bounding box center [798, 530] width 60 height 79
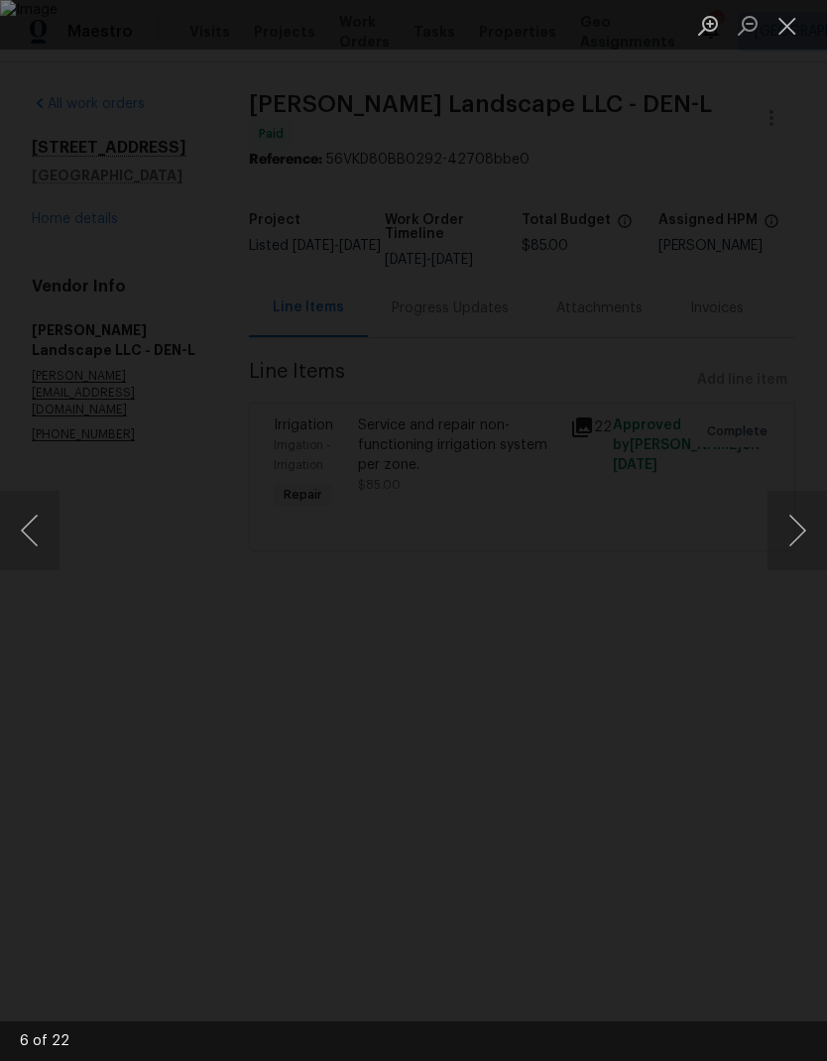
click at [787, 518] on button "Next image" at bounding box center [798, 530] width 60 height 79
click at [794, 511] on button "Next image" at bounding box center [798, 530] width 60 height 79
click at [787, 516] on button "Next image" at bounding box center [798, 530] width 60 height 79
click at [792, 510] on button "Next image" at bounding box center [798, 530] width 60 height 79
click at [787, 513] on button "Next image" at bounding box center [798, 530] width 60 height 79
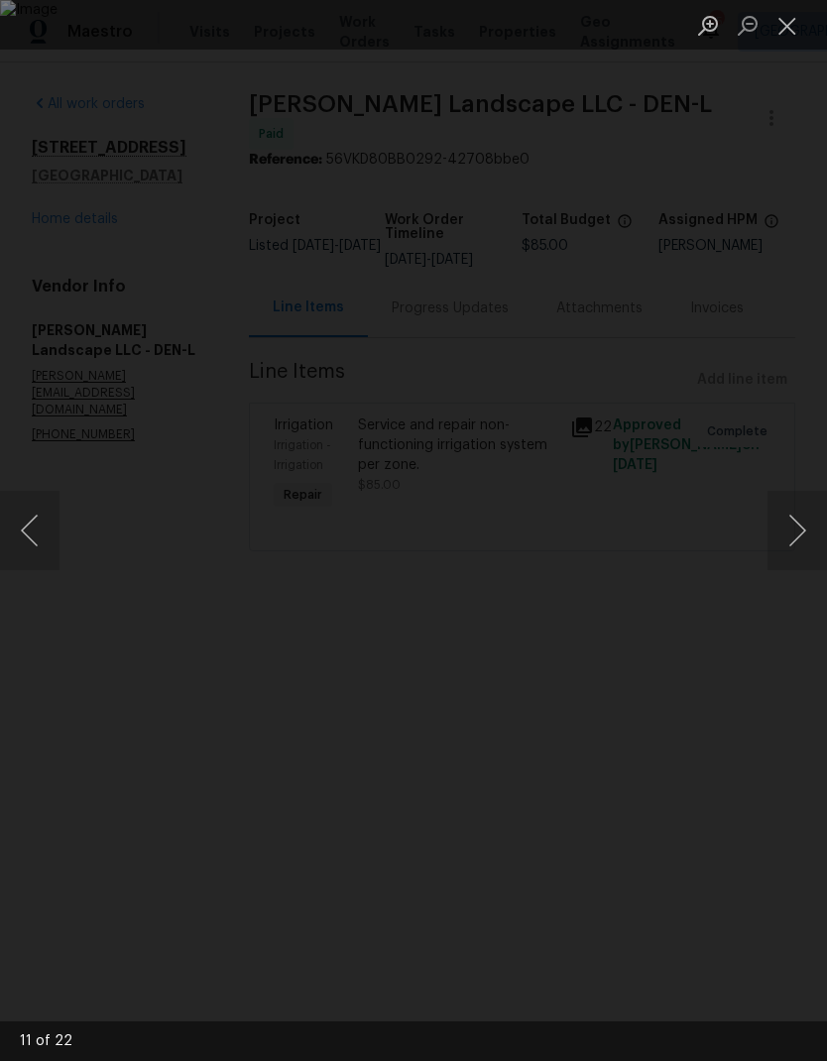
click at [787, 511] on button "Next image" at bounding box center [798, 530] width 60 height 79
click at [791, 507] on button "Next image" at bounding box center [798, 530] width 60 height 79
click at [790, 506] on button "Next image" at bounding box center [798, 530] width 60 height 79
click at [789, 506] on button "Next image" at bounding box center [798, 530] width 60 height 79
click at [784, 507] on button "Next image" at bounding box center [798, 530] width 60 height 79
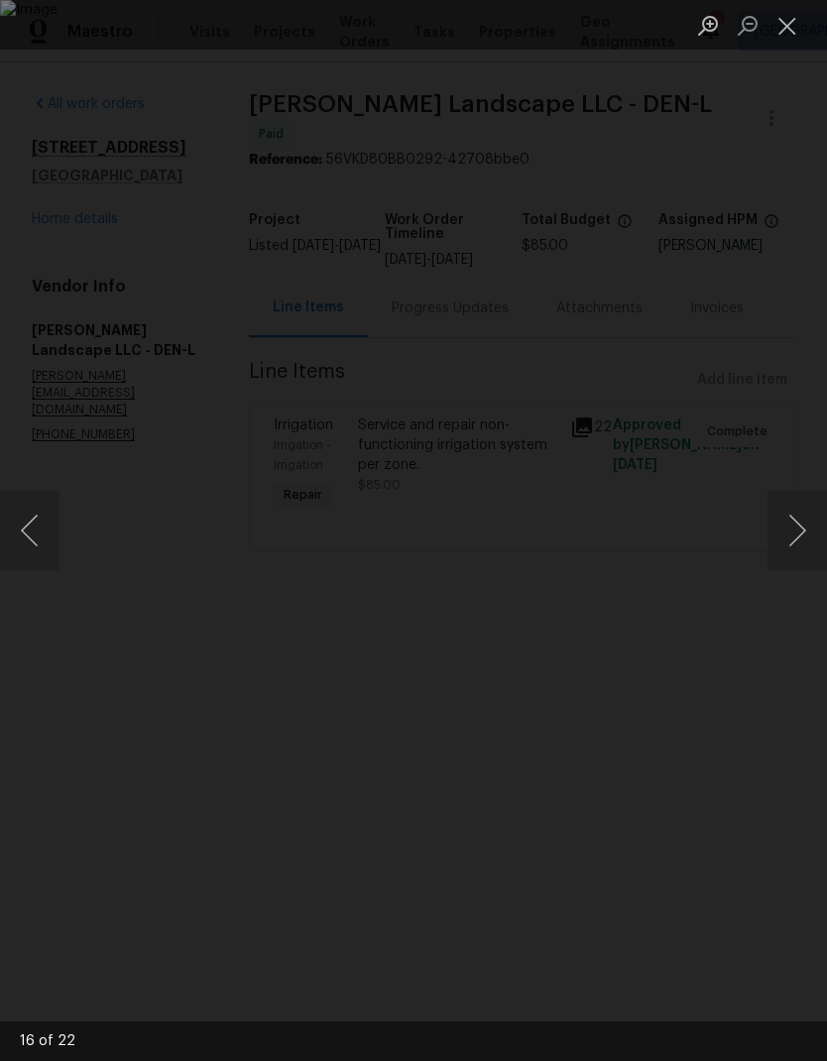
click at [788, 504] on button "Next image" at bounding box center [798, 530] width 60 height 79
click at [787, 505] on button "Next image" at bounding box center [798, 530] width 60 height 79
click at [787, 504] on button "Next image" at bounding box center [798, 530] width 60 height 79
click at [786, 504] on button "Next image" at bounding box center [798, 530] width 60 height 79
click at [784, 503] on button "Next image" at bounding box center [798, 530] width 60 height 79
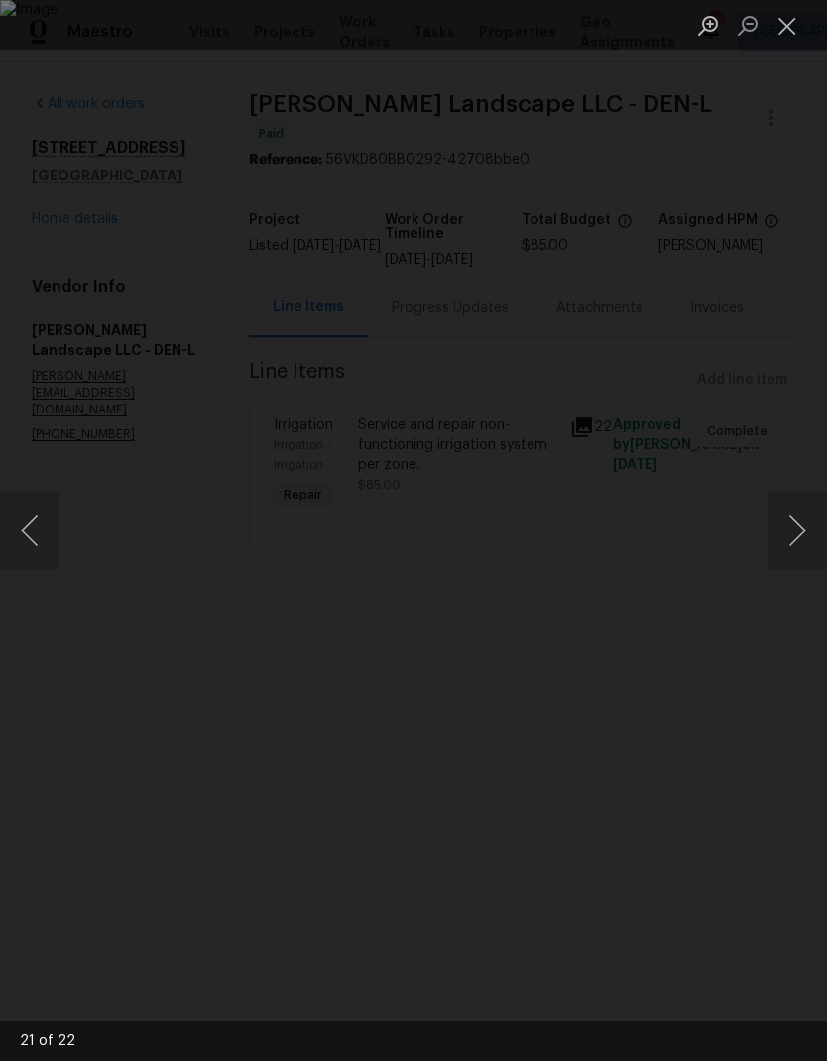
click at [785, 503] on button "Next image" at bounding box center [798, 530] width 60 height 79
click at [786, 22] on button "Close lightbox" at bounding box center [788, 25] width 40 height 35
